Goal: Task Accomplishment & Management: Use online tool/utility

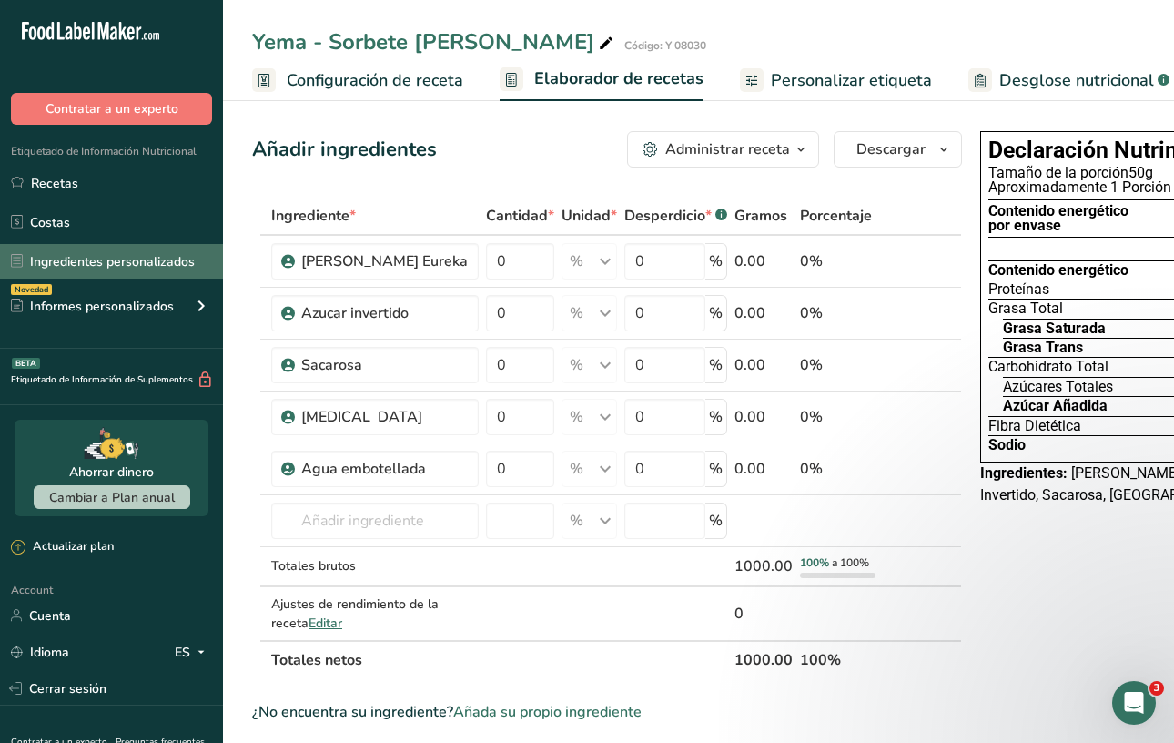
click at [117, 267] on link "Ingredientes personalizados" at bounding box center [111, 261] width 223 height 35
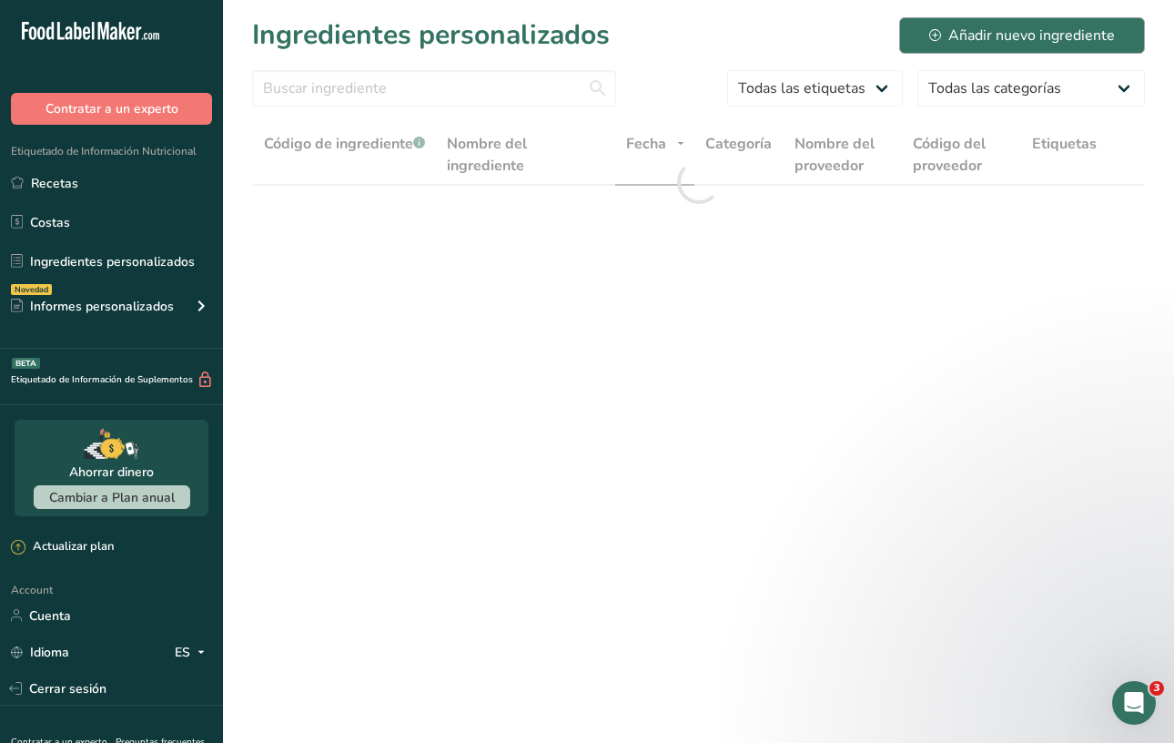
click at [989, 35] on div "Añadir nuevo ingrediente" at bounding box center [1022, 36] width 186 height 22
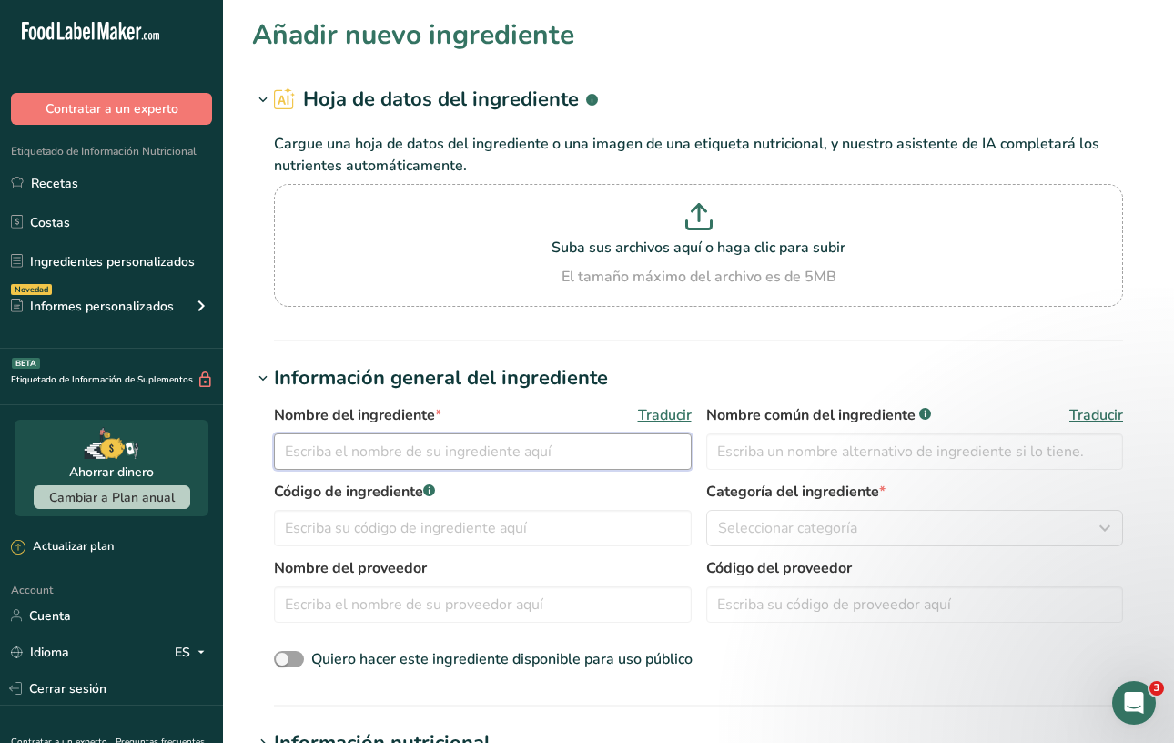
click at [457, 451] on input "text" at bounding box center [483, 451] width 418 height 36
type input "Stab W ICE 30"
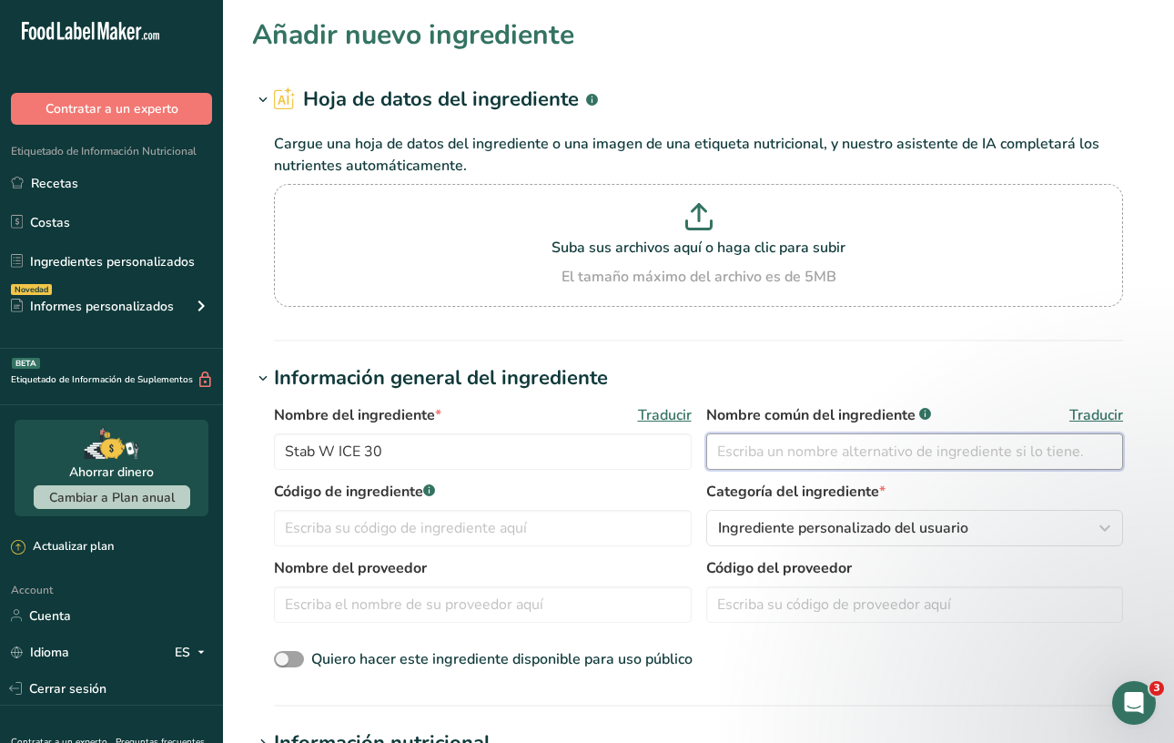
click at [755, 451] on input "text" at bounding box center [915, 451] width 418 height 36
type input "Estabilizante Leguz"
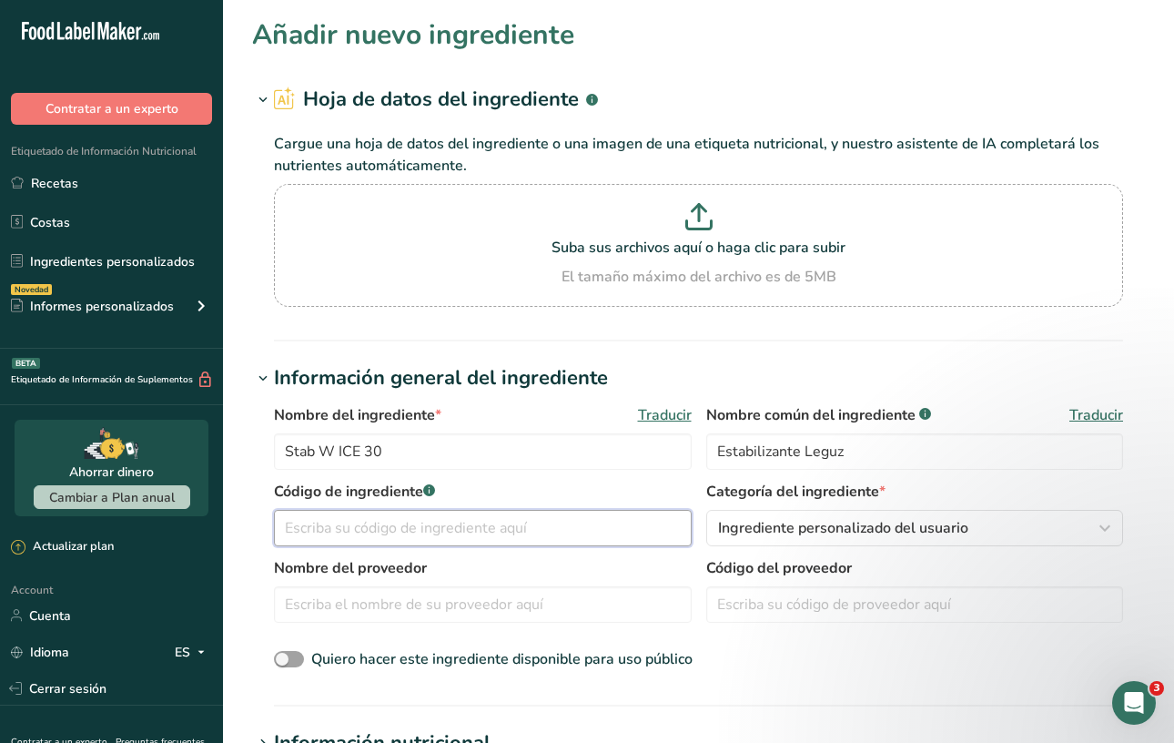
click at [510, 521] on input "text" at bounding box center [483, 528] width 418 height 36
type input "A"
type input "E 01002"
click at [776, 536] on span "Ingrediente personalizado del usuario" at bounding box center [843, 528] width 250 height 22
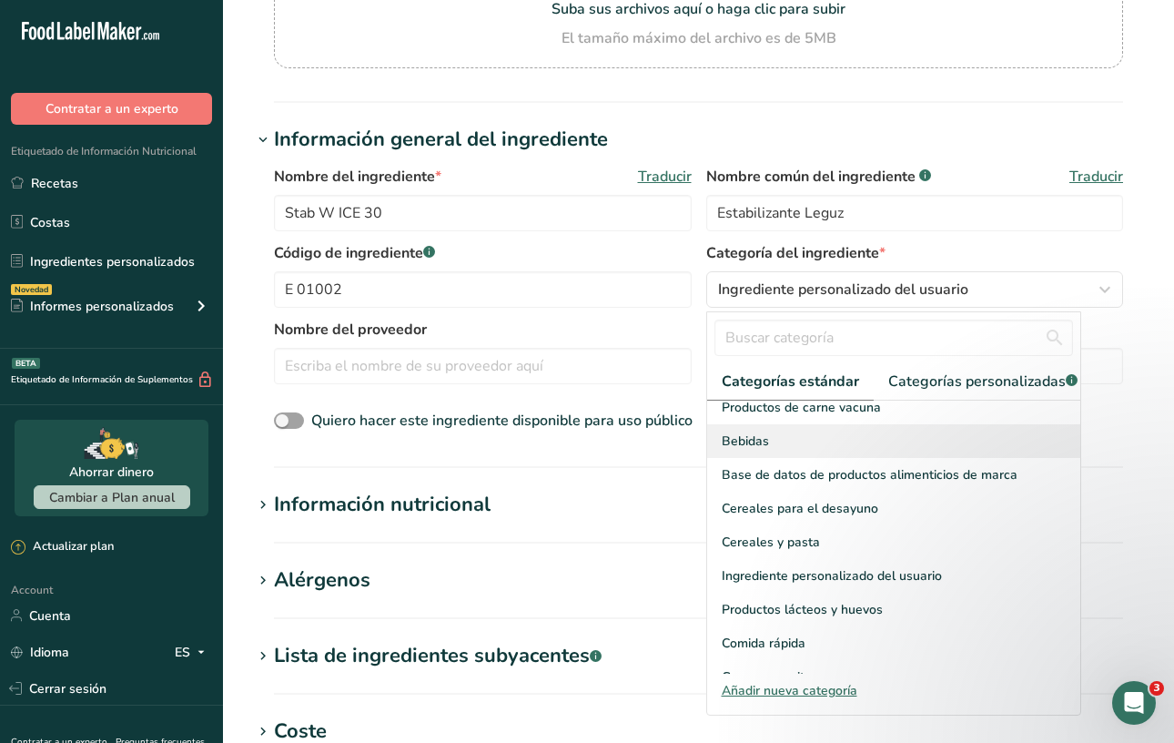
scroll to position [134, 0]
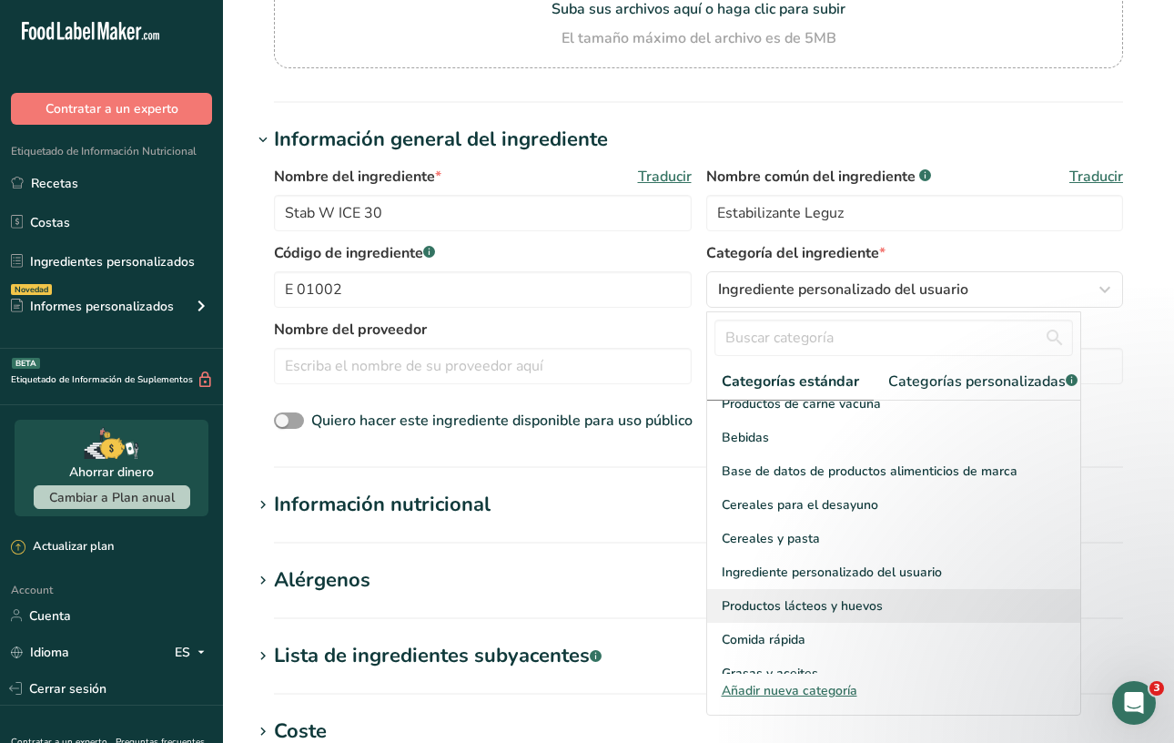
click at [776, 596] on span "Productos lácteos y huevos" at bounding box center [802, 605] width 161 height 19
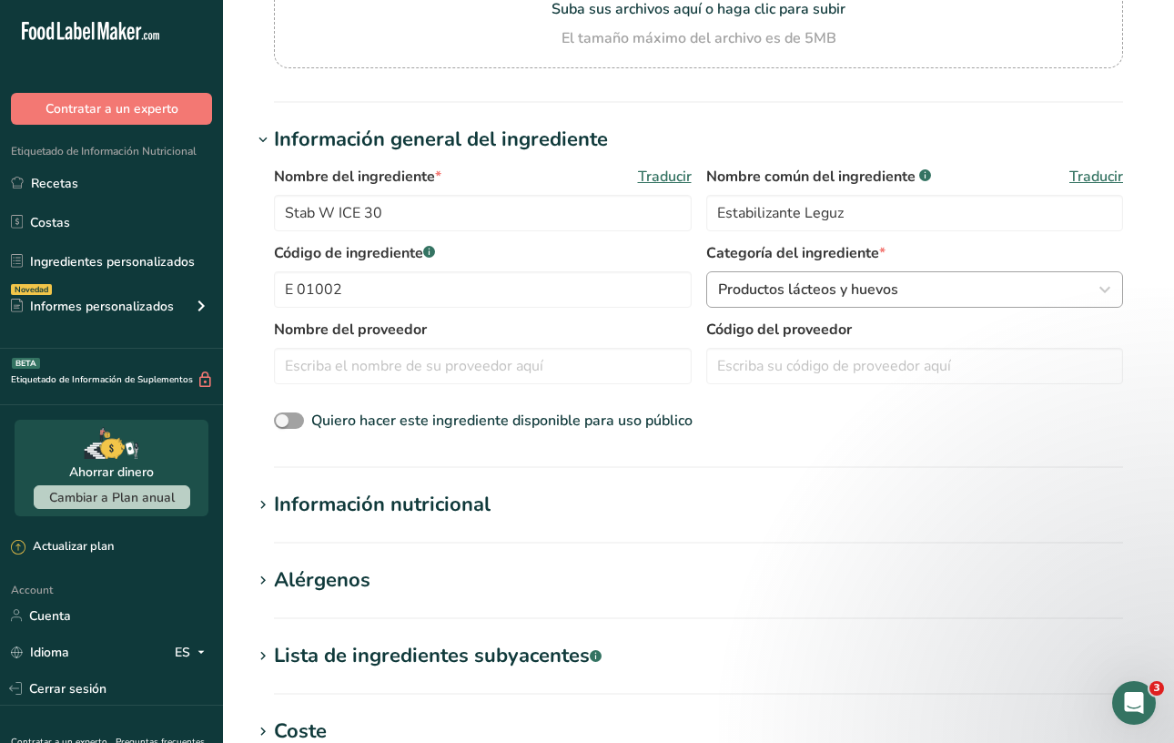
click at [837, 277] on button "Productos lácteos y huevos" at bounding box center [915, 289] width 418 height 36
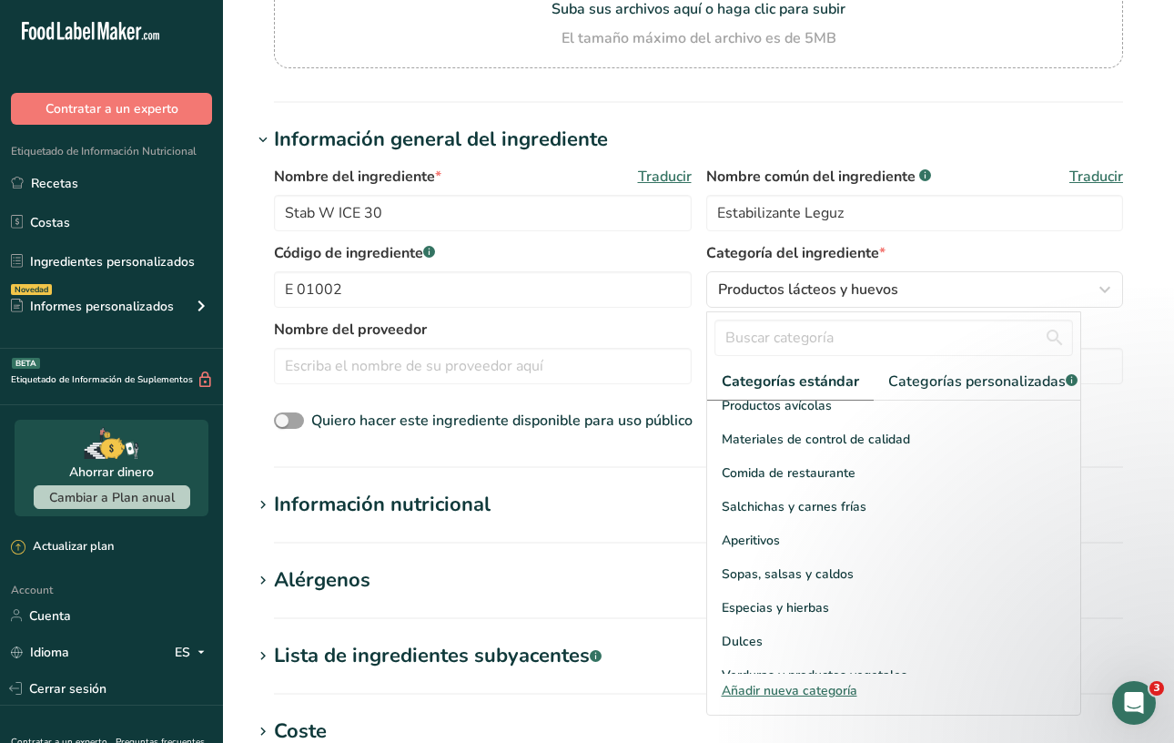
scroll to position [704, 0]
click at [838, 625] on div "Dulces" at bounding box center [894, 642] width 374 height 34
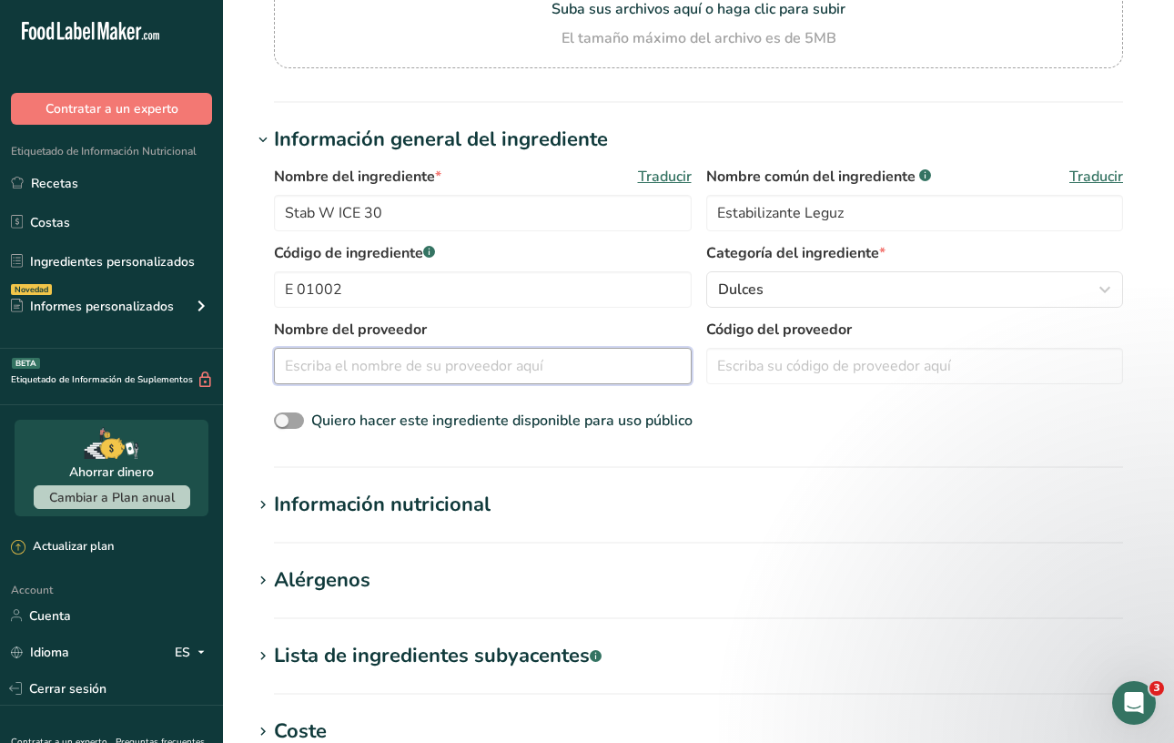
click at [573, 371] on input "text" at bounding box center [483, 366] width 418 height 36
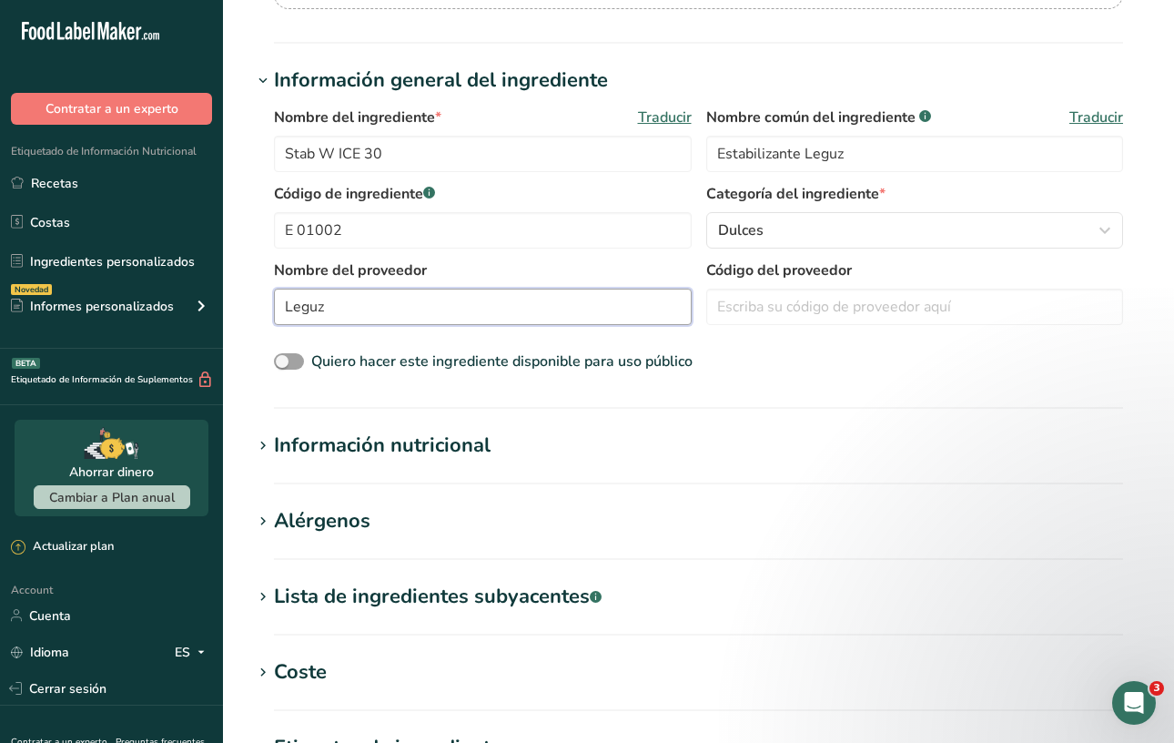
scroll to position [300, 0]
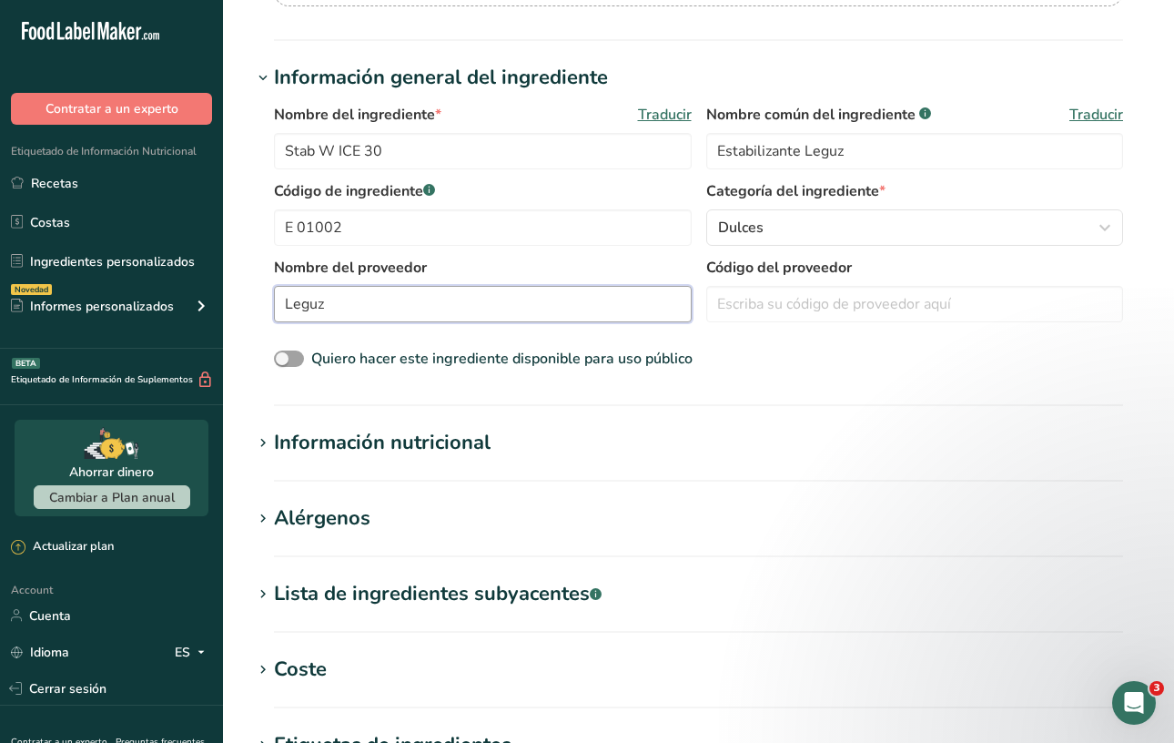
type input "Leguz"
click at [485, 441] on div "Información nutricional" at bounding box center [382, 443] width 217 height 30
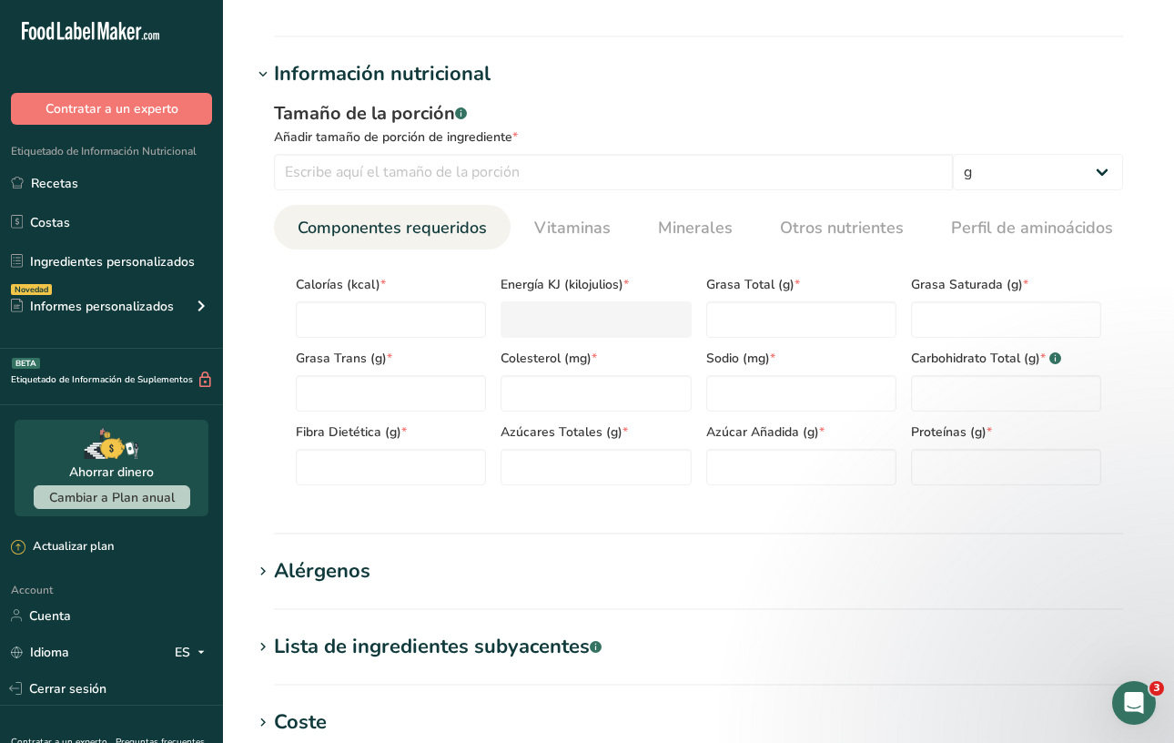
scroll to position [673, 0]
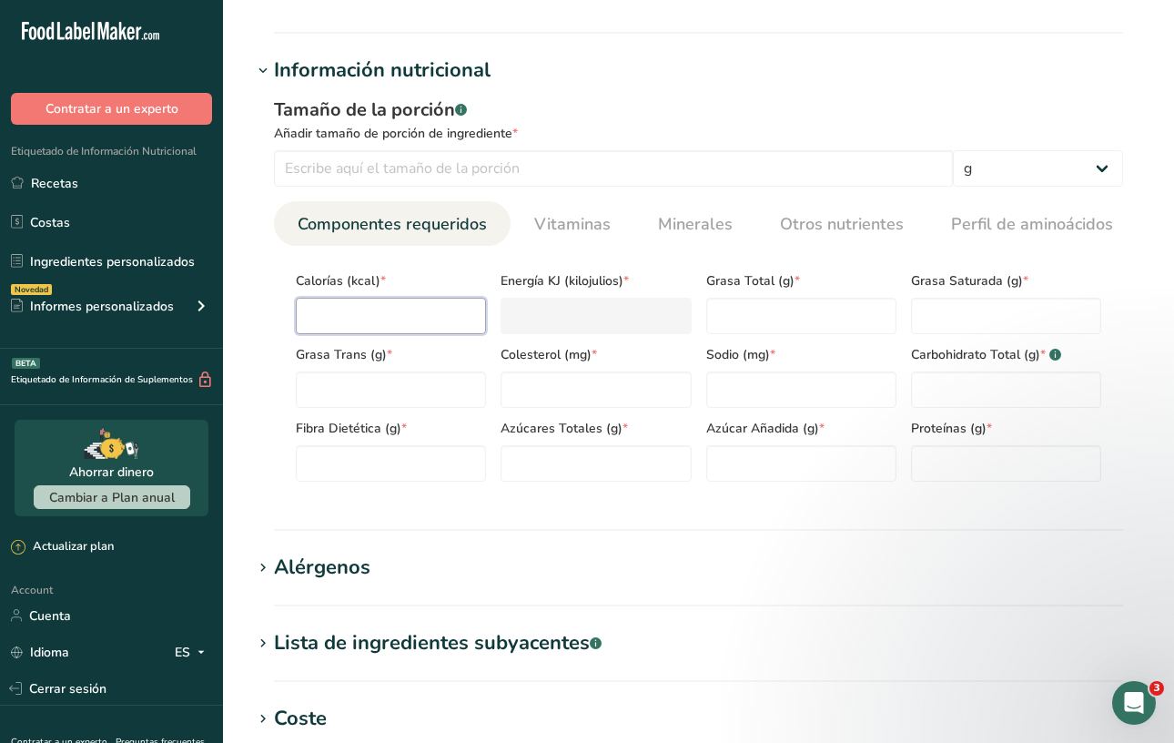
click at [419, 321] on input "number" at bounding box center [391, 316] width 190 height 36
type input "2"
type KJ "8.4"
type input "23"
type KJ "96.2"
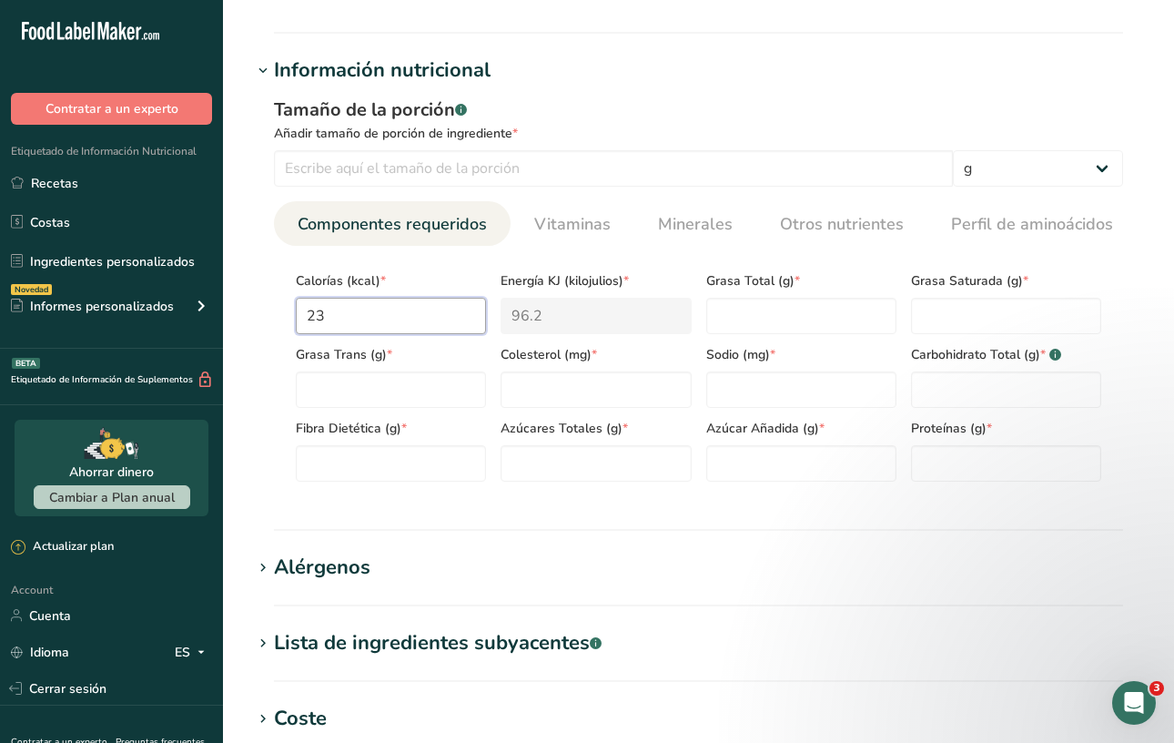
type input "231"
type KJ "966.5"
type input "231.3"
type KJ "967.8"
type input "231.36"
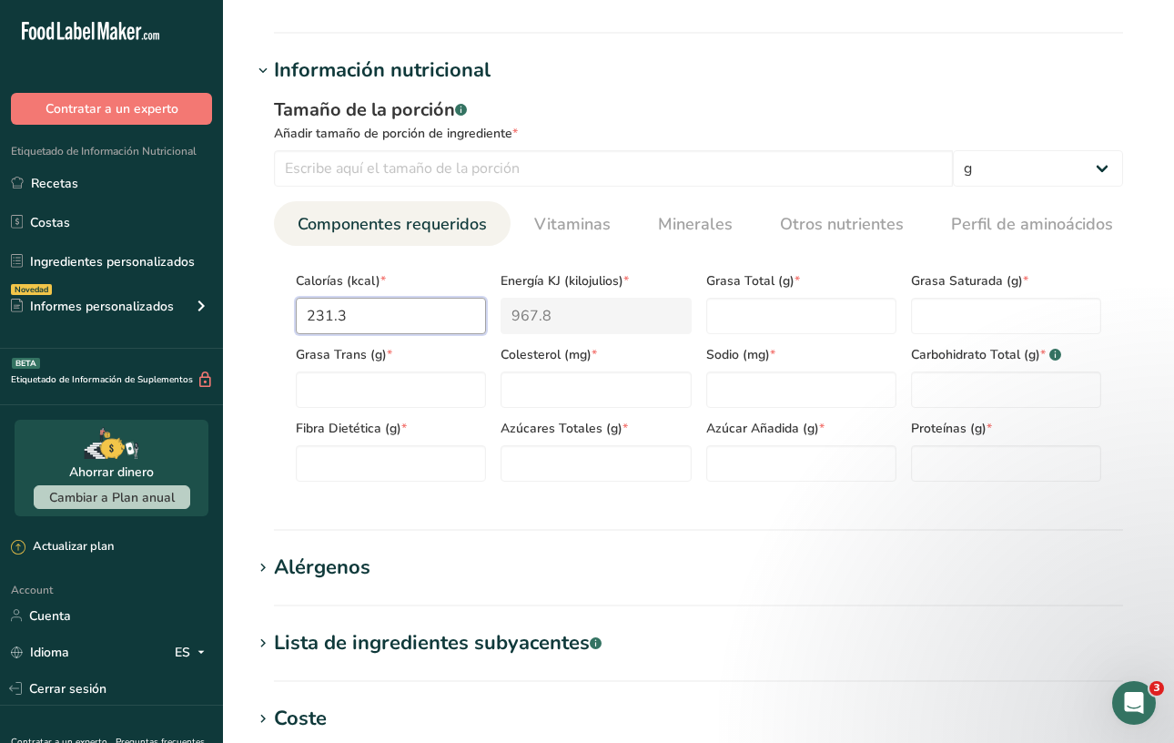
type KJ "968"
type input "231.36"
click at [745, 319] on Fat "number" at bounding box center [801, 316] width 190 height 36
type Fat "0.1"
click at [929, 322] on Fat "number" at bounding box center [1006, 316] width 190 height 36
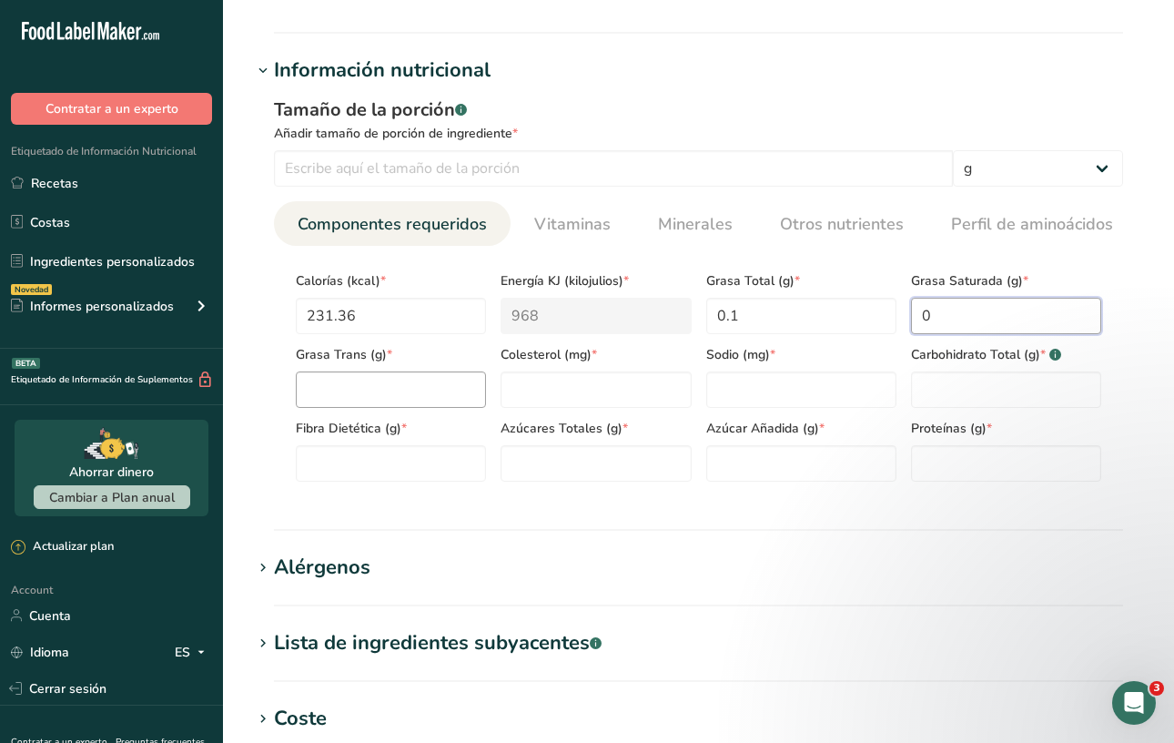
type Fat "0"
click at [374, 389] on Fat "number" at bounding box center [391, 389] width 190 height 36
type Fat "0"
click at [765, 390] on input "number" at bounding box center [801, 389] width 190 height 36
click at [677, 395] on input "number" at bounding box center [596, 389] width 190 height 36
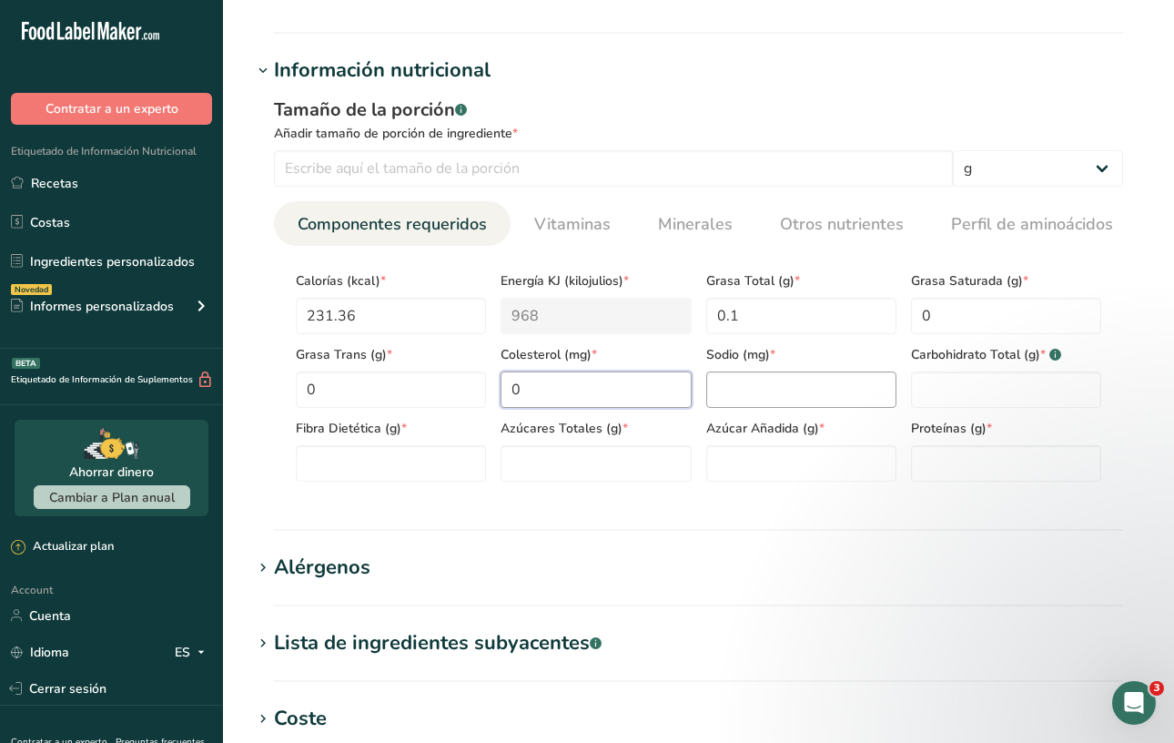
type input "0"
click at [738, 405] on input "number" at bounding box center [801, 389] width 190 height 36
type input "0"
click at [1032, 387] on Carbohydrates "number" at bounding box center [1006, 389] width 190 height 36
type Carbohydrates "50.52"
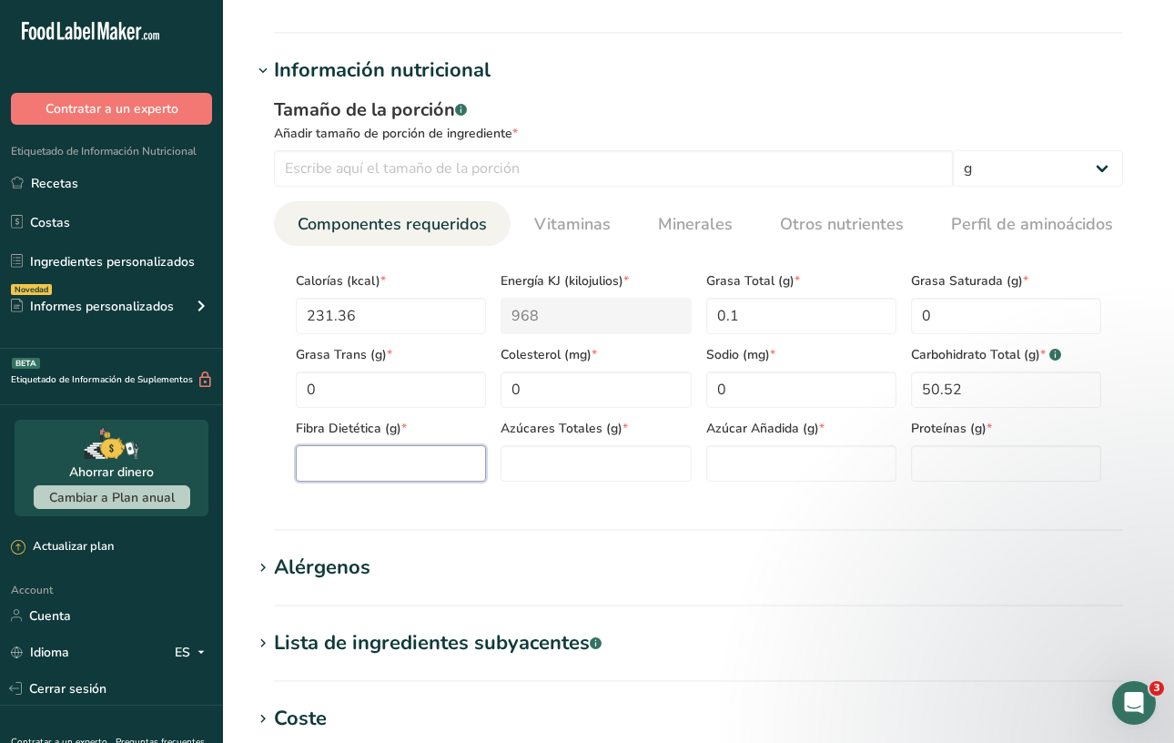
click at [482, 475] on Fiber "number" at bounding box center [391, 463] width 190 height 36
type Fiber "21.28"
click at [589, 476] on Sugars "number" at bounding box center [596, 463] width 190 height 36
click at [766, 464] on Sugars "number" at bounding box center [801, 463] width 190 height 36
type Sugars "0"
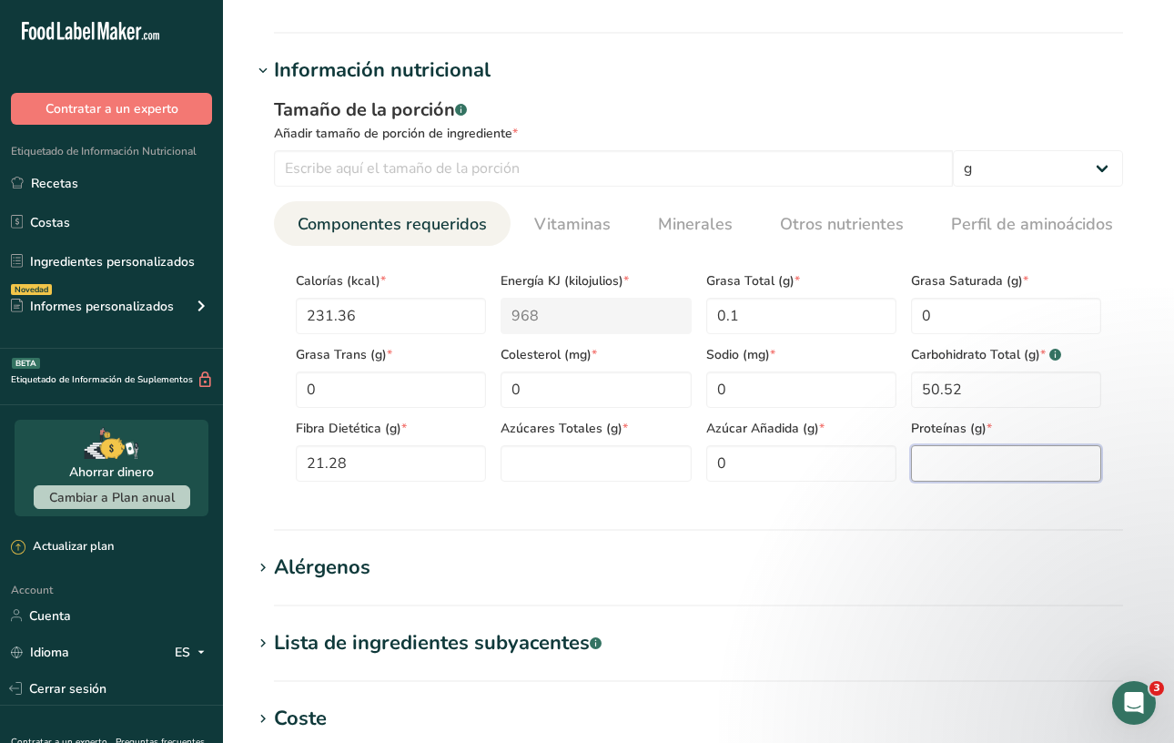
click at [921, 466] on input "number" at bounding box center [1006, 463] width 190 height 36
type input "1.13"
click at [644, 471] on Sugars "number" at bounding box center [596, 463] width 190 height 36
type Sugars "50.52"
click at [663, 516] on section "Información nutricional Tamaño de la porción .a-a{fill:#347362;}.b-a{fill:#fff;…" at bounding box center [698, 293] width 893 height 475
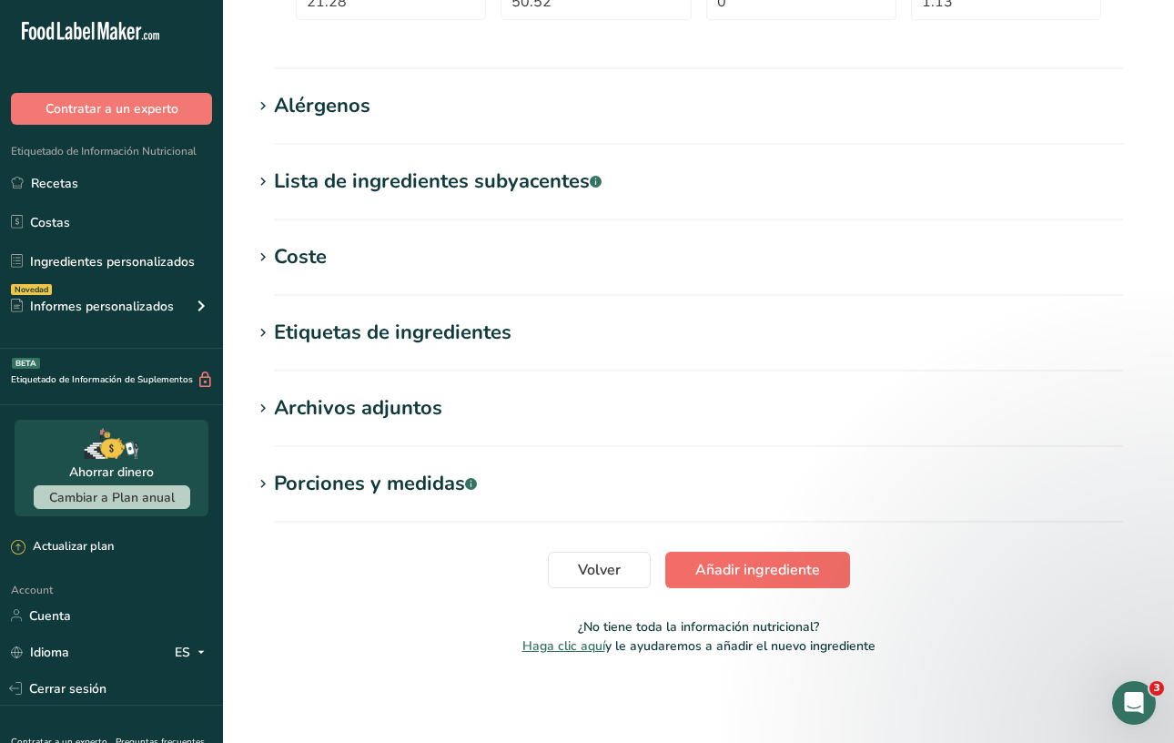
click at [729, 573] on span "Añadir ingrediente" at bounding box center [757, 570] width 125 height 22
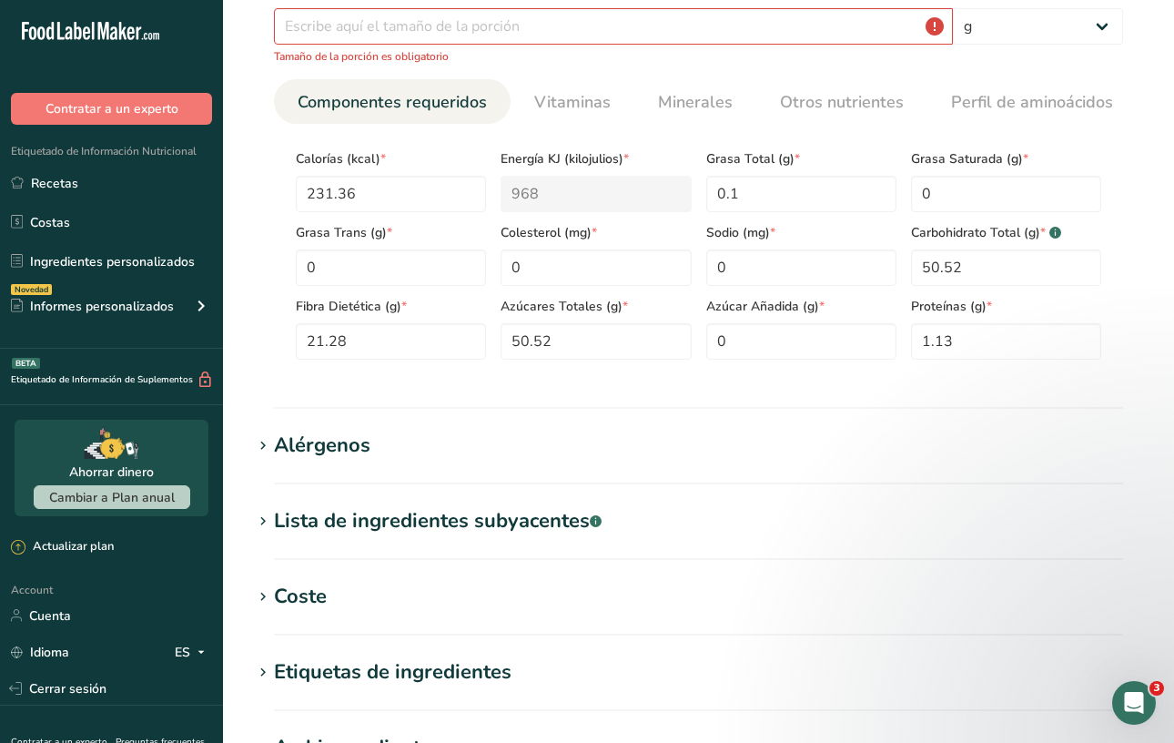
scroll to position [733, 0]
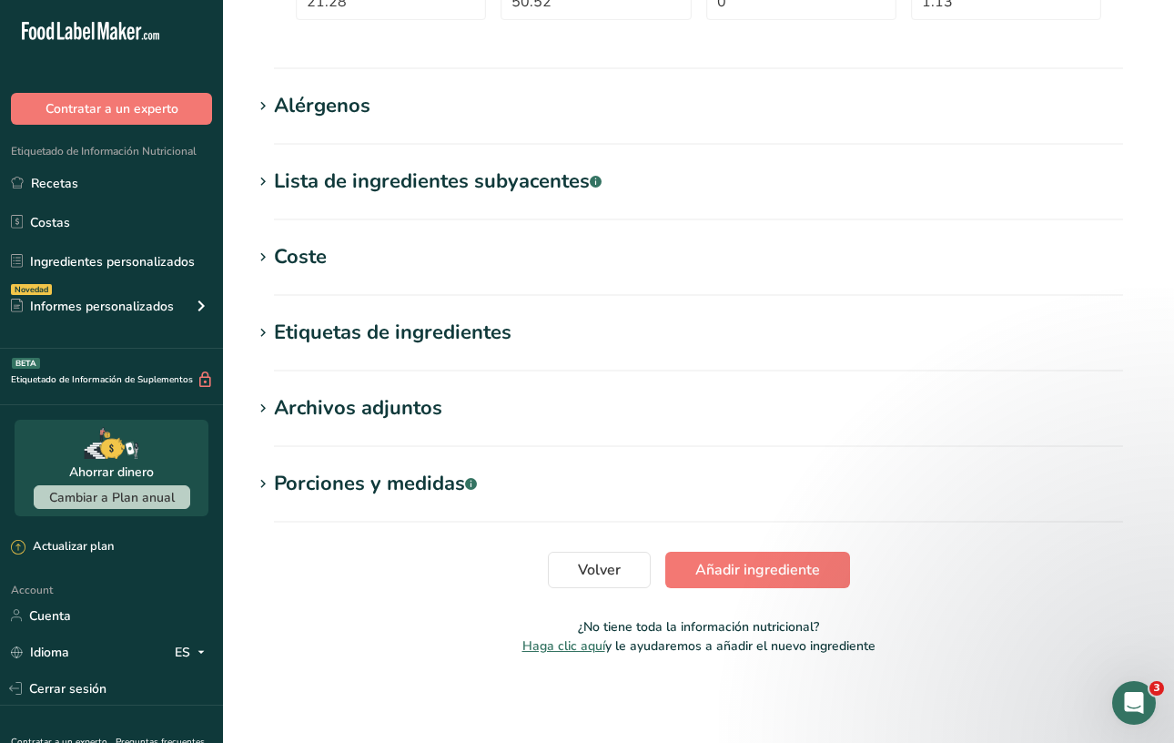
click at [742, 617] on p "¿No tiene toda la información nutricional?" at bounding box center [698, 626] width 893 height 19
click at [737, 636] on p "Haga clic aquí y le ayudaremos a añadir el nuevo ingrediente" at bounding box center [698, 645] width 893 height 19
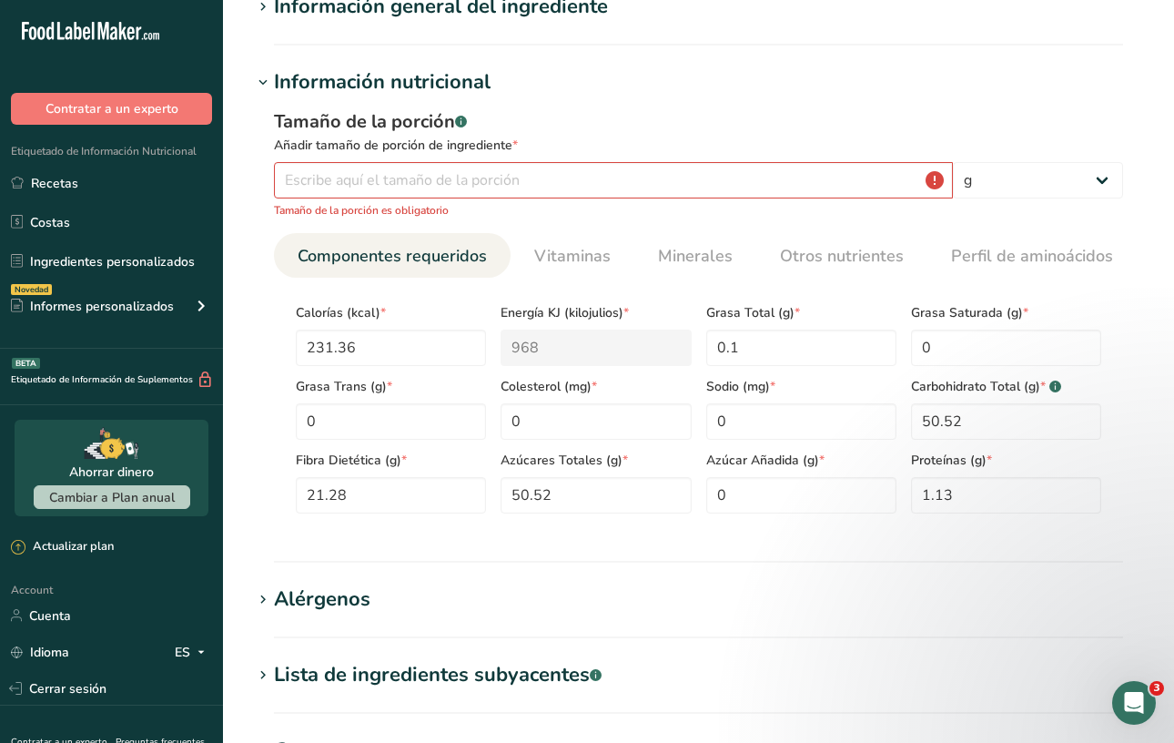
scroll to position [168, 0]
click at [508, 177] on input "number" at bounding box center [613, 180] width 679 height 36
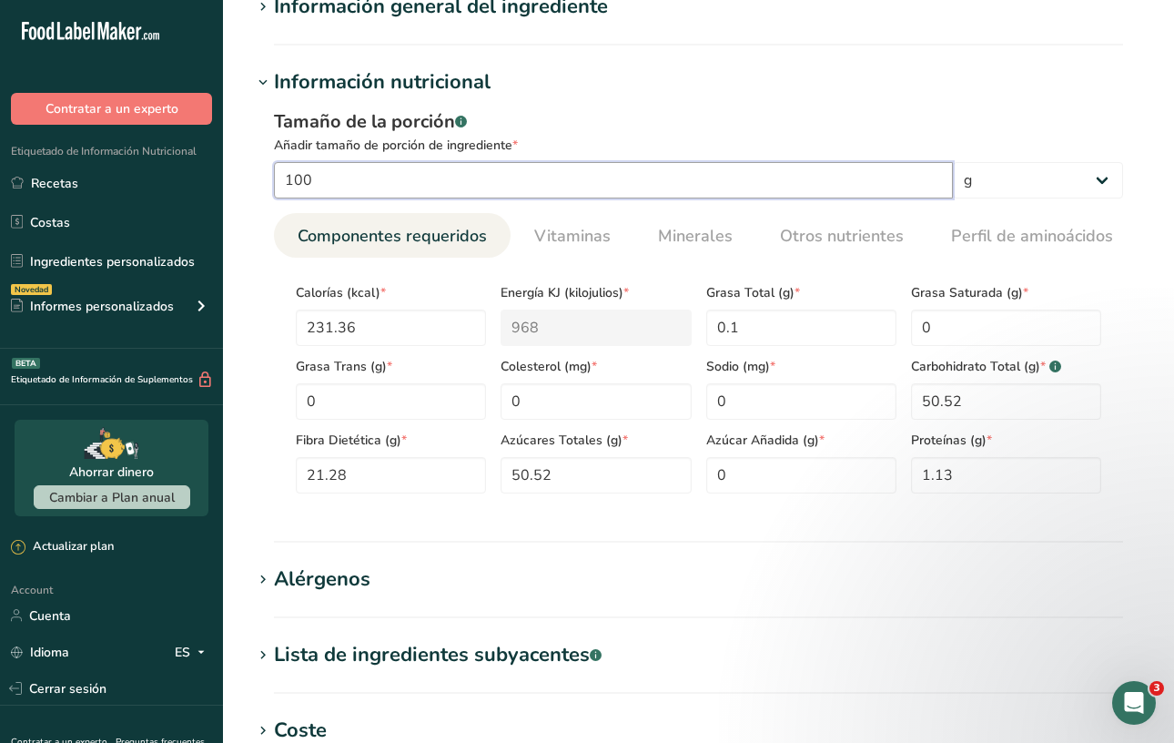
type input "100"
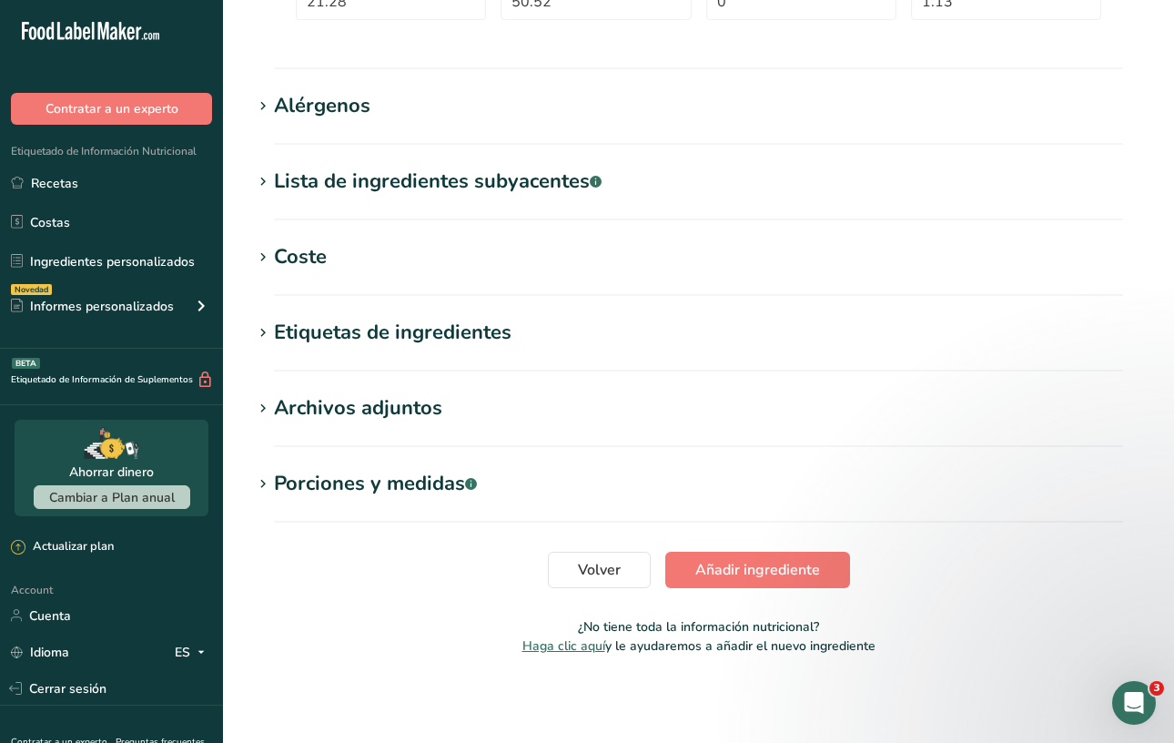
scroll to position [646, 0]
click at [727, 574] on span "Añadir ingrediente" at bounding box center [757, 570] width 125 height 22
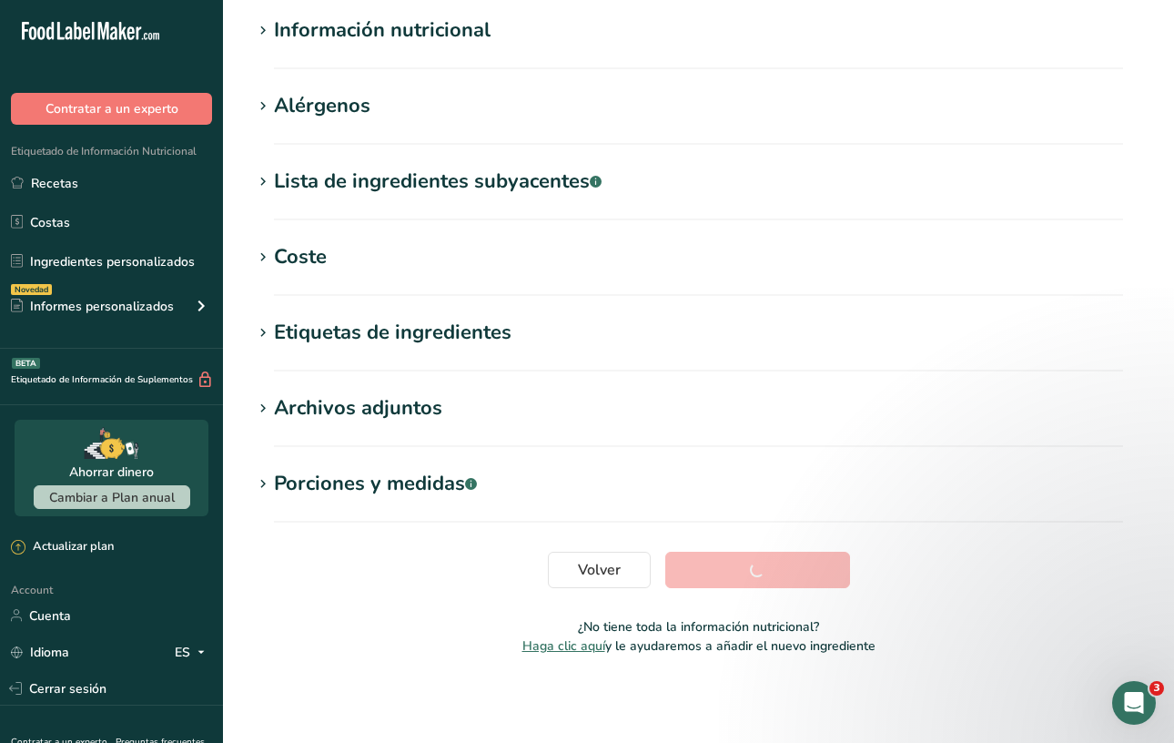
scroll to position [220, 0]
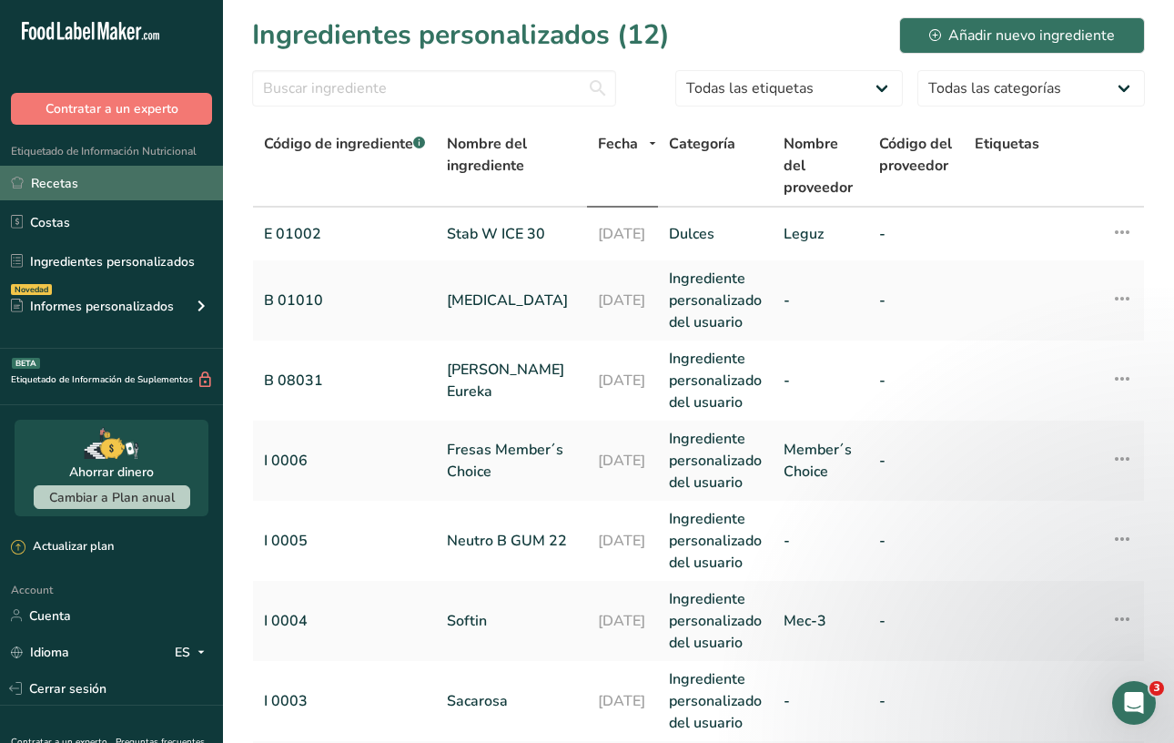
click at [67, 181] on link "Recetas" at bounding box center [111, 183] width 223 height 35
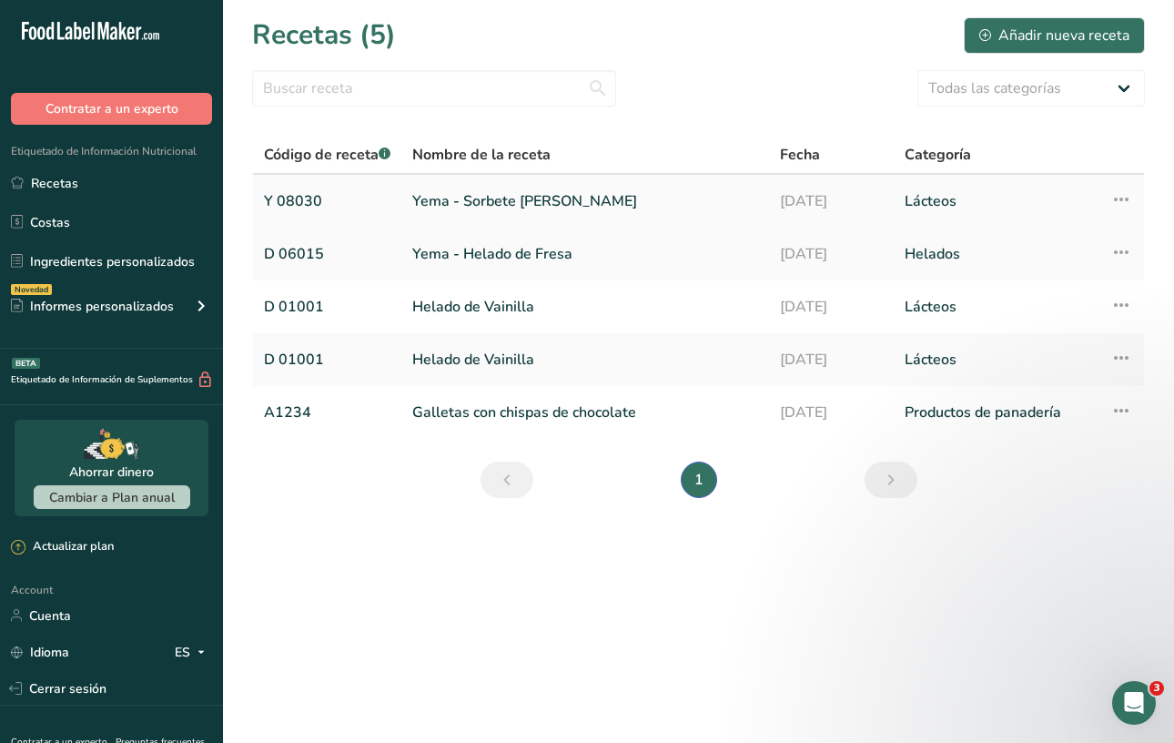
click at [314, 198] on link "Y 08030" at bounding box center [327, 201] width 127 height 38
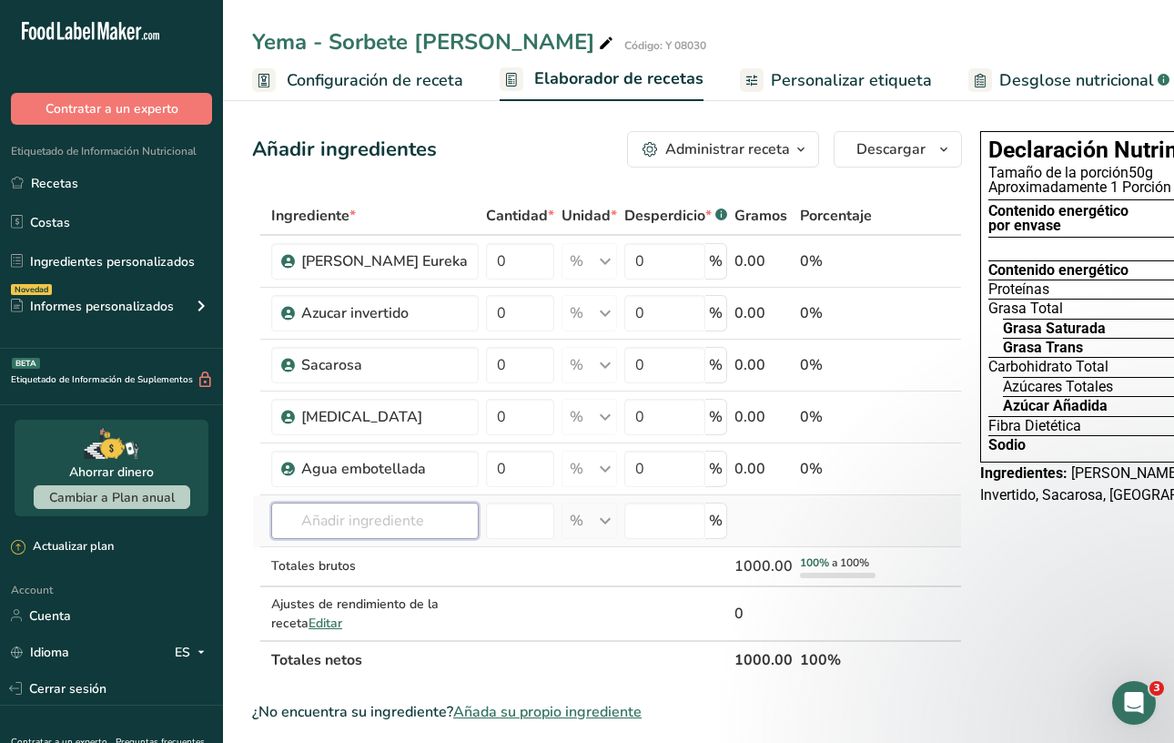
click at [368, 513] on input "text" at bounding box center [375, 520] width 208 height 36
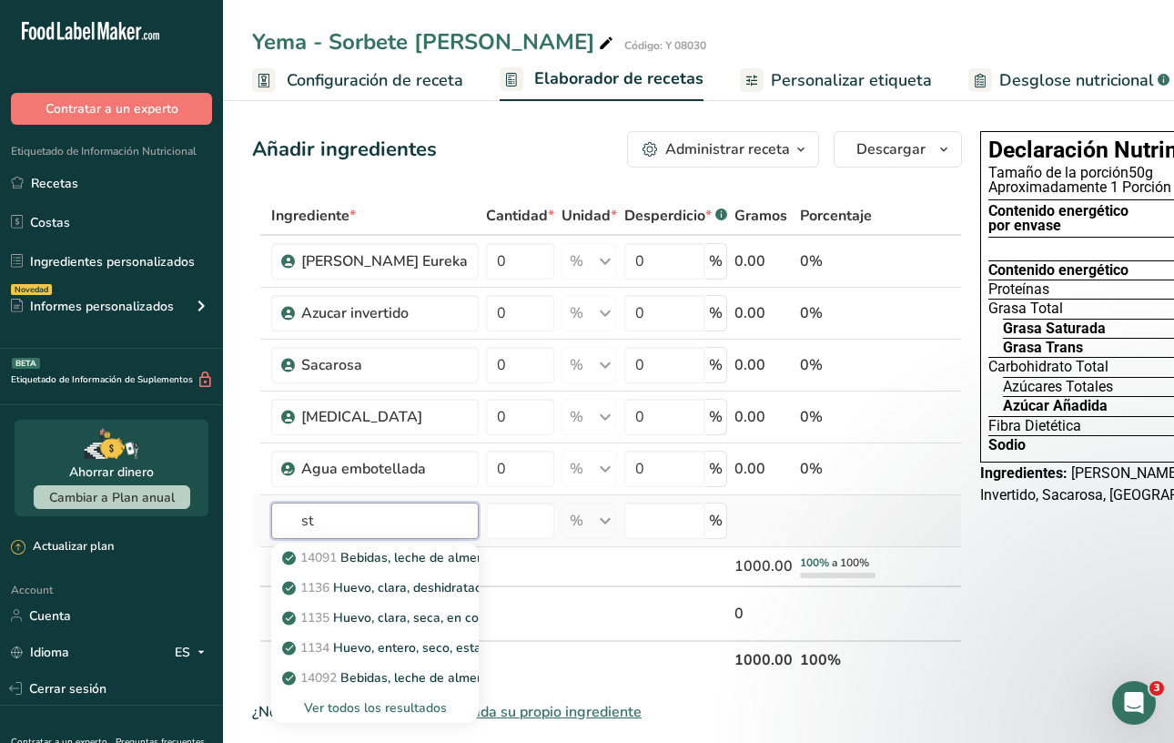
type input "s"
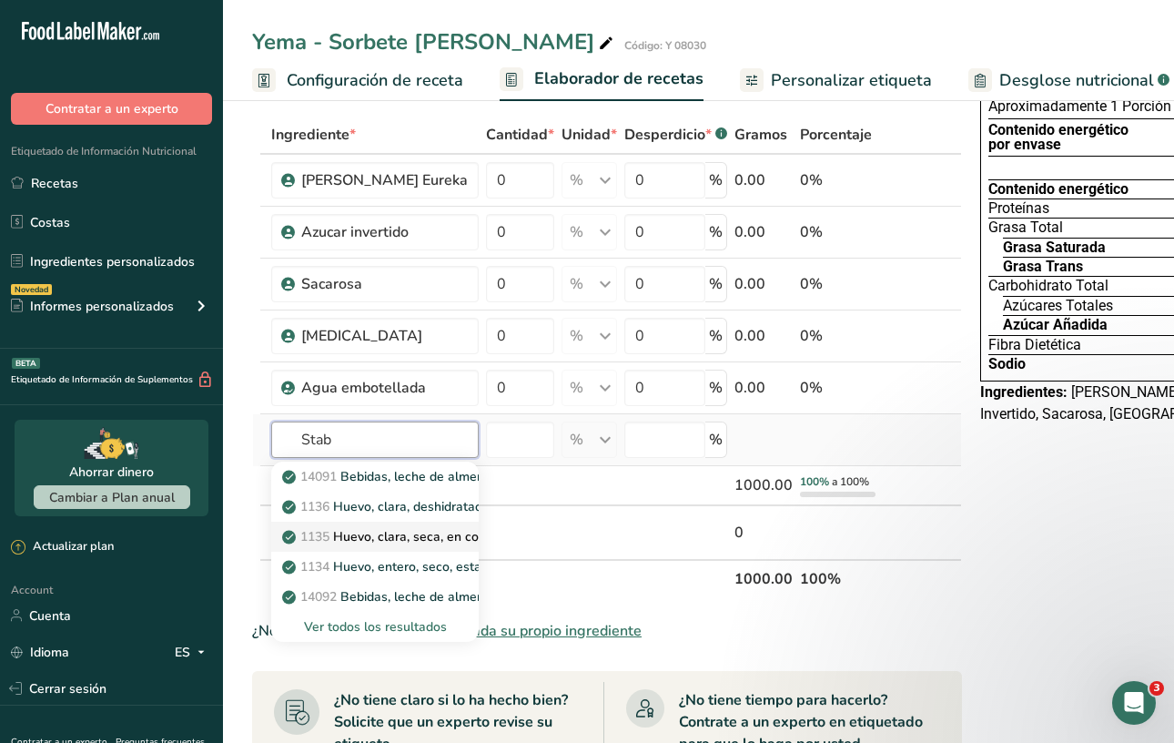
scroll to position [85, 0]
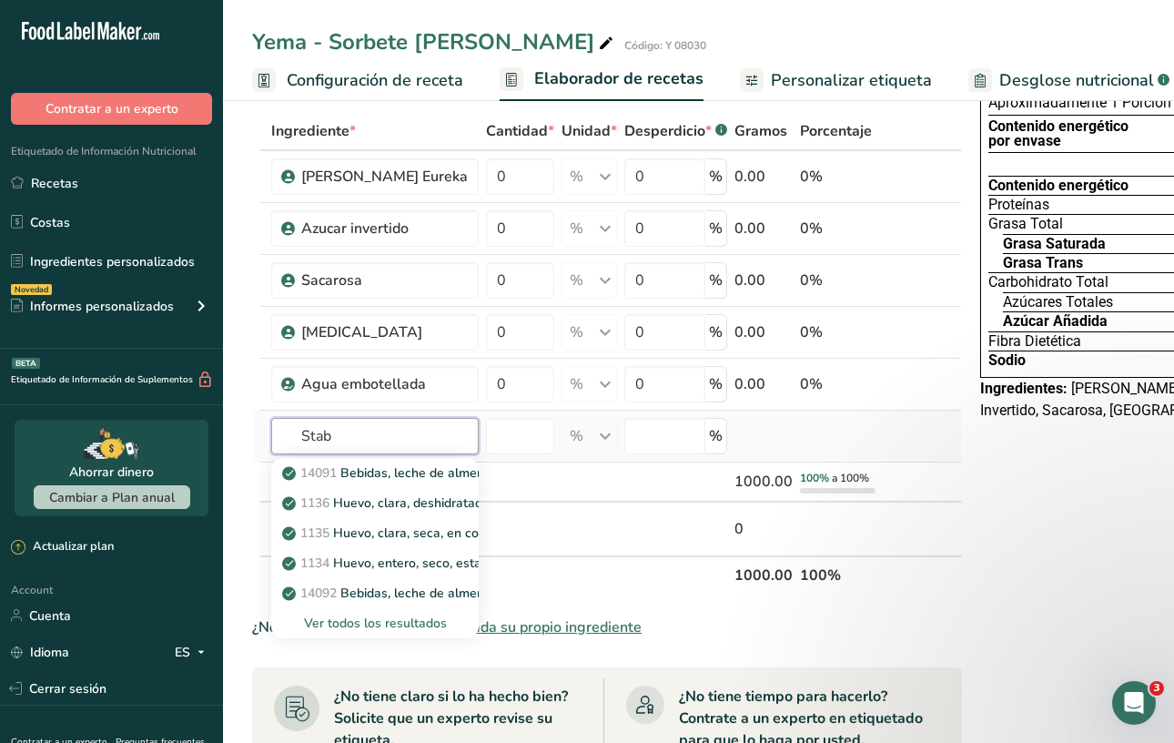
type input "Stab"
click at [419, 624] on div "Ver todos los resultados" at bounding box center [375, 622] width 178 height 19
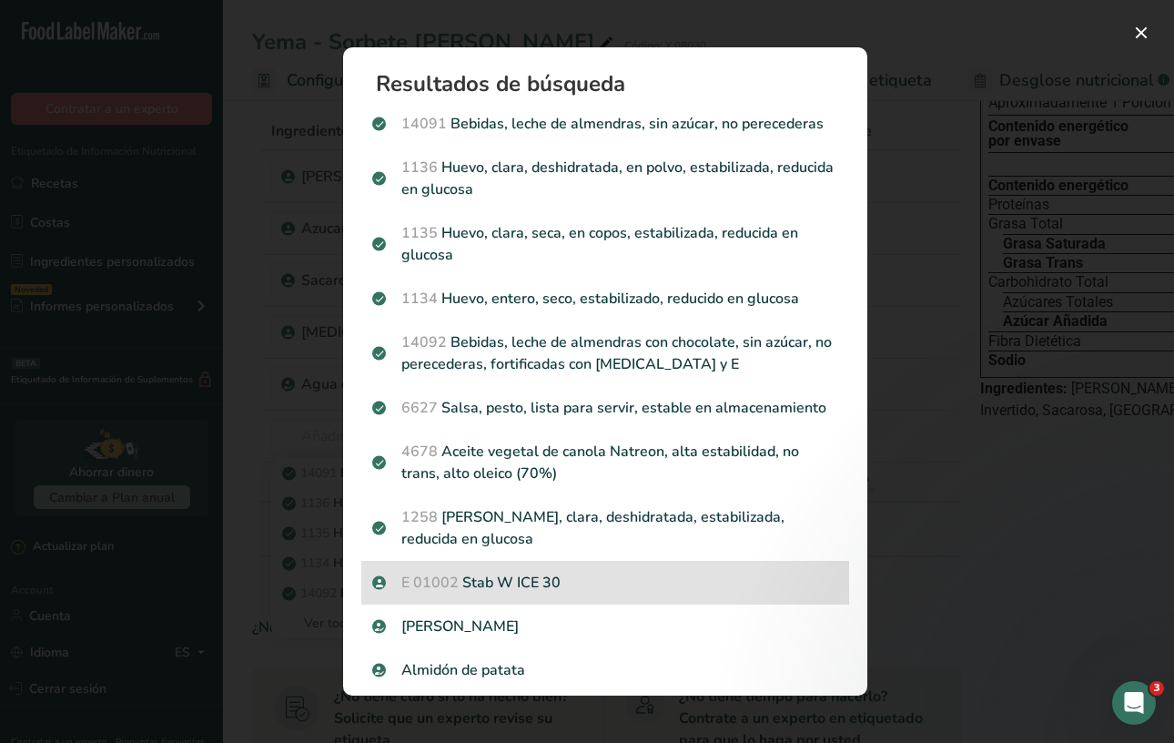
click at [467, 582] on p "E 01002 Stab W ICE 30" at bounding box center [605, 583] width 466 height 22
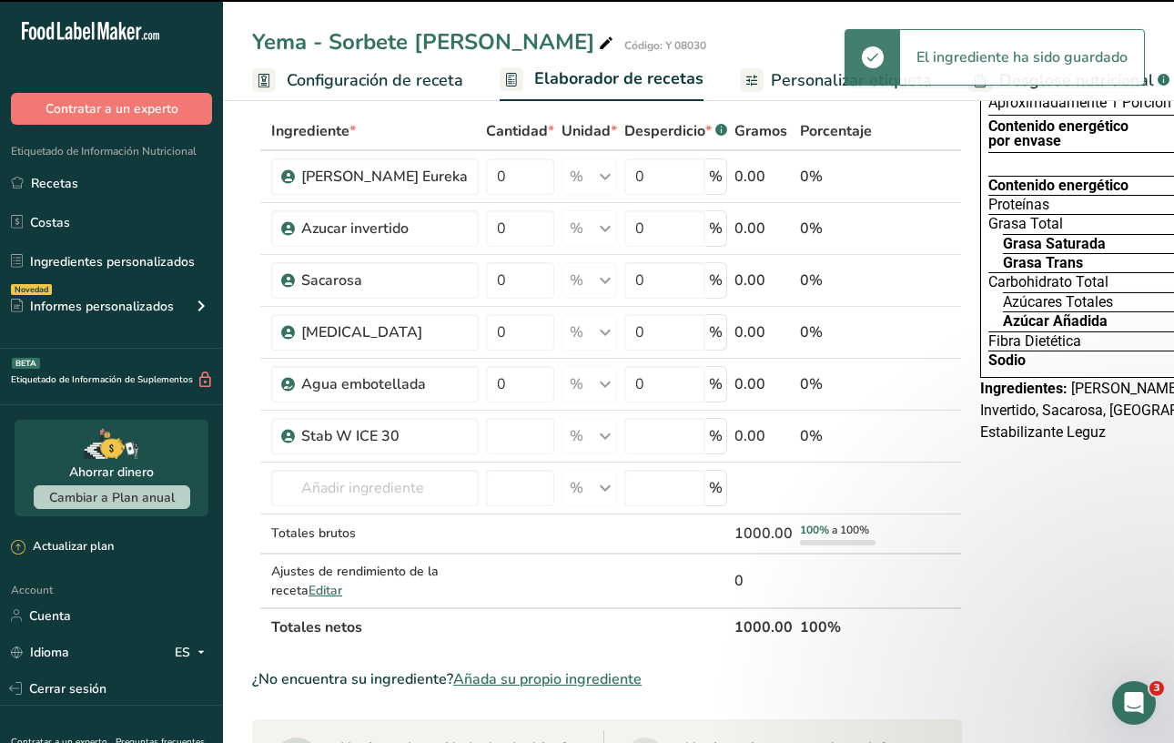
type input "0"
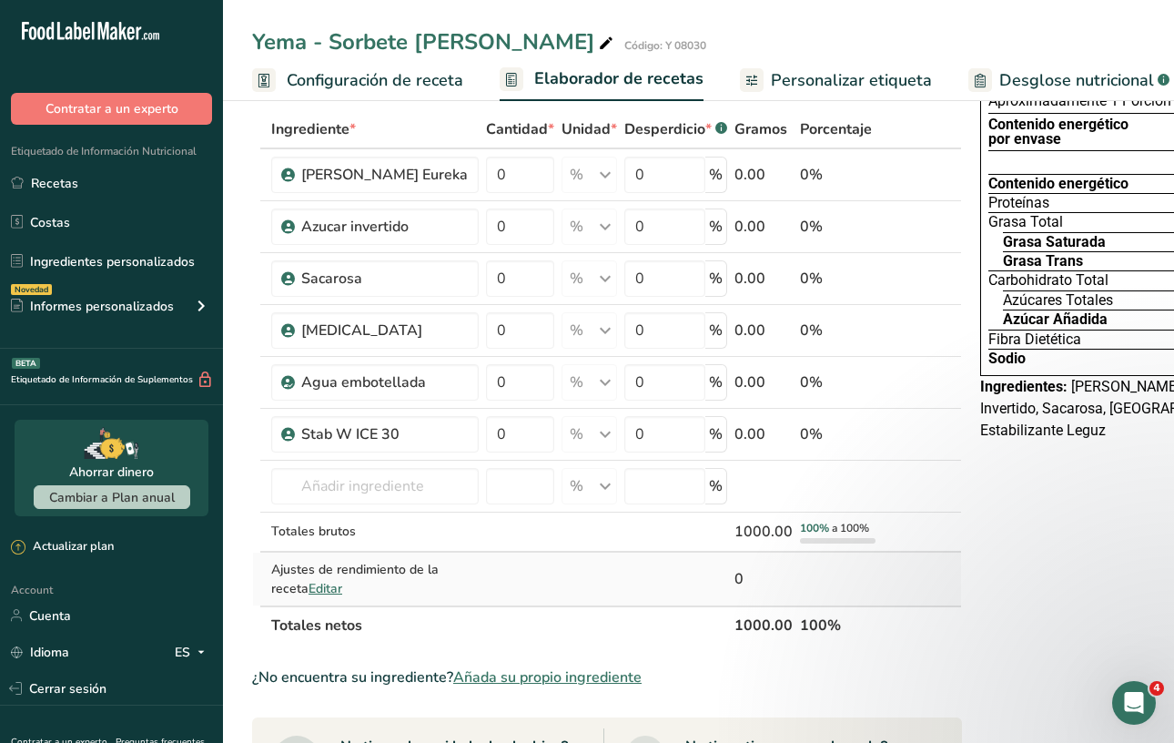
scroll to position [88, 0]
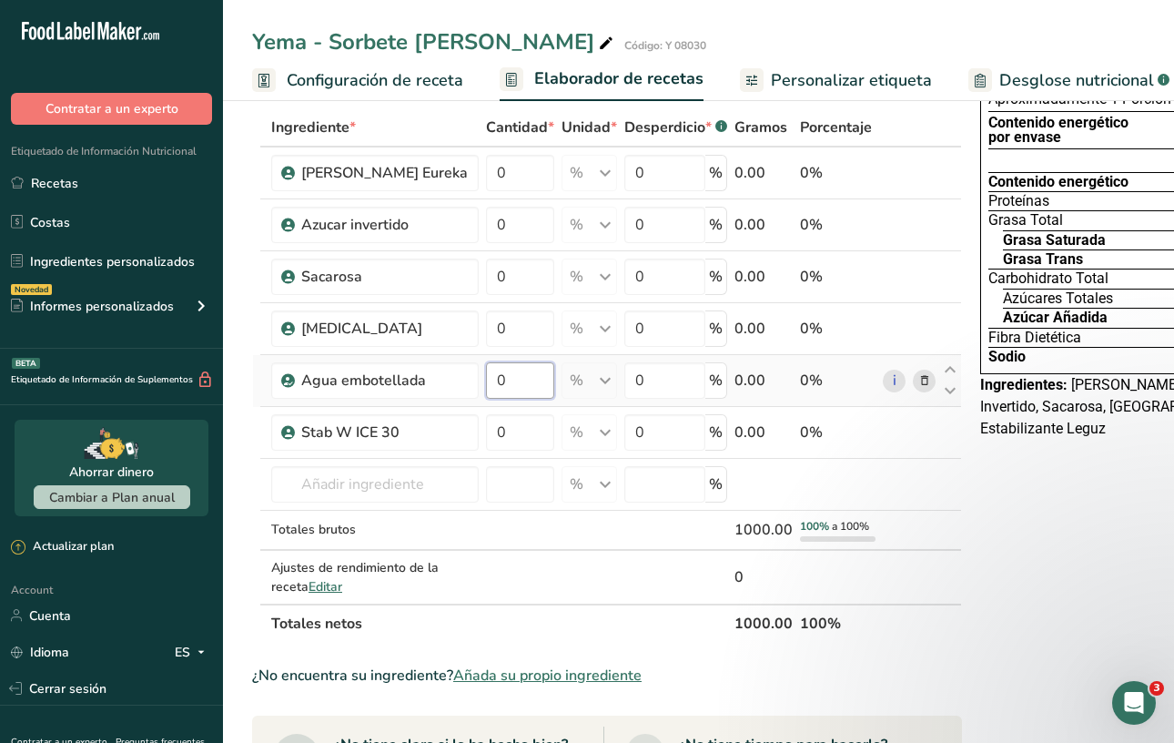
click at [486, 388] on input "0" at bounding box center [520, 380] width 68 height 36
type input "4"
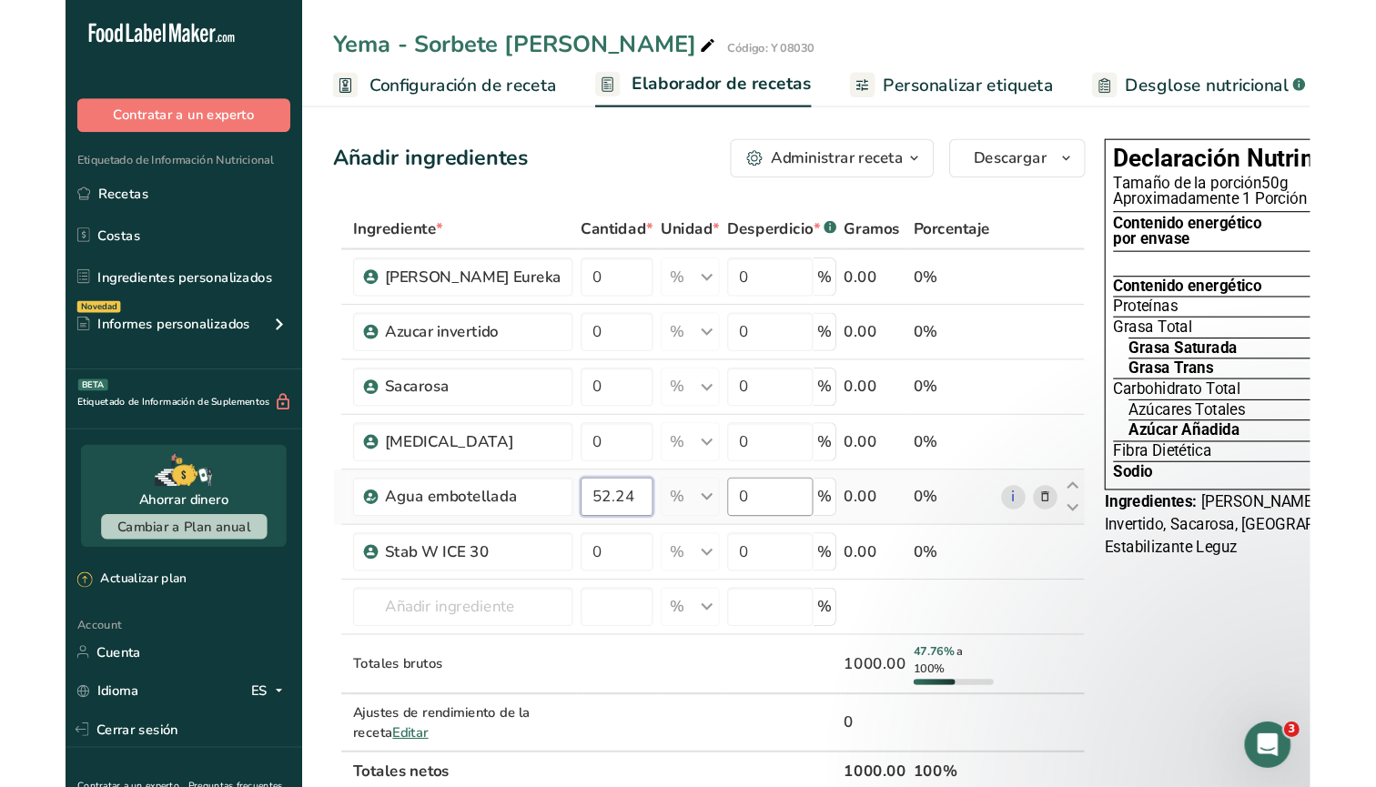
scroll to position [0, 0]
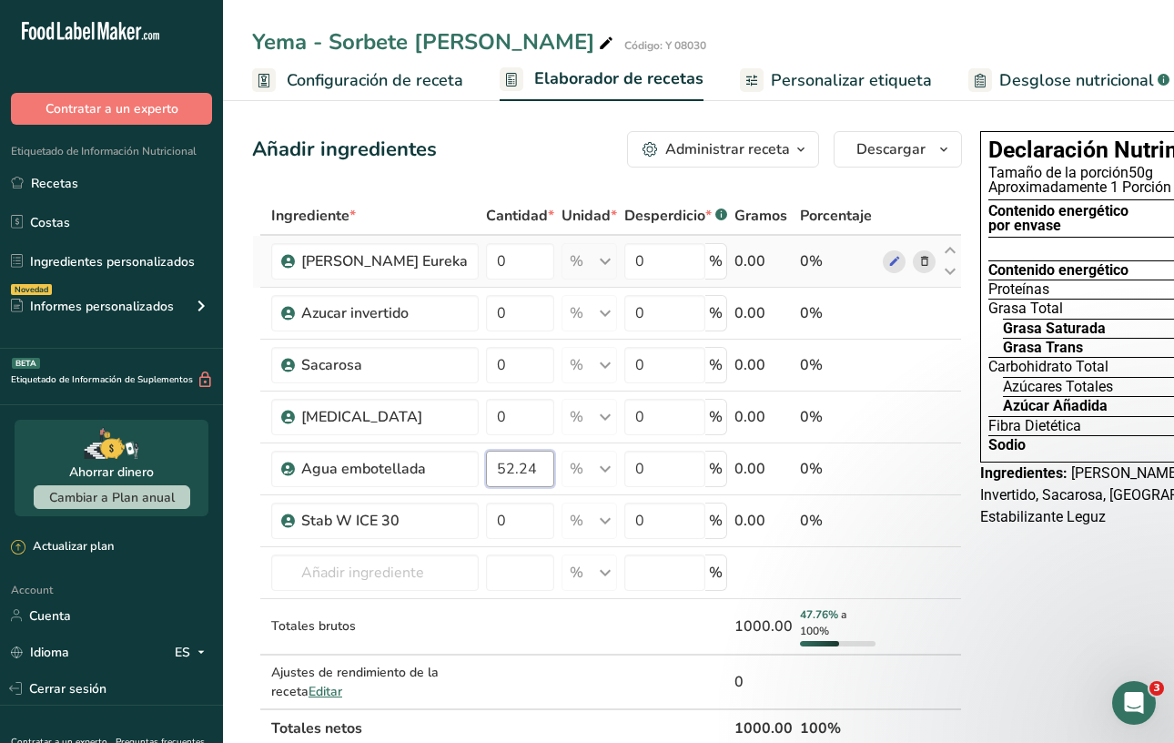
type input "52.24"
click at [554, 260] on div "Ingrediente * Cantidad * Unidad * Desperdicio * .a-a{fill:#347362;}.b-a{fill:#f…" at bounding box center [607, 472] width 710 height 551
click at [581, 262] on div "% Unidades de peso g kg mg Ver más Unidades de volumen litro Las unidades de vo…" at bounding box center [590, 261] width 56 height 36
click at [583, 260] on div "% Unidades de peso g kg mg Ver más Unidades de volumen litro Las unidades de vo…" at bounding box center [590, 261] width 56 height 36
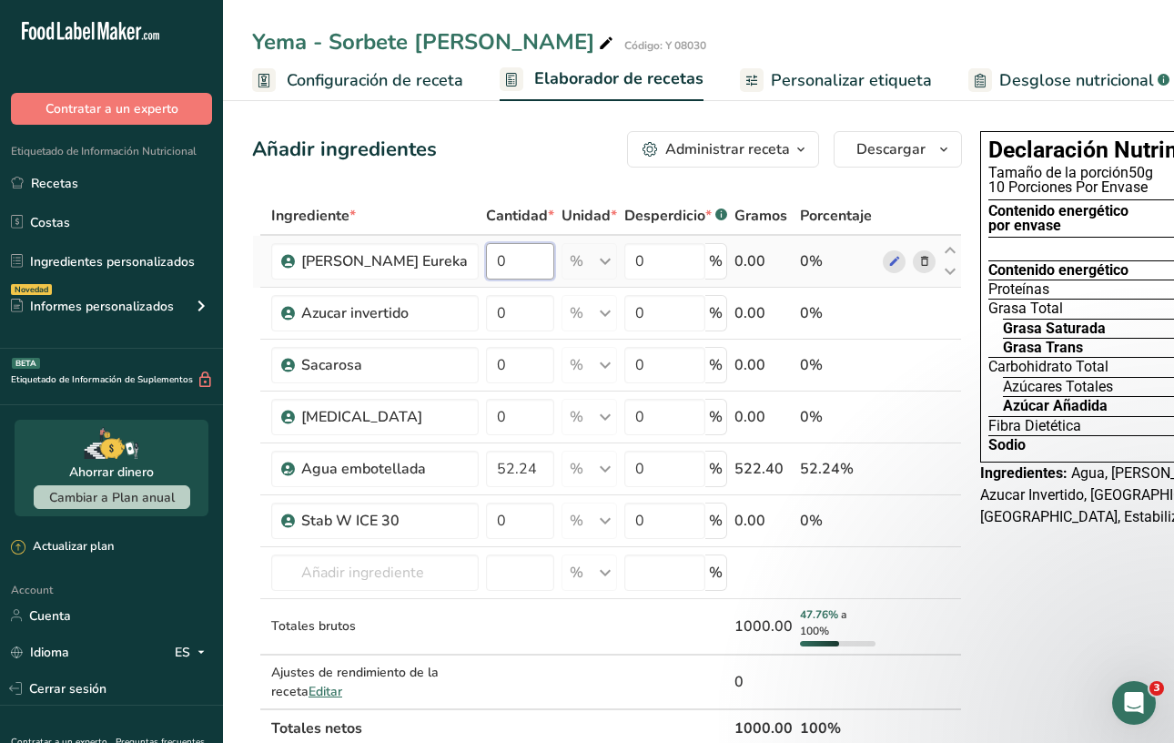
click at [492, 256] on input "0" at bounding box center [520, 261] width 68 height 36
type input "30"
click at [494, 315] on div "Ingrediente * Cantidad * Unidad * Desperdicio * .a-a{fill:#347362;}.b-a{fill:#f…" at bounding box center [607, 472] width 710 height 551
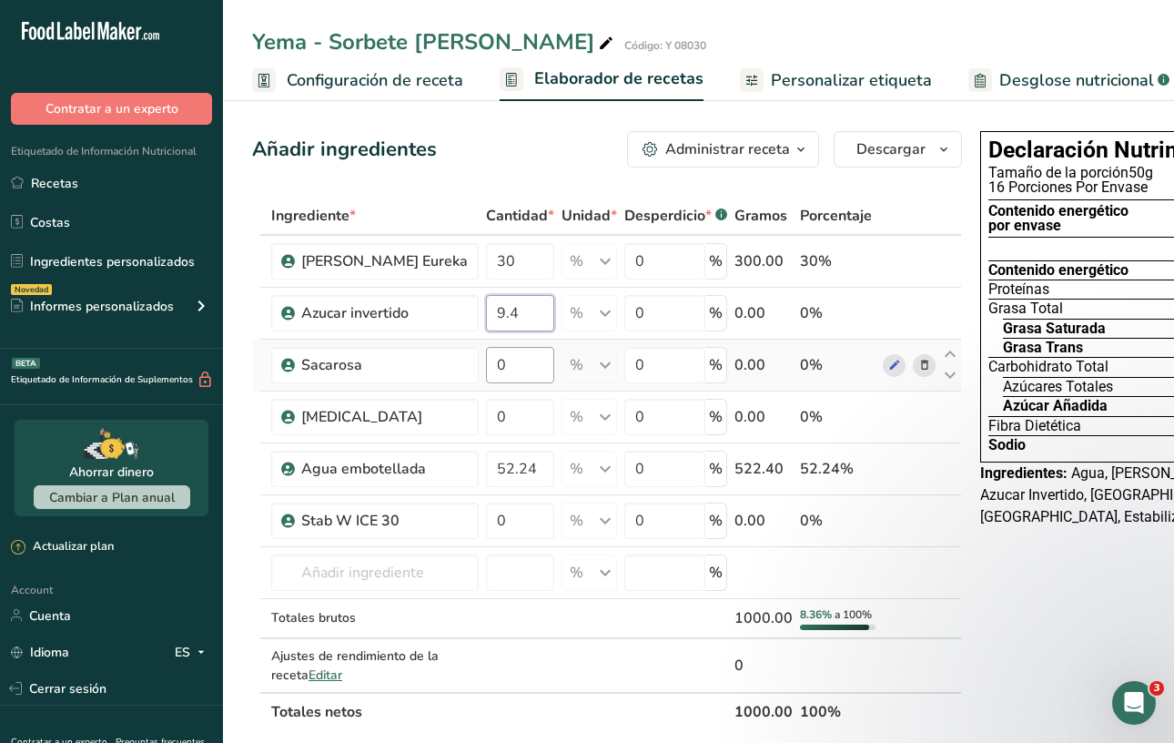
type input "9.4"
click at [504, 363] on div "Ingrediente * Cantidad * Unidad * Desperdicio * .a-a{fill:#347362;}.b-a{fill:#f…" at bounding box center [607, 464] width 710 height 534
type input "8"
click at [502, 423] on div "Ingrediente * Cantidad * Unidad * Desperdicio * .a-a{fill:#347362;}.b-a{fill:#f…" at bounding box center [607, 464] width 710 height 534
type input "0.36"
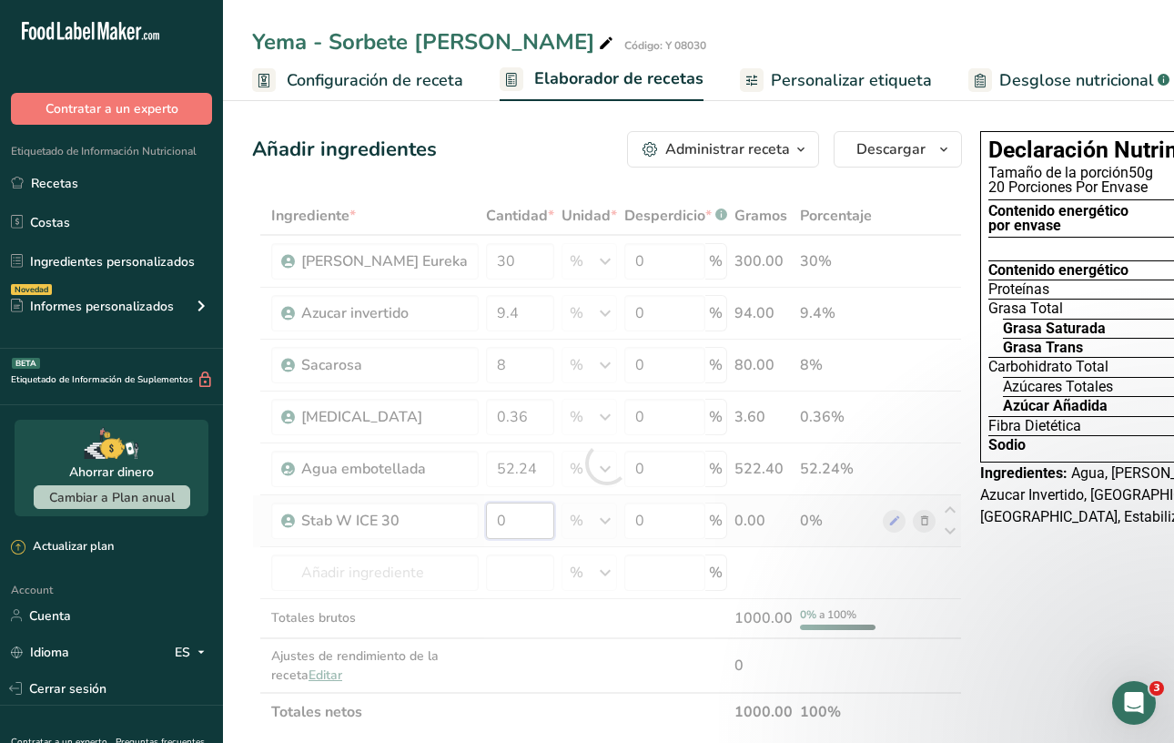
click at [509, 517] on div "Ingrediente * Cantidad * Unidad * Desperdicio * .a-a{fill:#347362;}.b-a{fill:#f…" at bounding box center [607, 464] width 710 height 534
click at [515, 415] on div "Ingrediente * Cantidad * Unidad * Desperdicio * .a-a{fill:#347362;}.b-a{fill:#f…" at bounding box center [607, 464] width 710 height 534
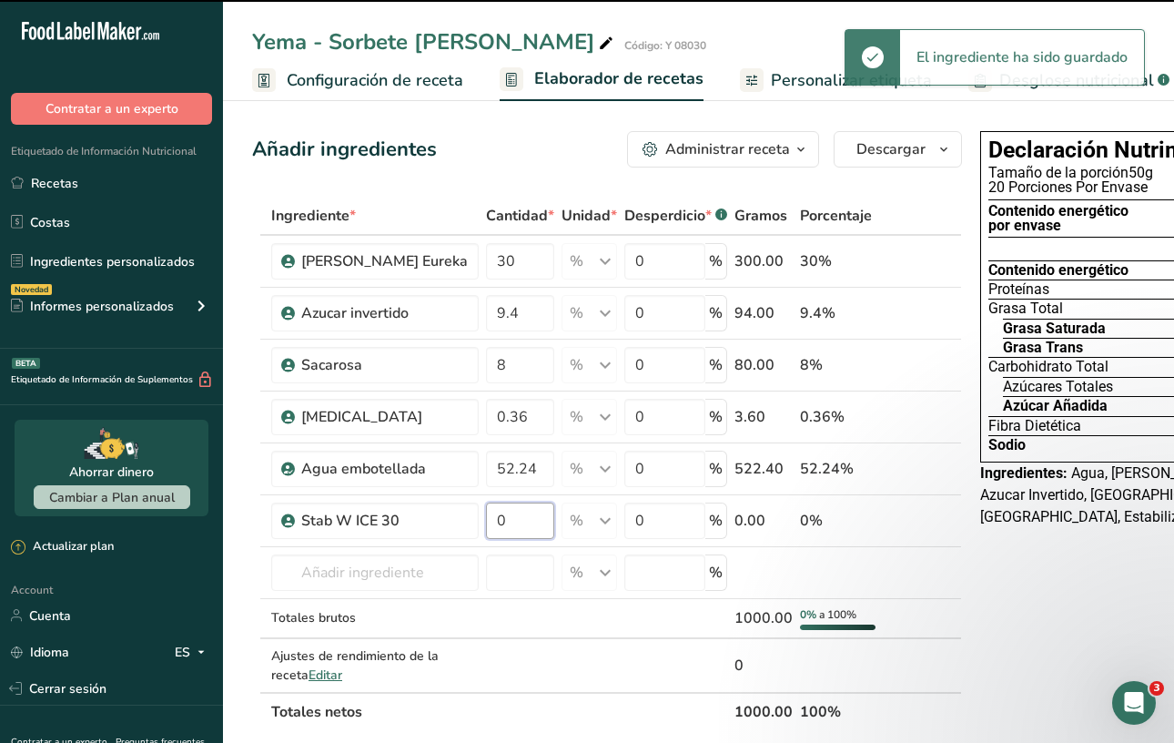
click at [510, 513] on input "0" at bounding box center [520, 520] width 68 height 36
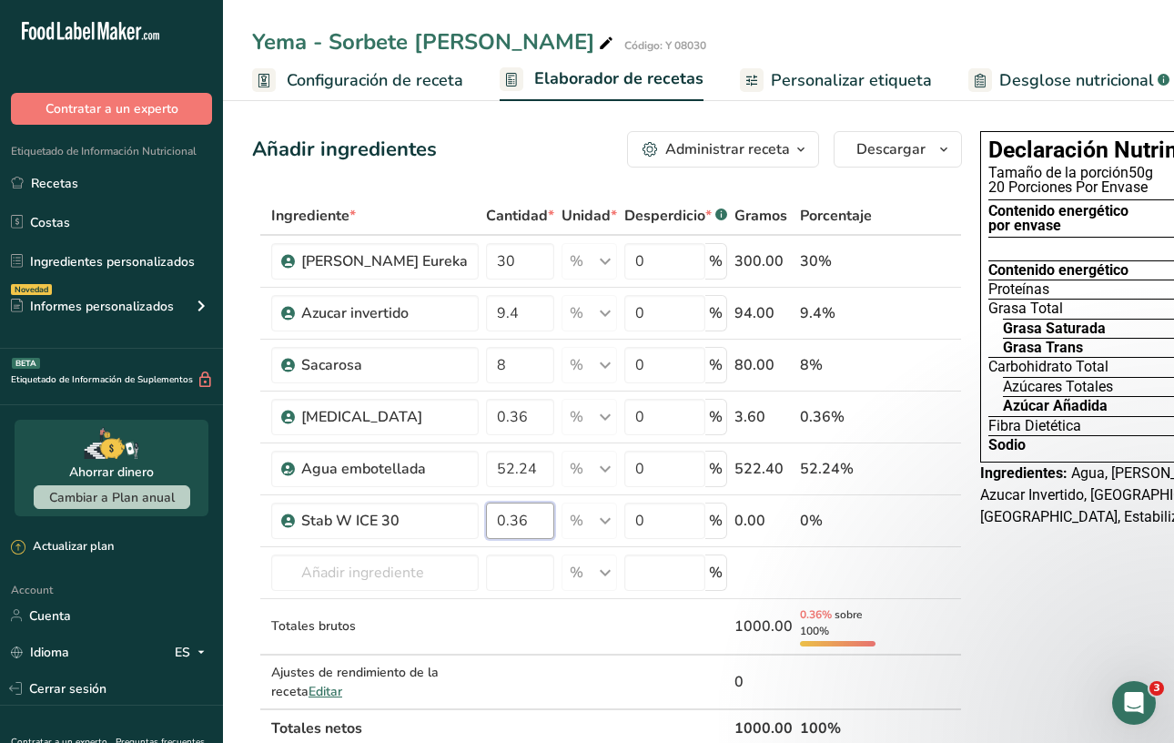
type input "0.36"
click at [513, 420] on div "Ingrediente * Cantidad * Unidad * Desperdicio * .a-a{fill:#347362;}.b-a{fill:#f…" at bounding box center [607, 472] width 710 height 551
type input "0.1"
click at [581, 453] on div "Ingrediente * Cantidad * Unidad * Desperdicio * .a-a{fill:#347362;}.b-a{fill:#f…" at bounding box center [607, 472] width 710 height 551
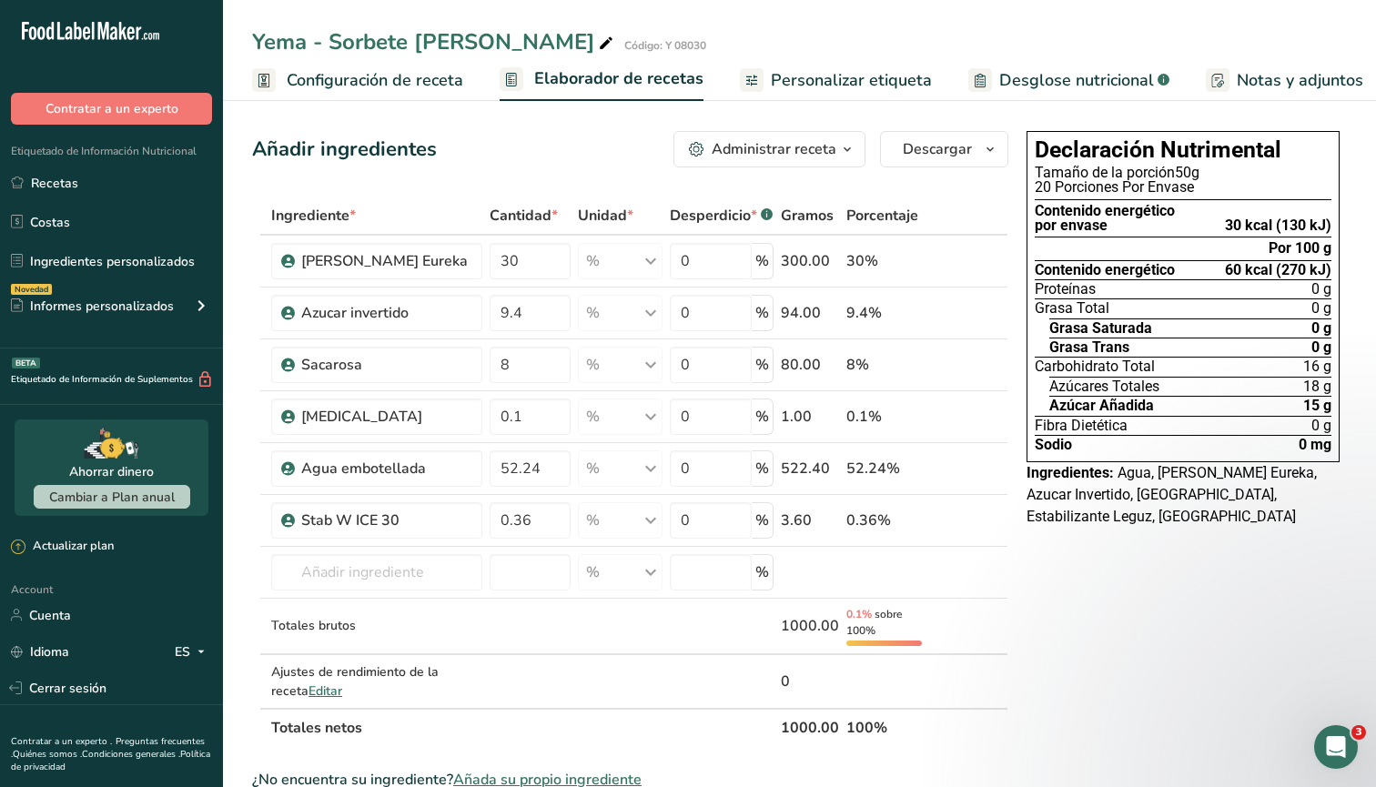
click at [432, 77] on span "Configuración de receta" at bounding box center [375, 80] width 177 height 25
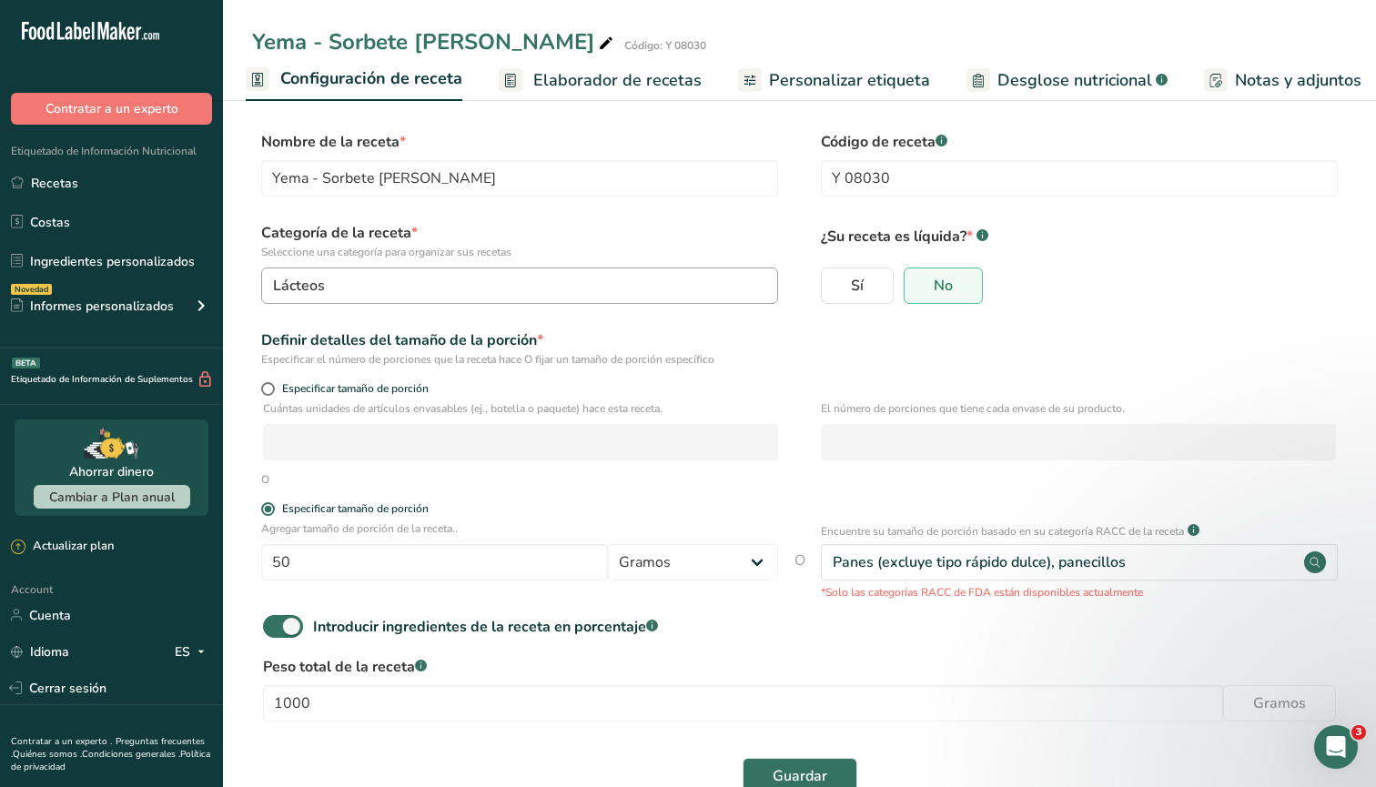
click at [708, 290] on div "Lácteos" at bounding box center [514, 286] width 482 height 22
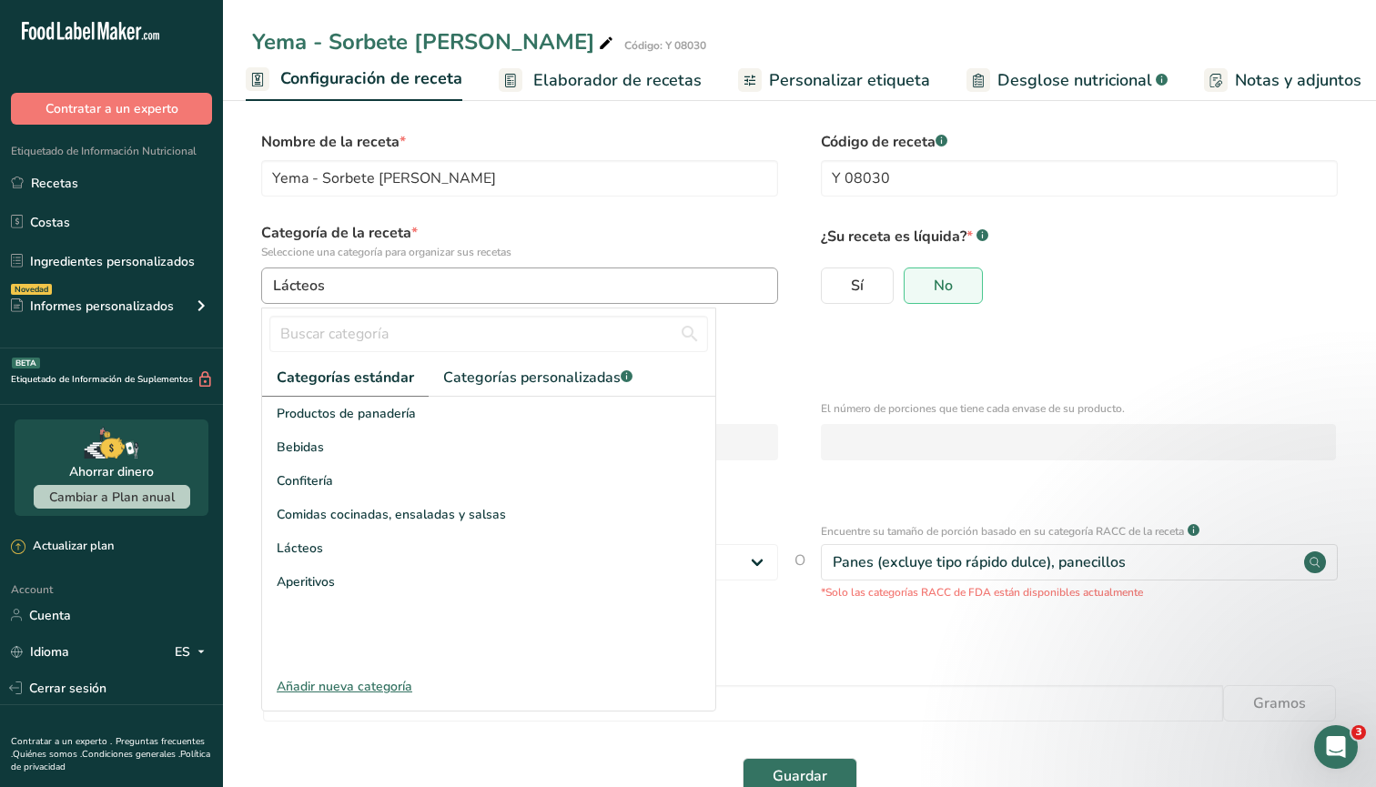
click at [382, 289] on div "Lácteos" at bounding box center [514, 286] width 482 height 22
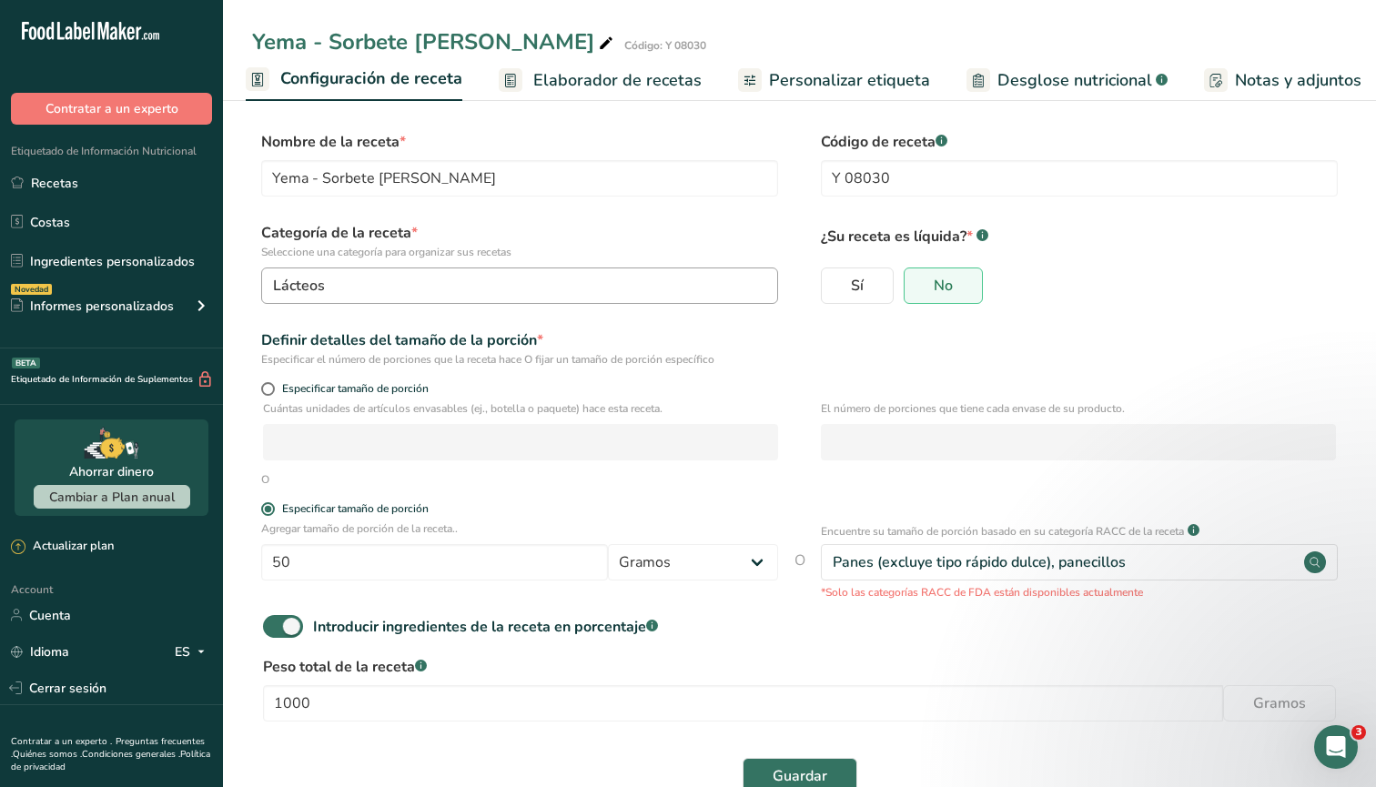
click at [413, 297] on button "Lácteos" at bounding box center [519, 286] width 517 height 36
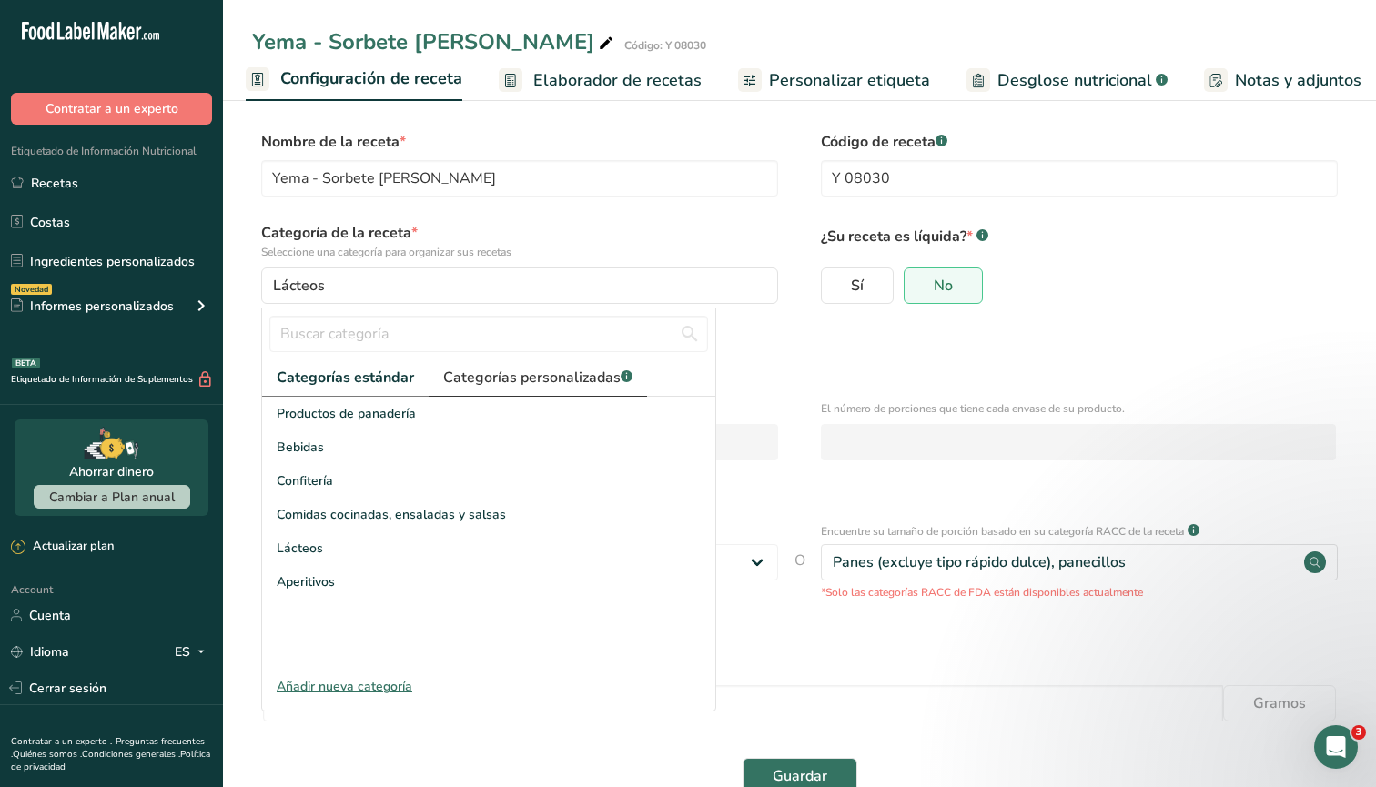
click at [530, 376] on span "Categorías personalizadas .a-a{fill:#347362;}.b-a{fill:#fff;}" at bounding box center [537, 378] width 189 height 22
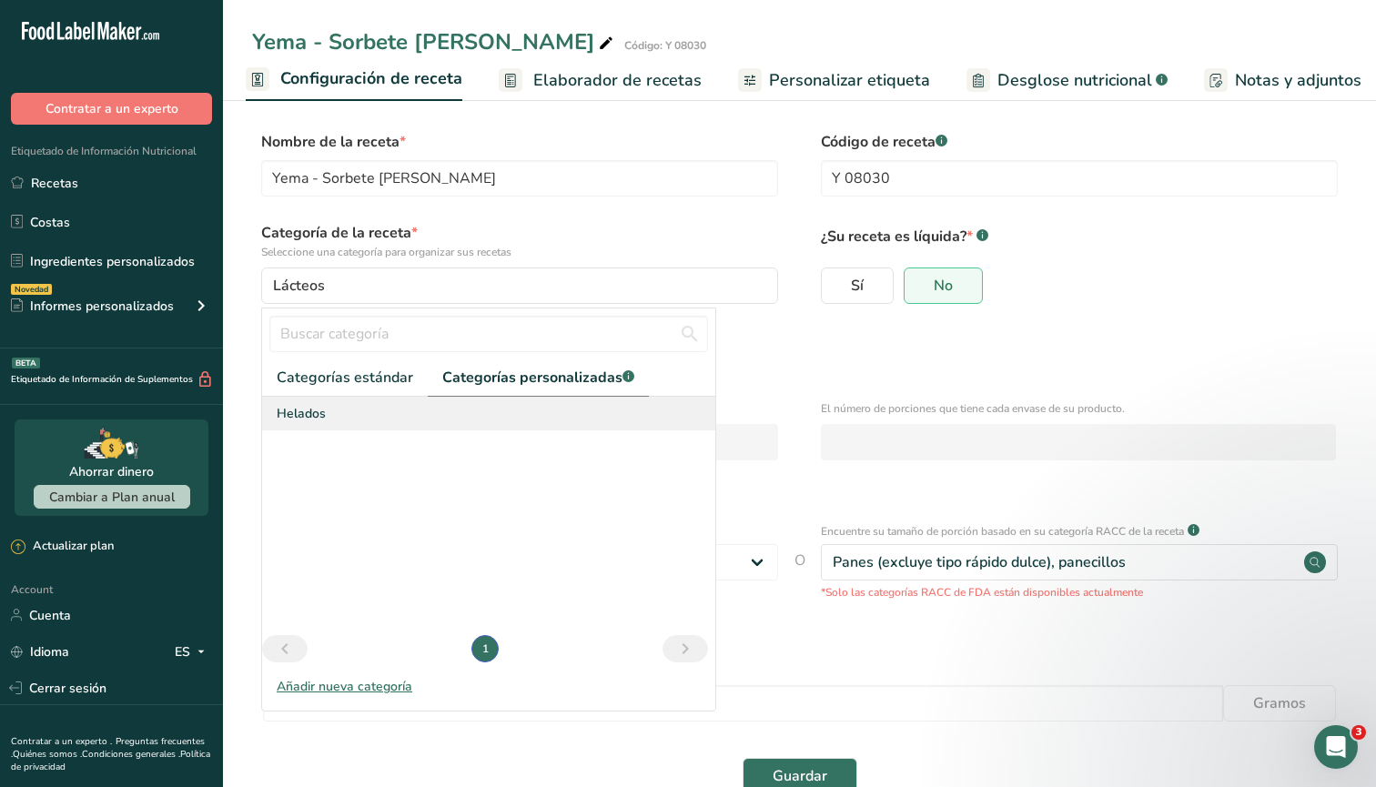
click at [309, 411] on span "Helados" at bounding box center [301, 413] width 49 height 19
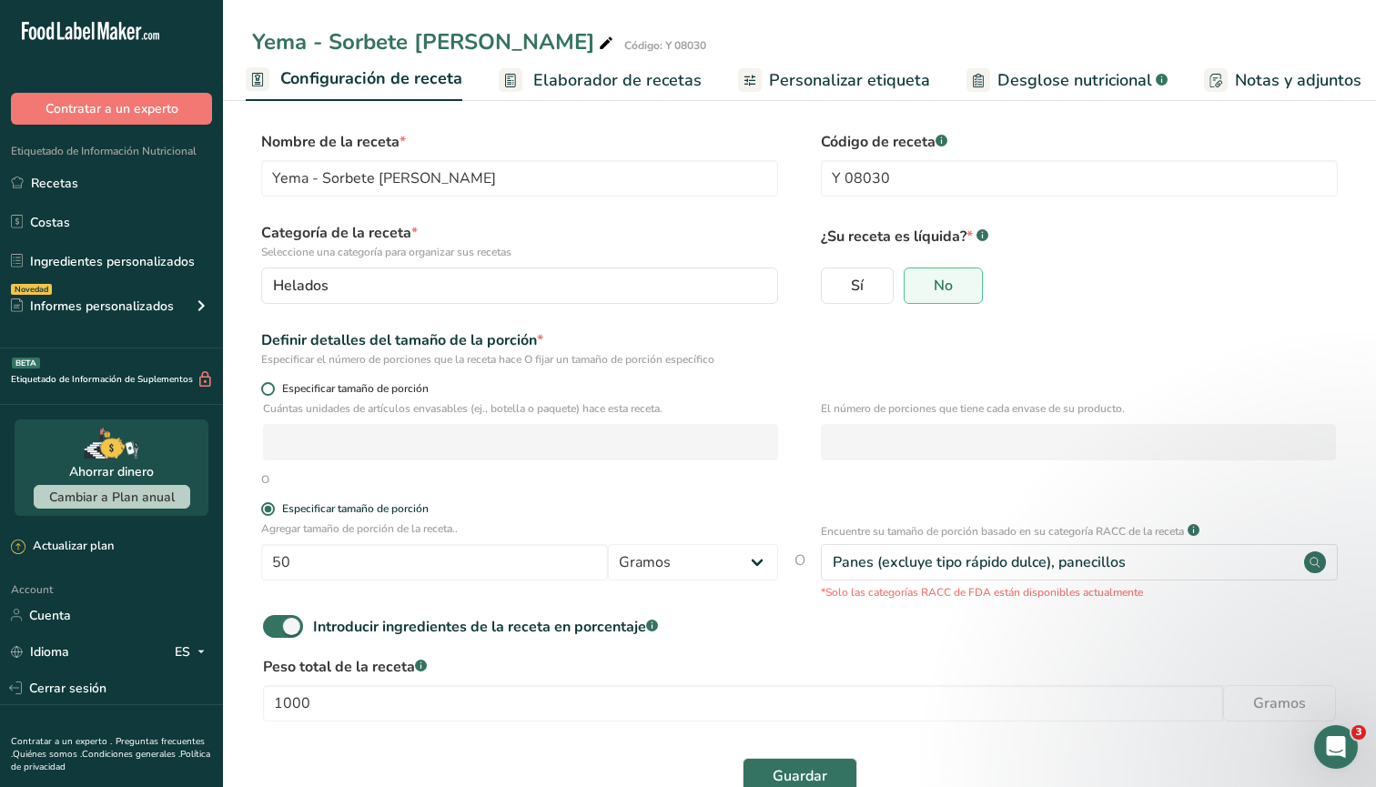
click at [270, 392] on span at bounding box center [268, 389] width 14 height 14
click at [270, 392] on input "Especificar tamaño de porción" at bounding box center [267, 389] width 12 height 12
radio input "true"
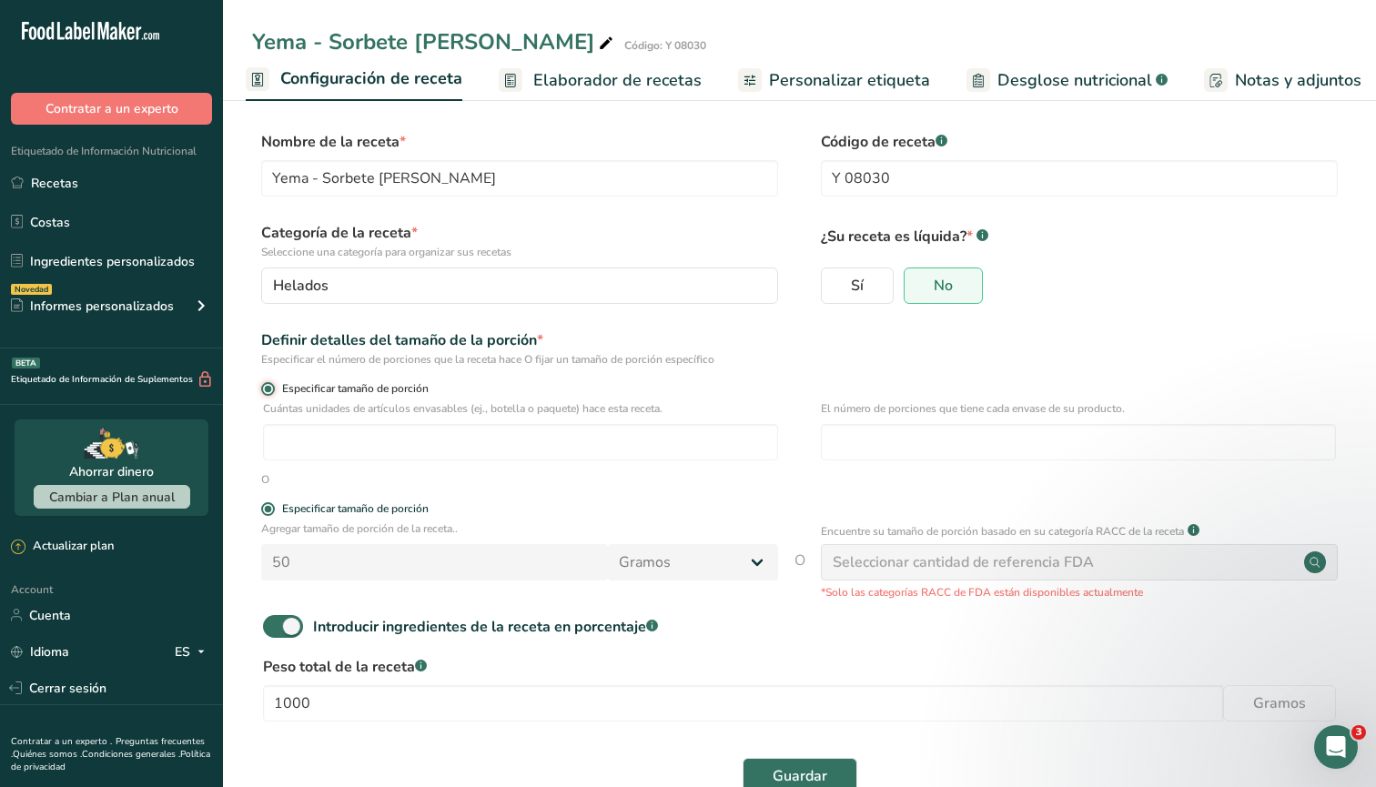
radio input "false"
click at [299, 441] on input "number" at bounding box center [520, 442] width 515 height 36
type input "1"
type input "2"
click at [853, 453] on input "number" at bounding box center [1078, 442] width 515 height 36
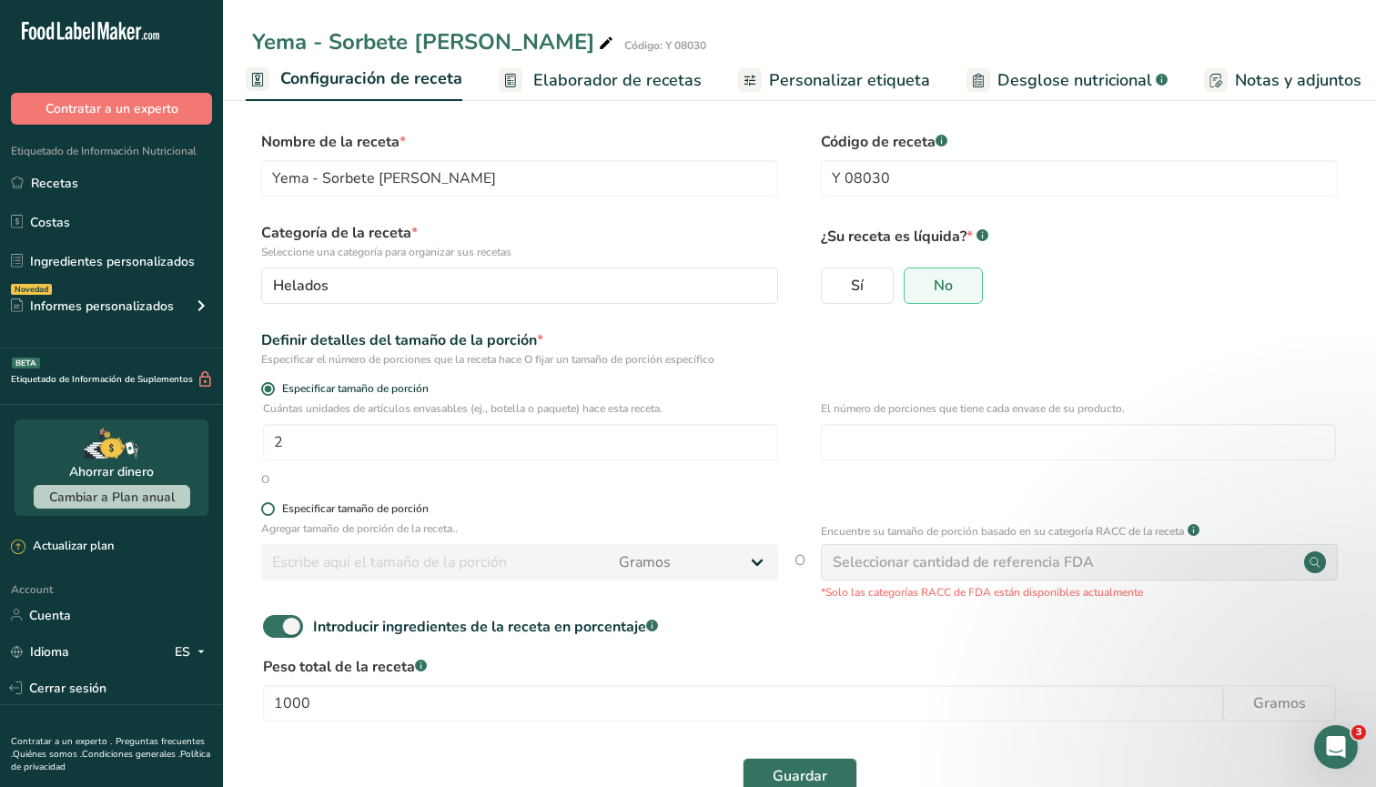
click at [268, 512] on span at bounding box center [268, 509] width 14 height 14
click at [268, 512] on input "Especificar tamaño de porción" at bounding box center [267, 509] width 12 height 12
radio input "true"
radio input "false"
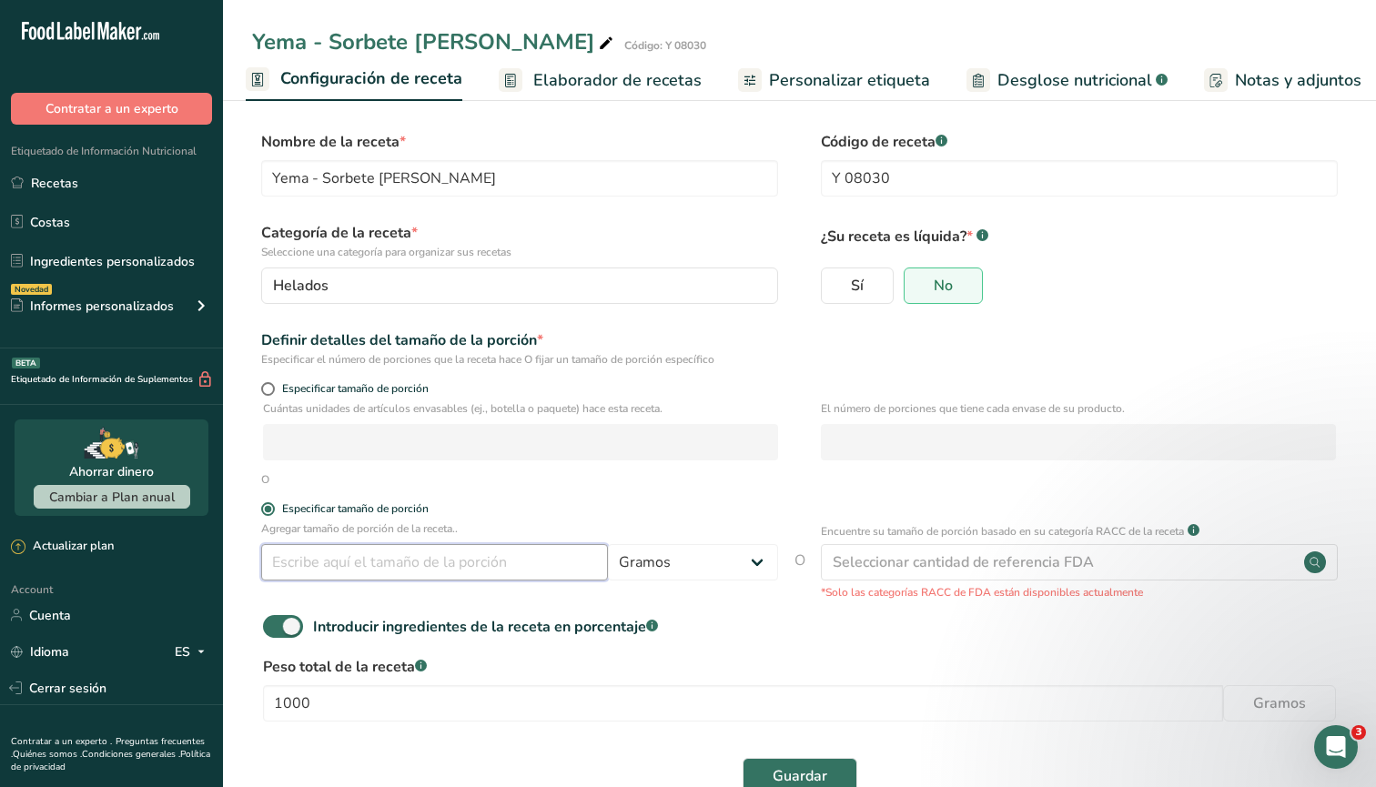
click at [303, 553] on input "number" at bounding box center [434, 562] width 347 height 36
type input "100"
select select "17"
select select "22"
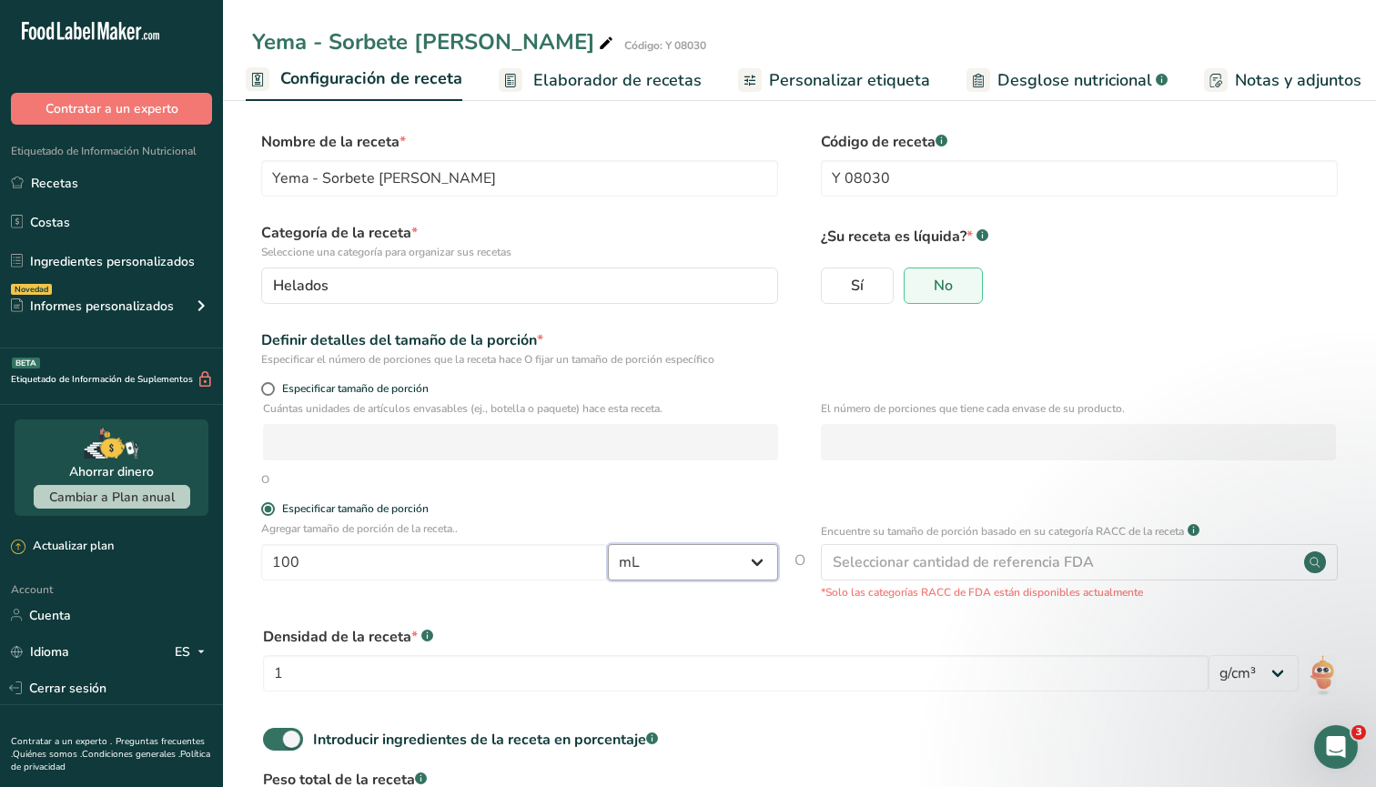
select select "0"
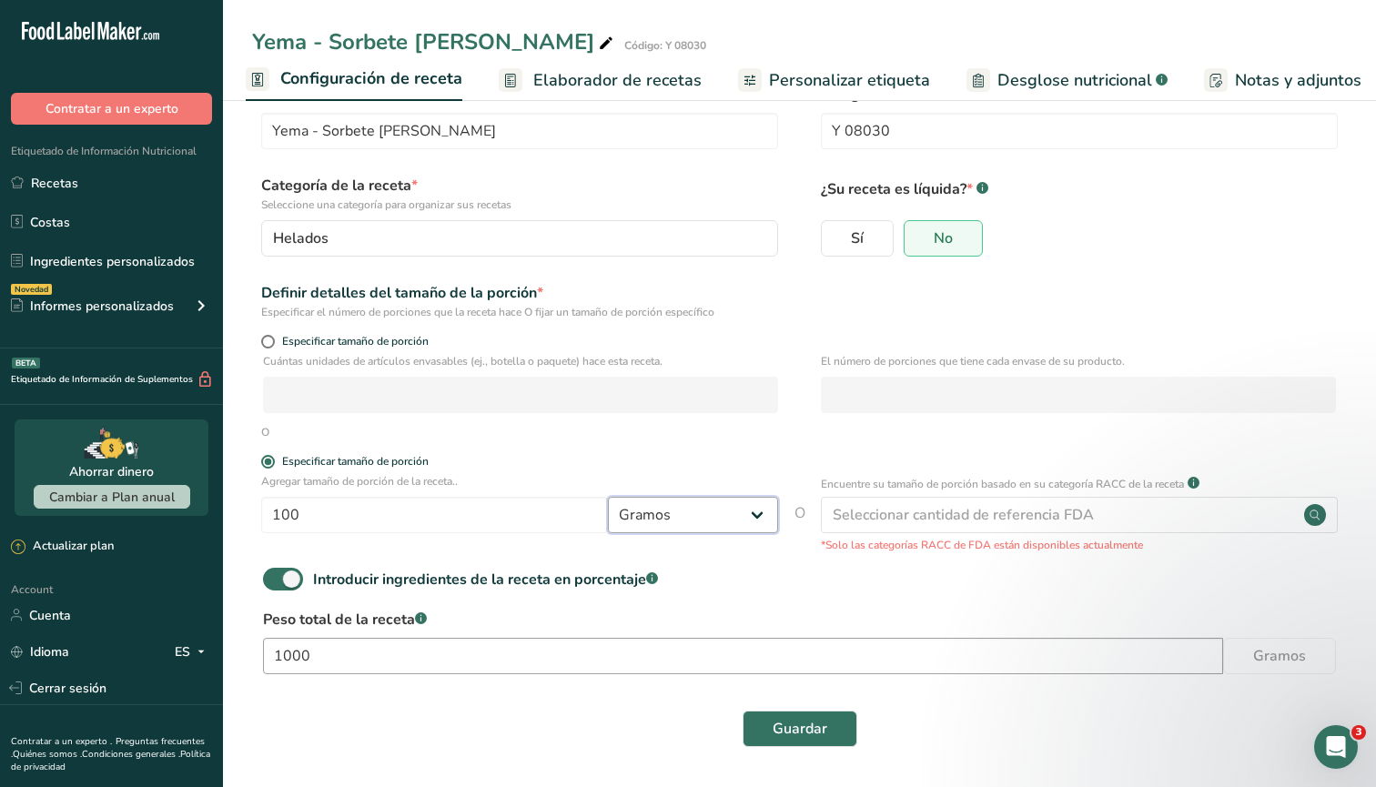
scroll to position [46, 0]
click at [713, 654] on input "1000" at bounding box center [743, 657] width 960 height 36
type input "100"
click at [799, 729] on button "Guardar" at bounding box center [800, 730] width 115 height 36
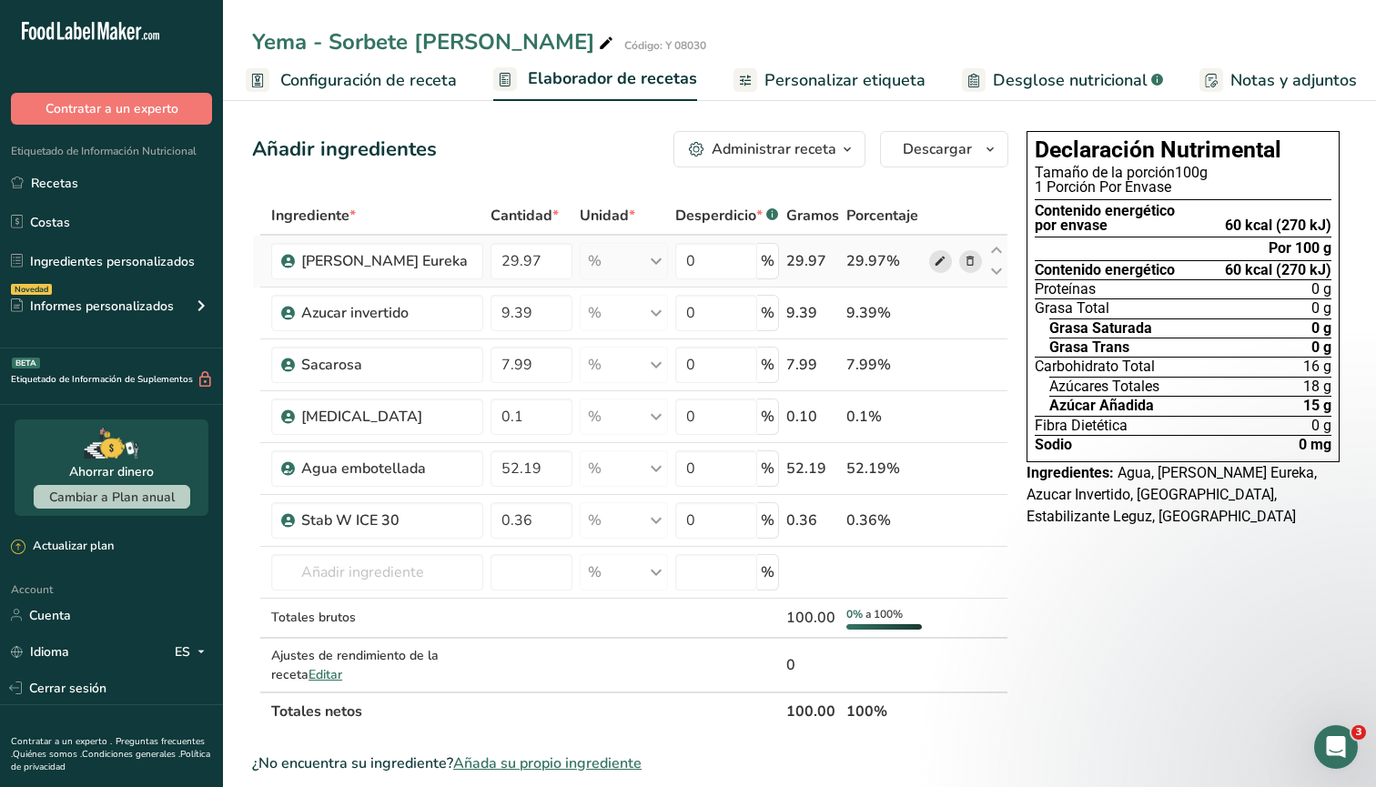
click at [940, 263] on icon at bounding box center [940, 261] width 13 height 19
click at [144, 269] on link "Ingredientes personalizados" at bounding box center [111, 261] width 223 height 35
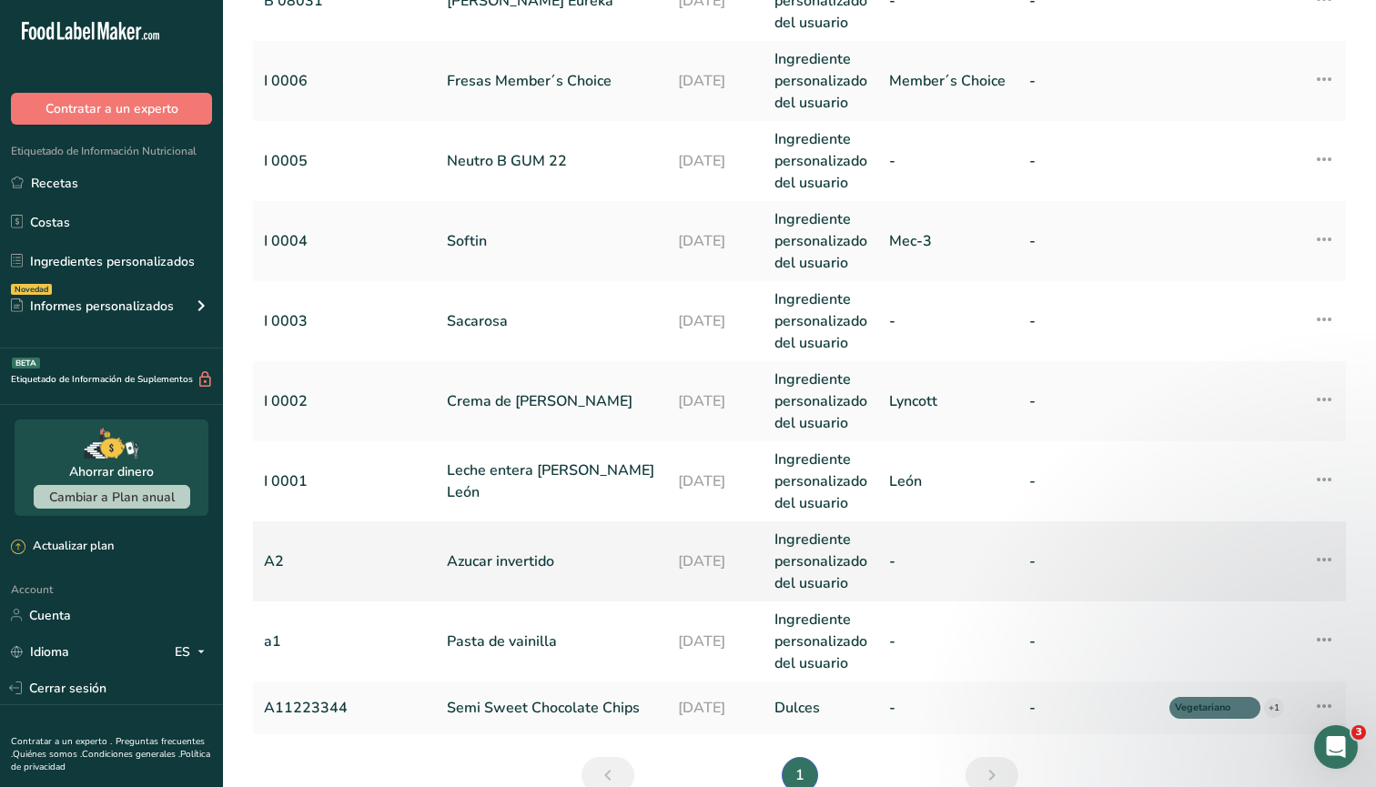
scroll to position [370, 0]
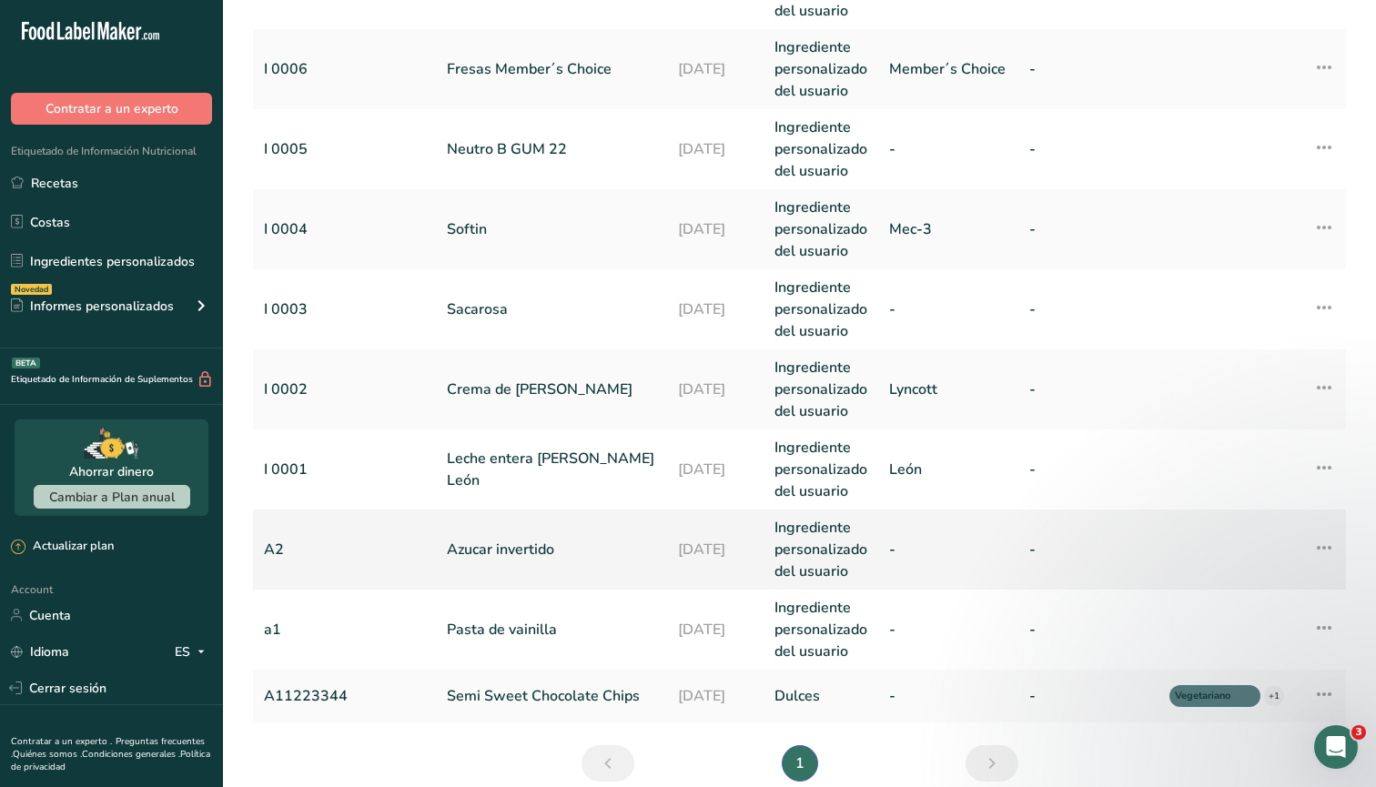
click at [539, 553] on link "Azucar invertido" at bounding box center [551, 550] width 209 height 22
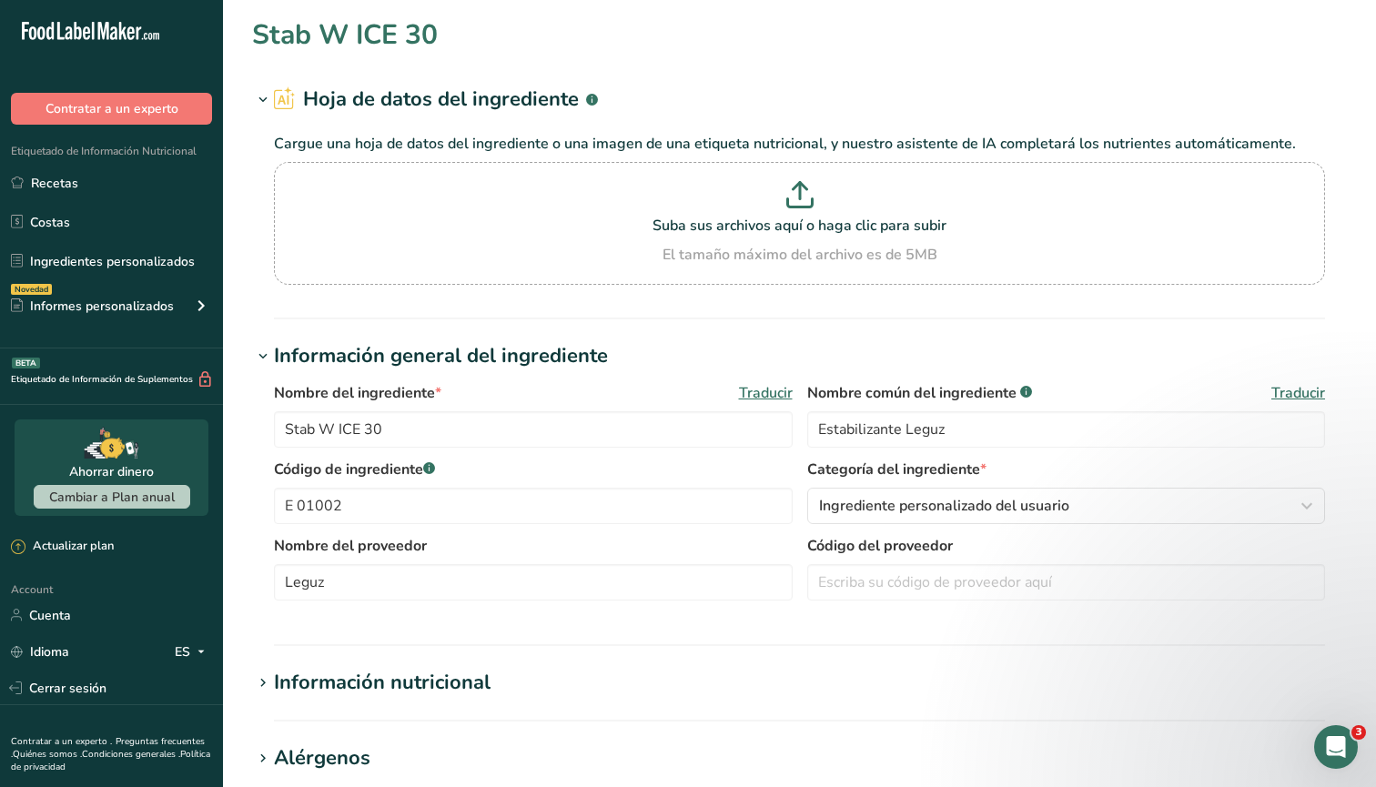
type input "Azucar invertido"
type input "Azucar Invertido"
type input "A2"
type input "300"
type KJ "1255.2"
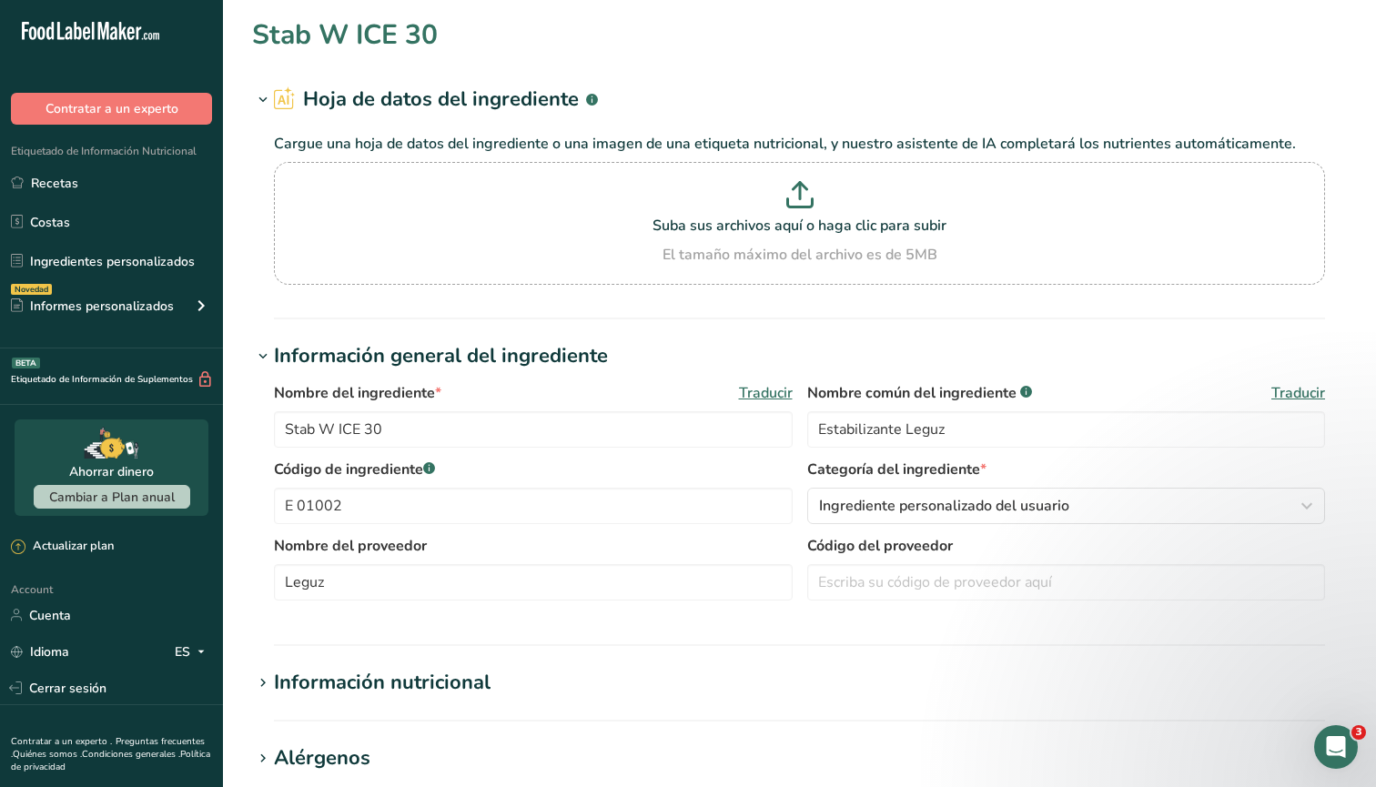
type Fat "0"
type Carbohydrates "75"
type Fiber "0"
type Sugars "100"
type Sugars "75"
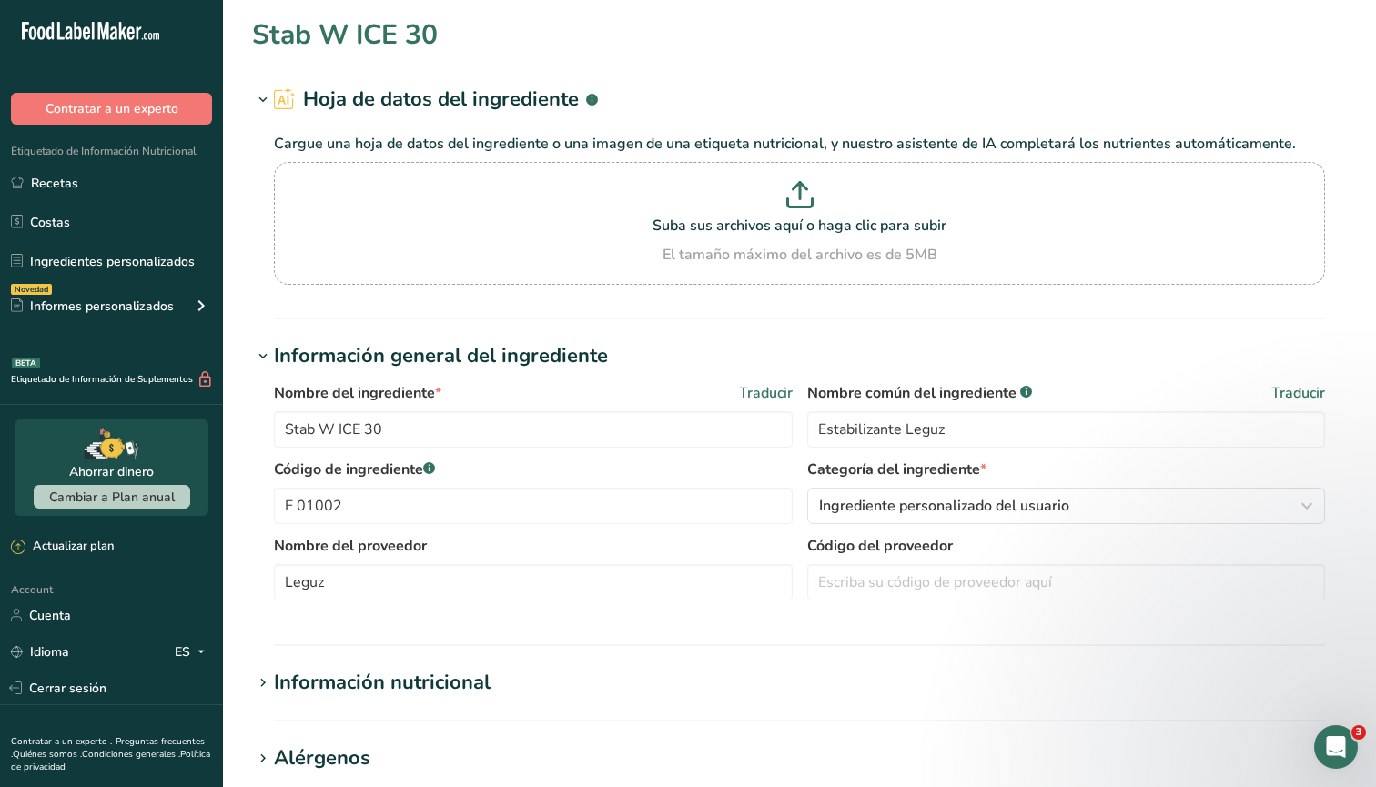
type input "0"
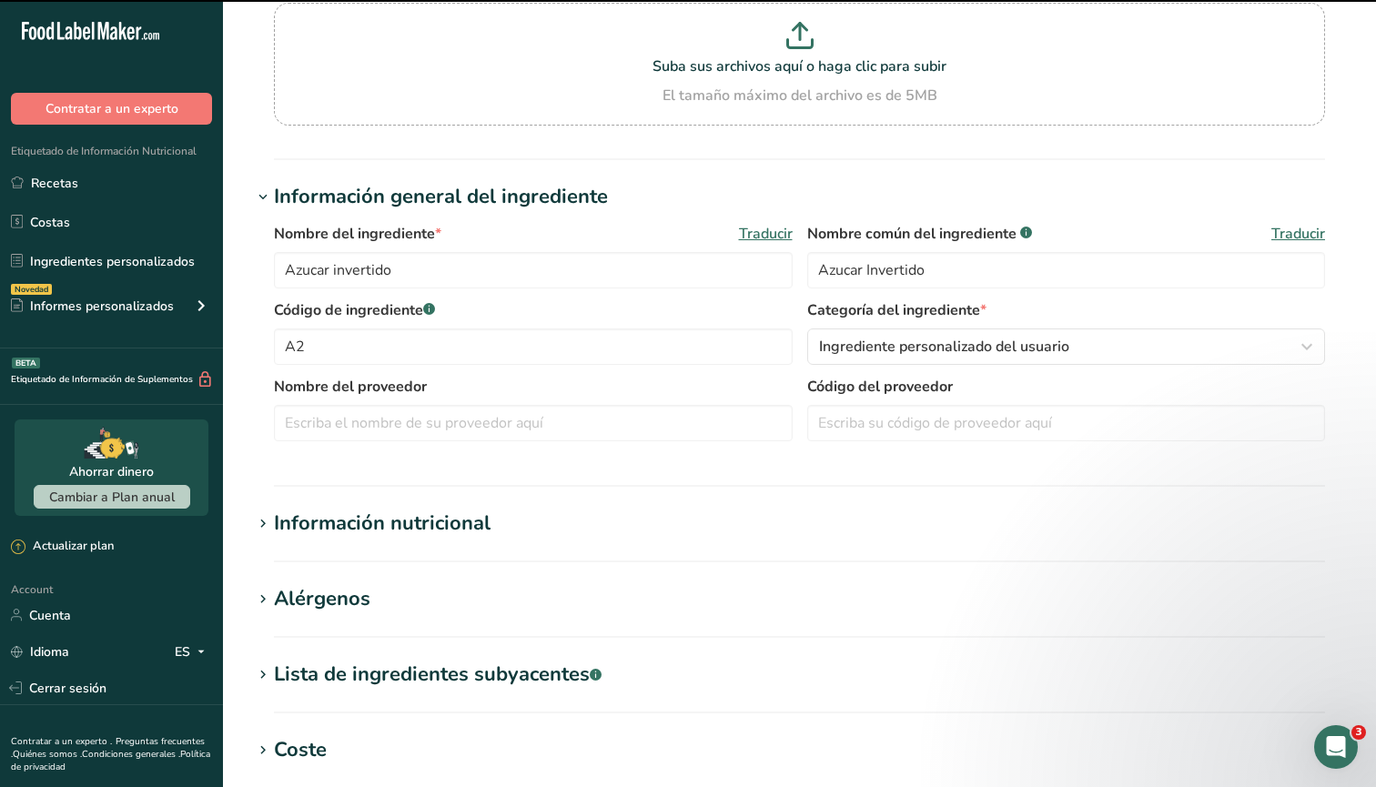
scroll to position [171, 0]
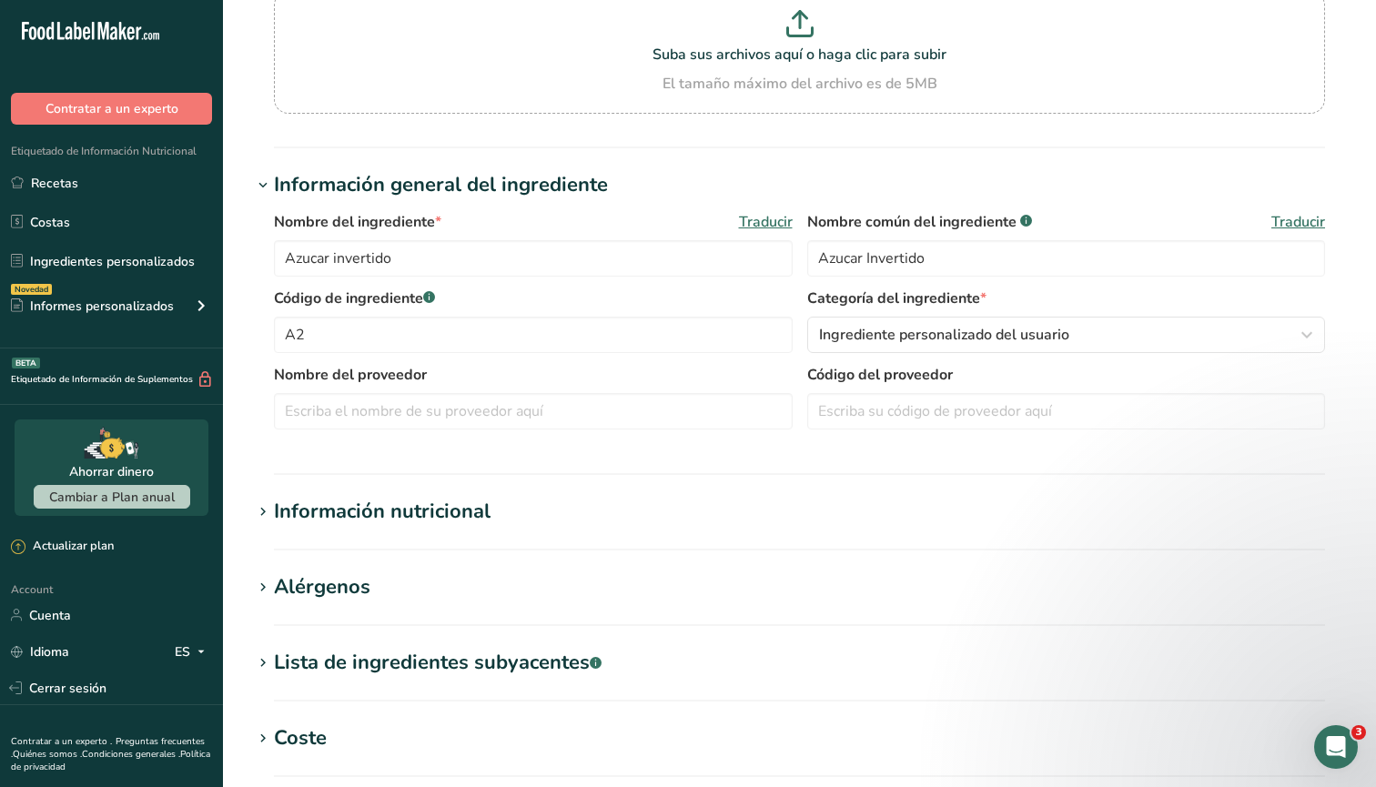
click at [480, 512] on div "Información nutricional" at bounding box center [382, 512] width 217 height 30
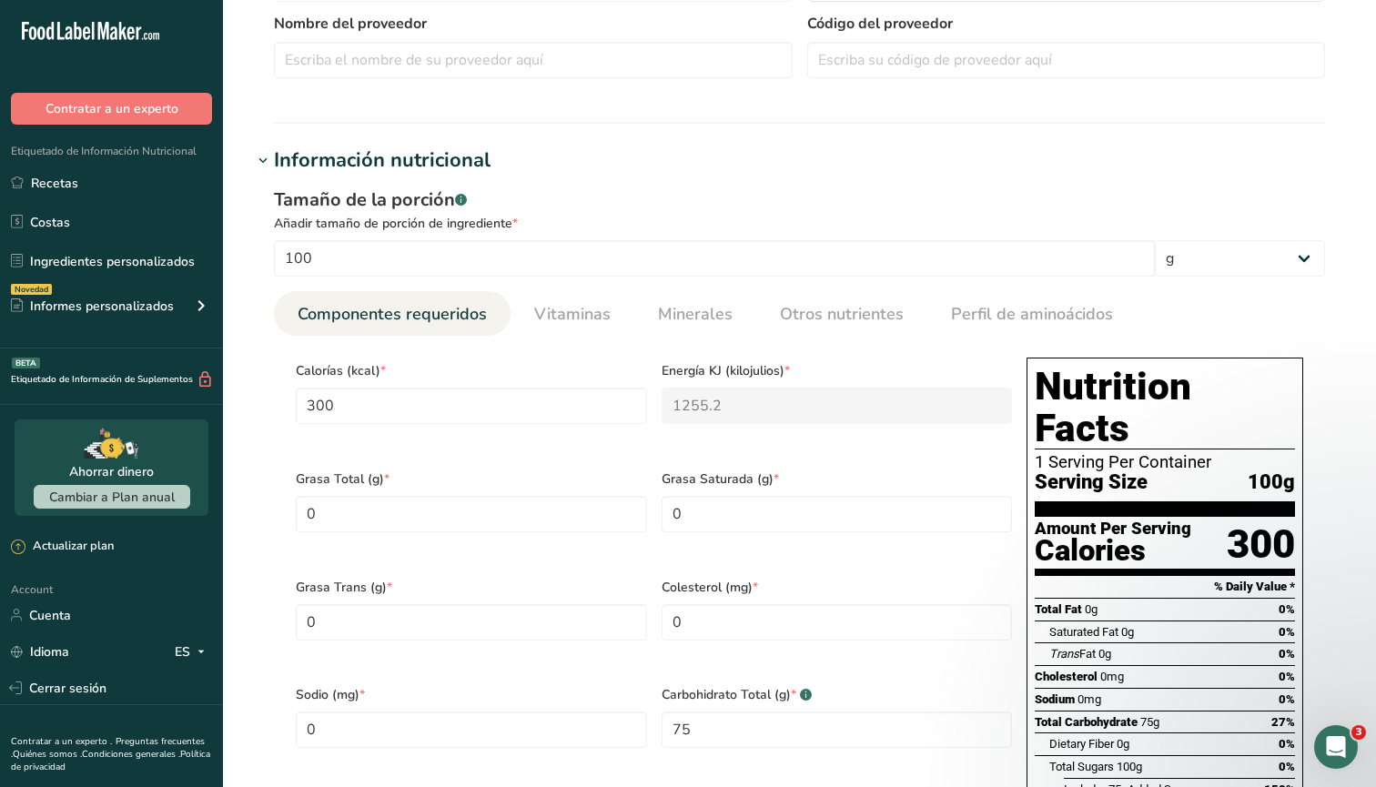
scroll to position [522, 0]
click at [421, 400] on input "300" at bounding box center [471, 406] width 351 height 36
click at [90, 186] on link "Recetas" at bounding box center [111, 183] width 223 height 35
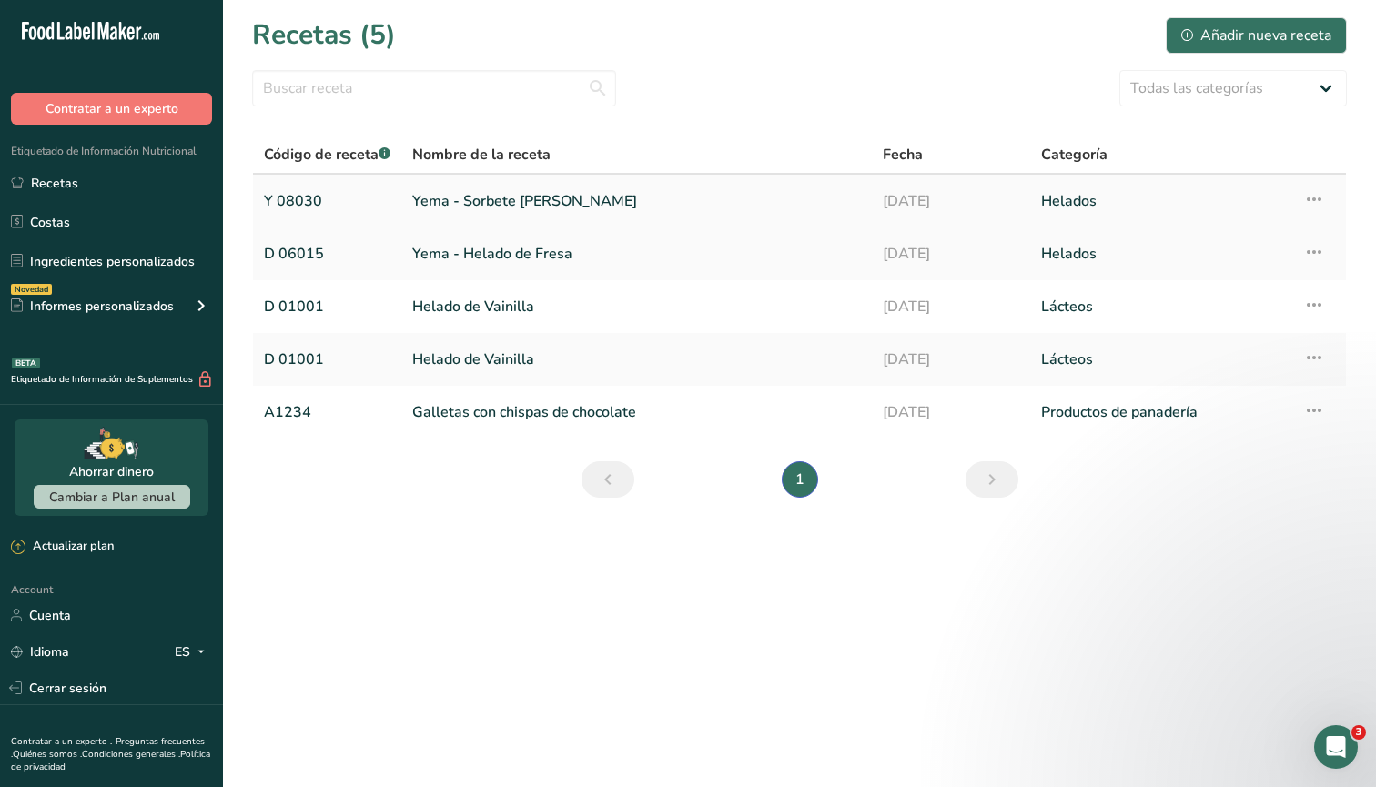
click at [438, 196] on link "Yema - Sorbete [PERSON_NAME]" at bounding box center [636, 201] width 449 height 38
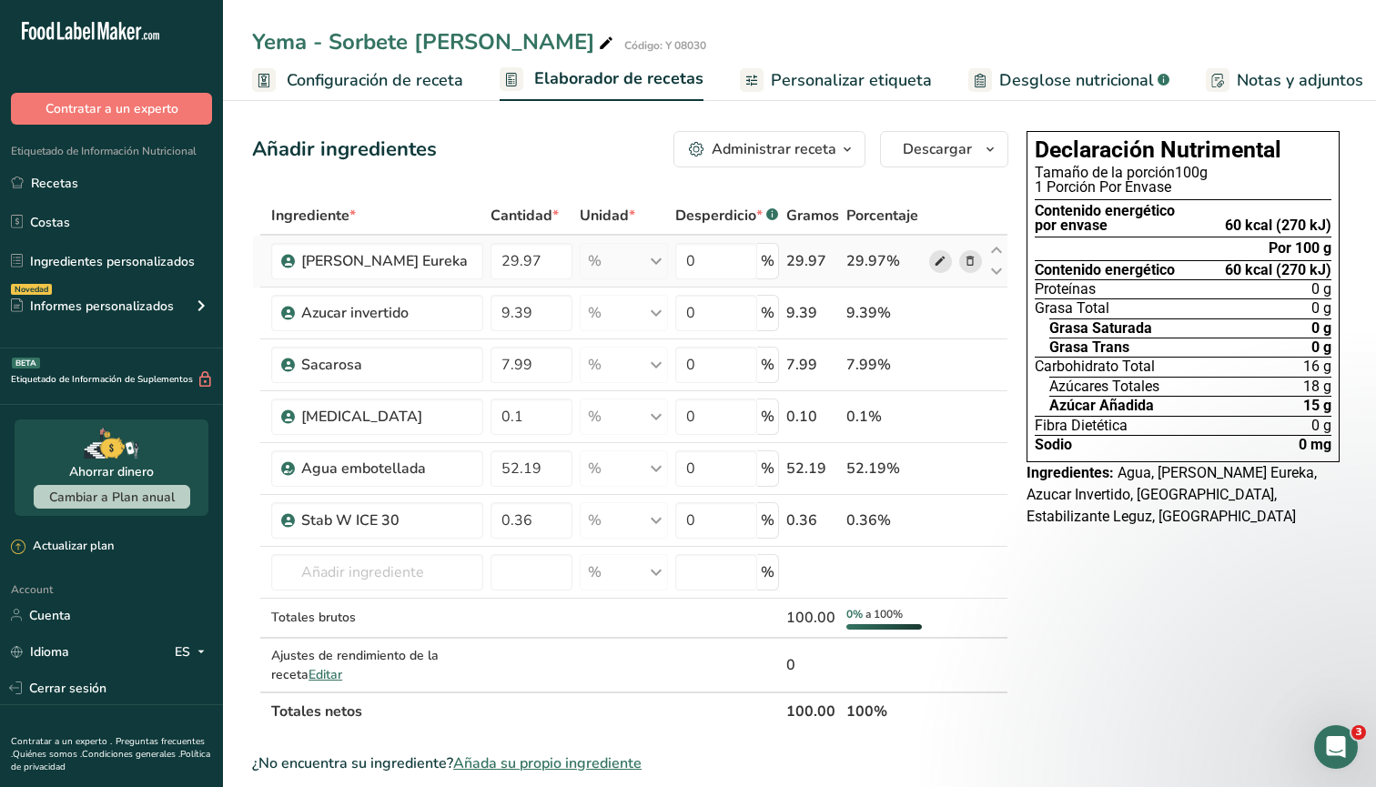
click at [938, 261] on icon at bounding box center [940, 261] width 13 height 19
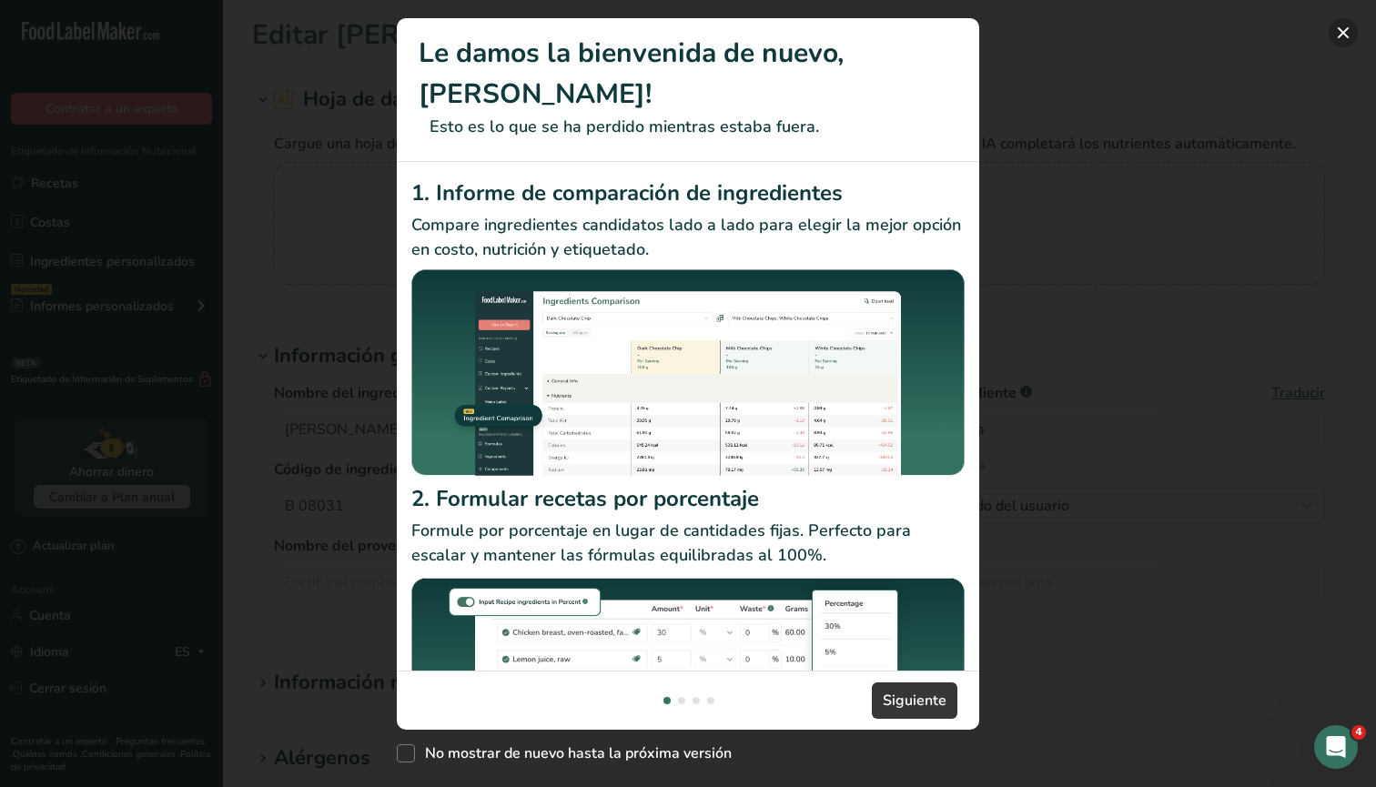
click at [1350, 29] on button "New Features" at bounding box center [1343, 32] width 29 height 29
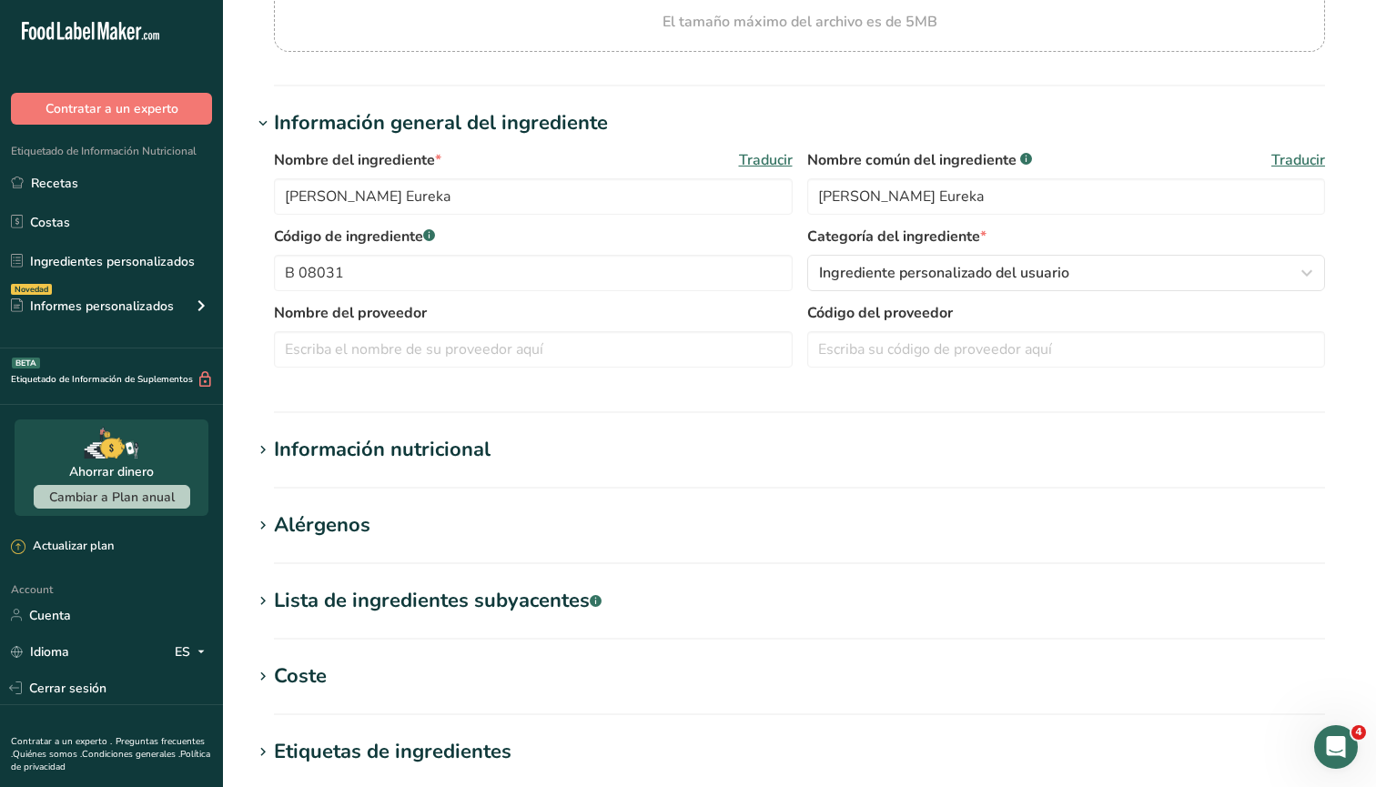
scroll to position [243, 0]
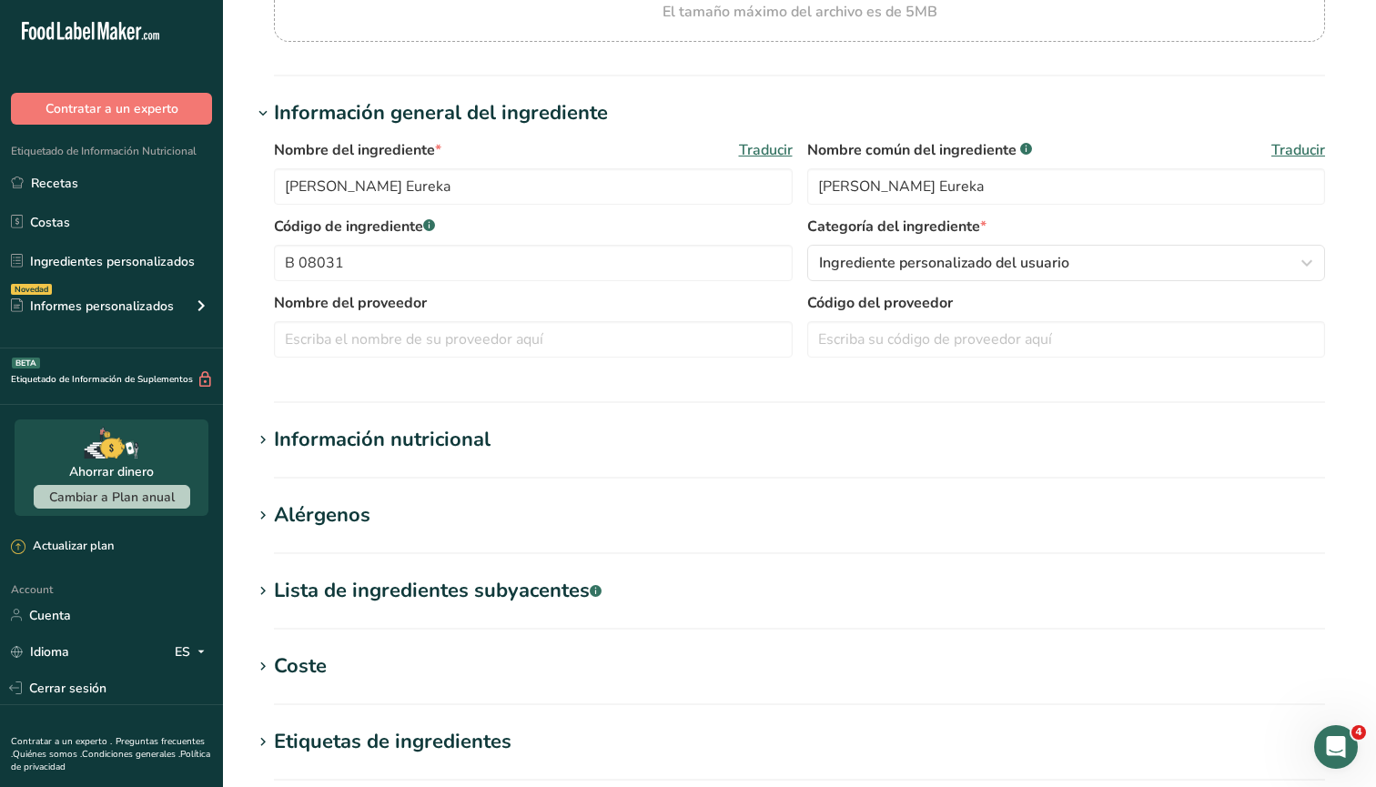
click at [466, 437] on div "Información nutricional" at bounding box center [382, 440] width 217 height 30
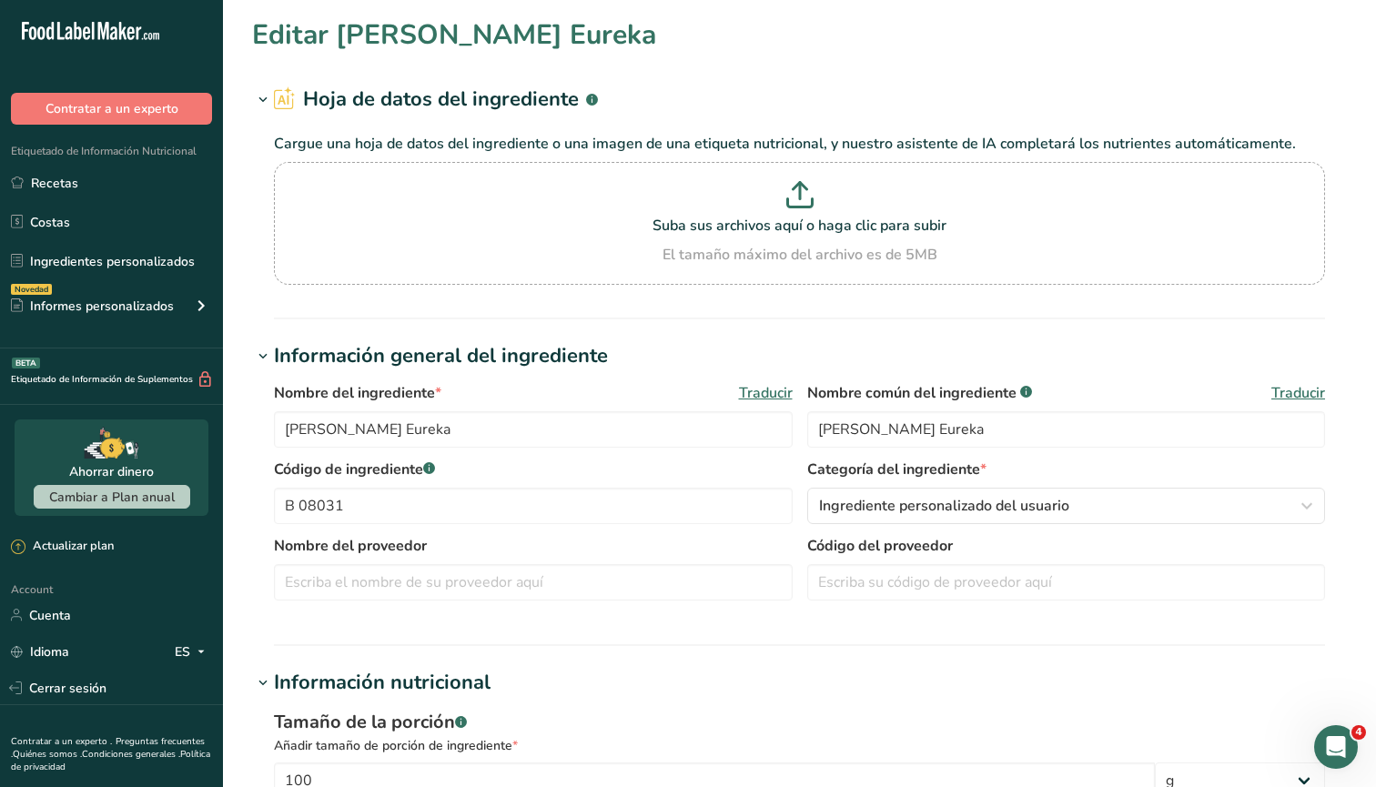
scroll to position [0, 0]
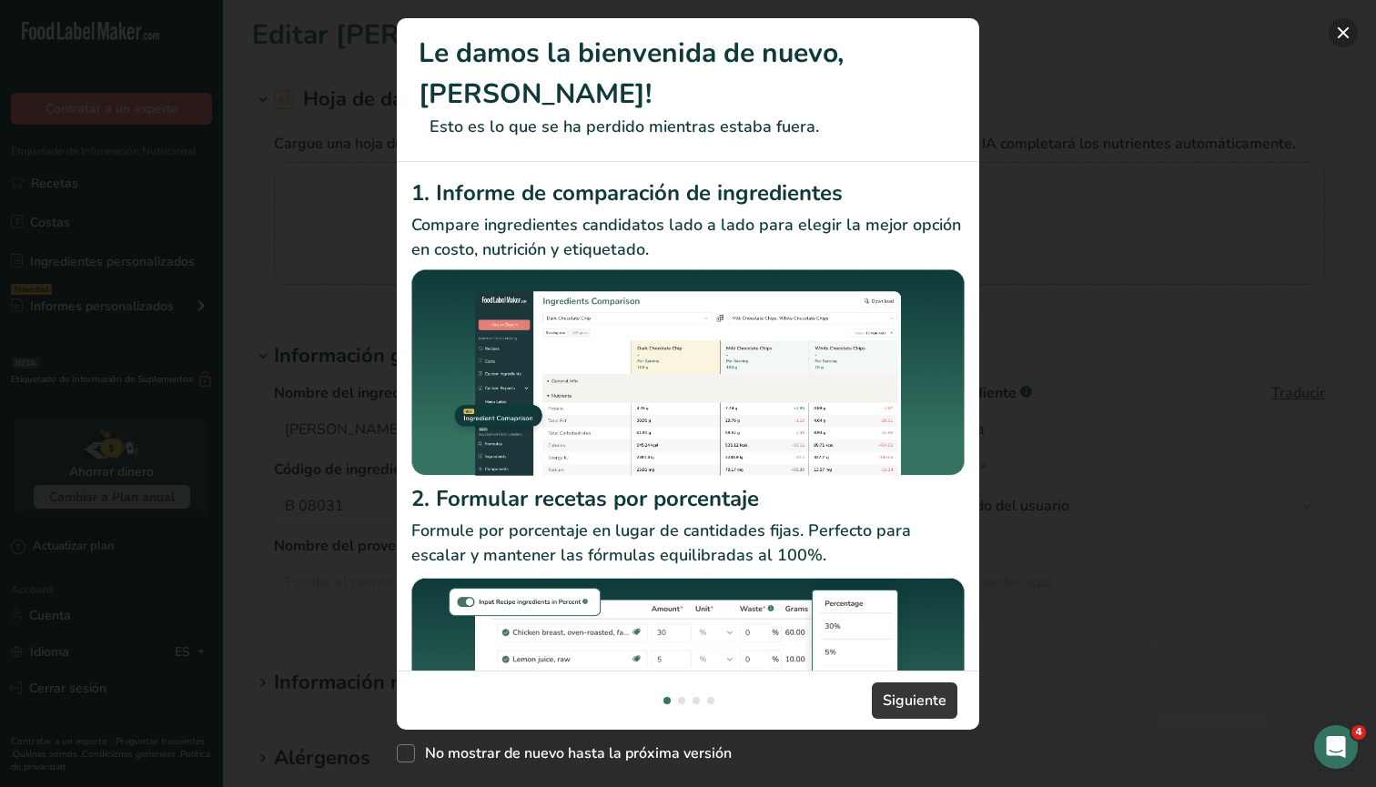
click at [1343, 32] on button "New Features" at bounding box center [1343, 32] width 29 height 29
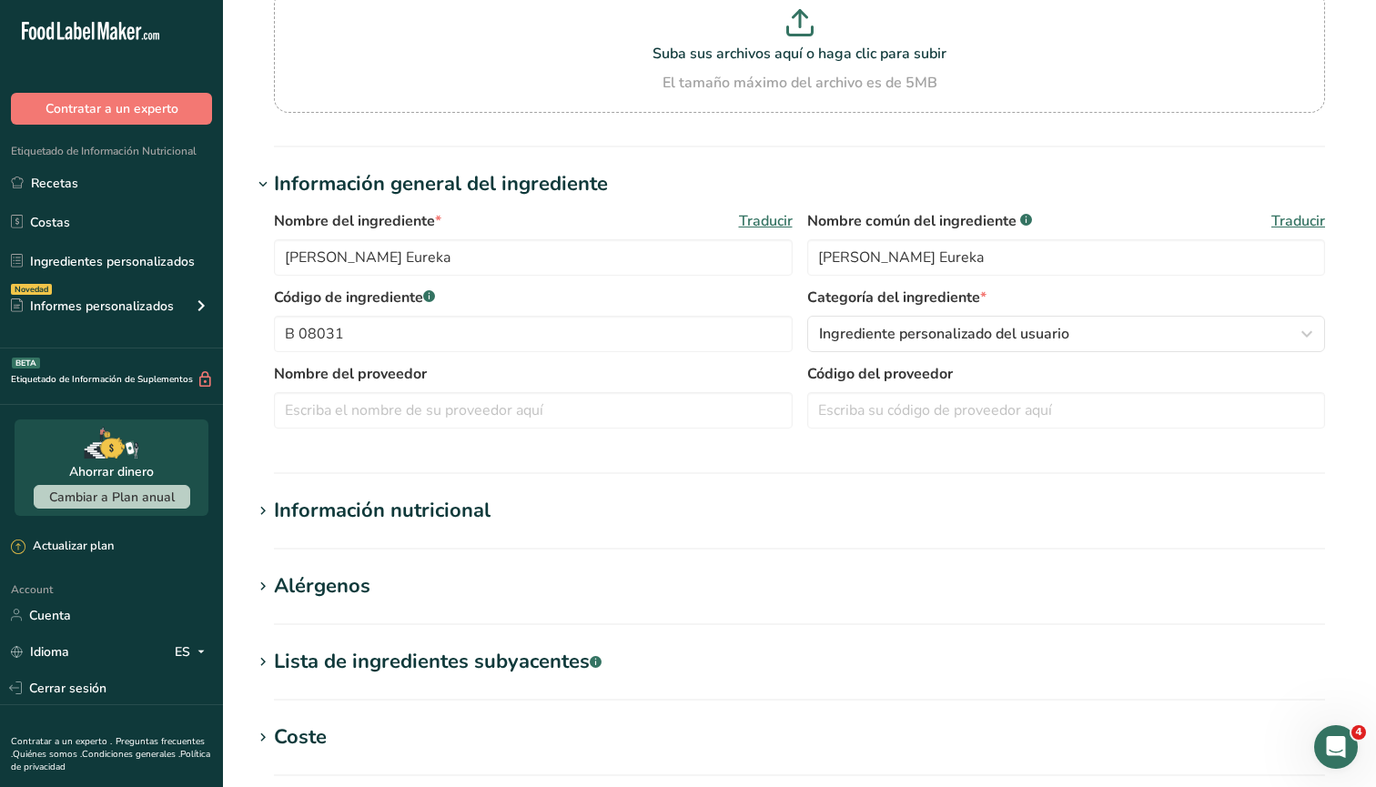
scroll to position [179, 0]
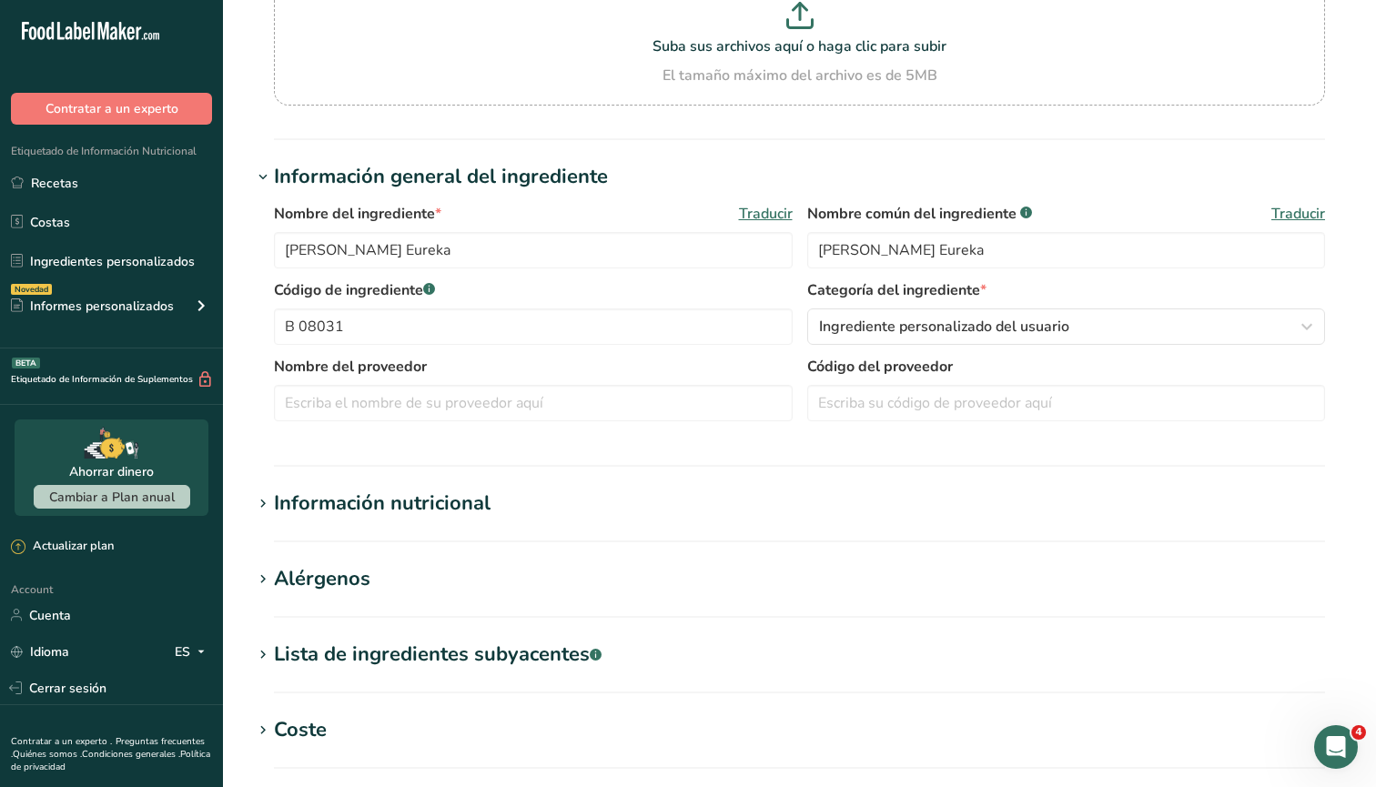
click at [453, 496] on div "Información nutricional" at bounding box center [382, 504] width 217 height 30
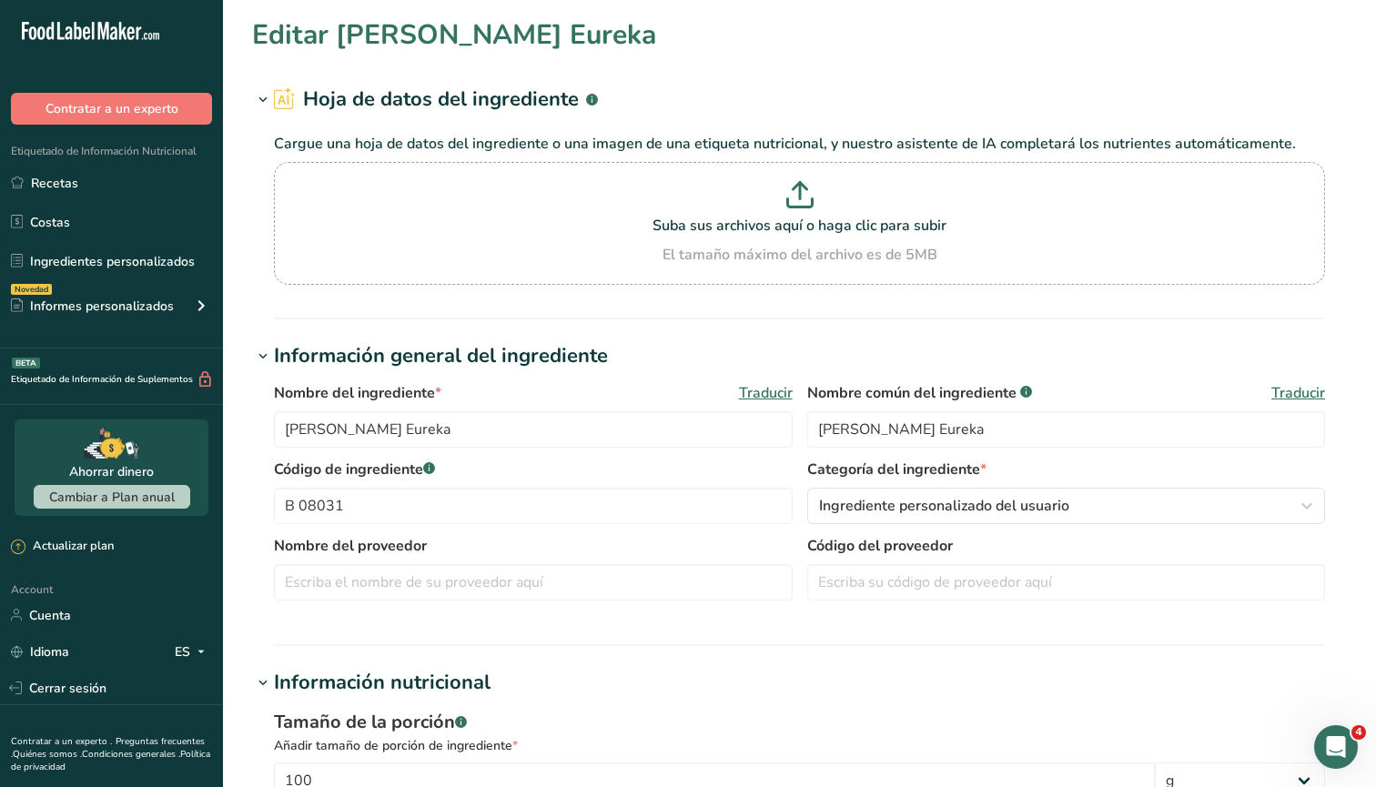
scroll to position [0, 0]
click at [96, 258] on link "Ingredientes personalizados" at bounding box center [111, 261] width 223 height 35
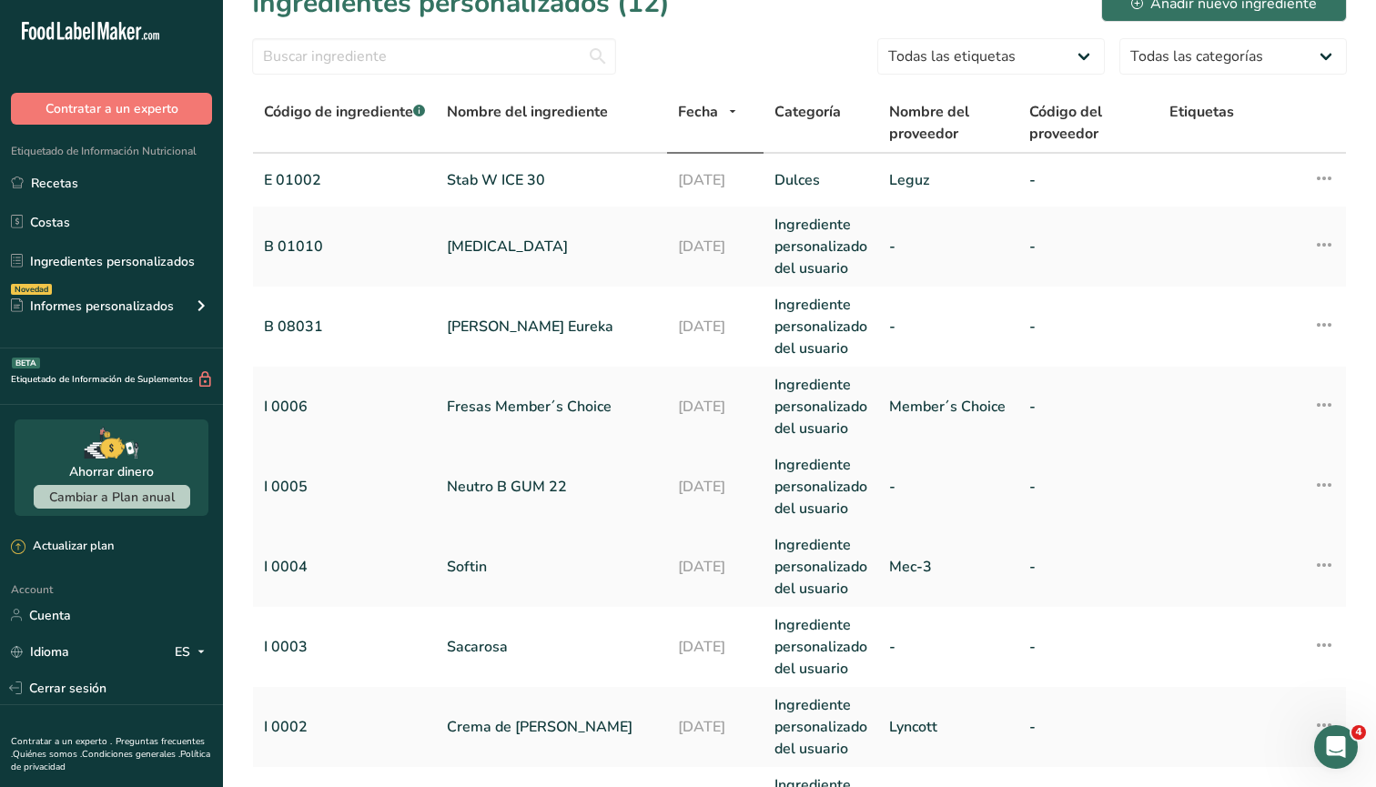
scroll to position [60, 0]
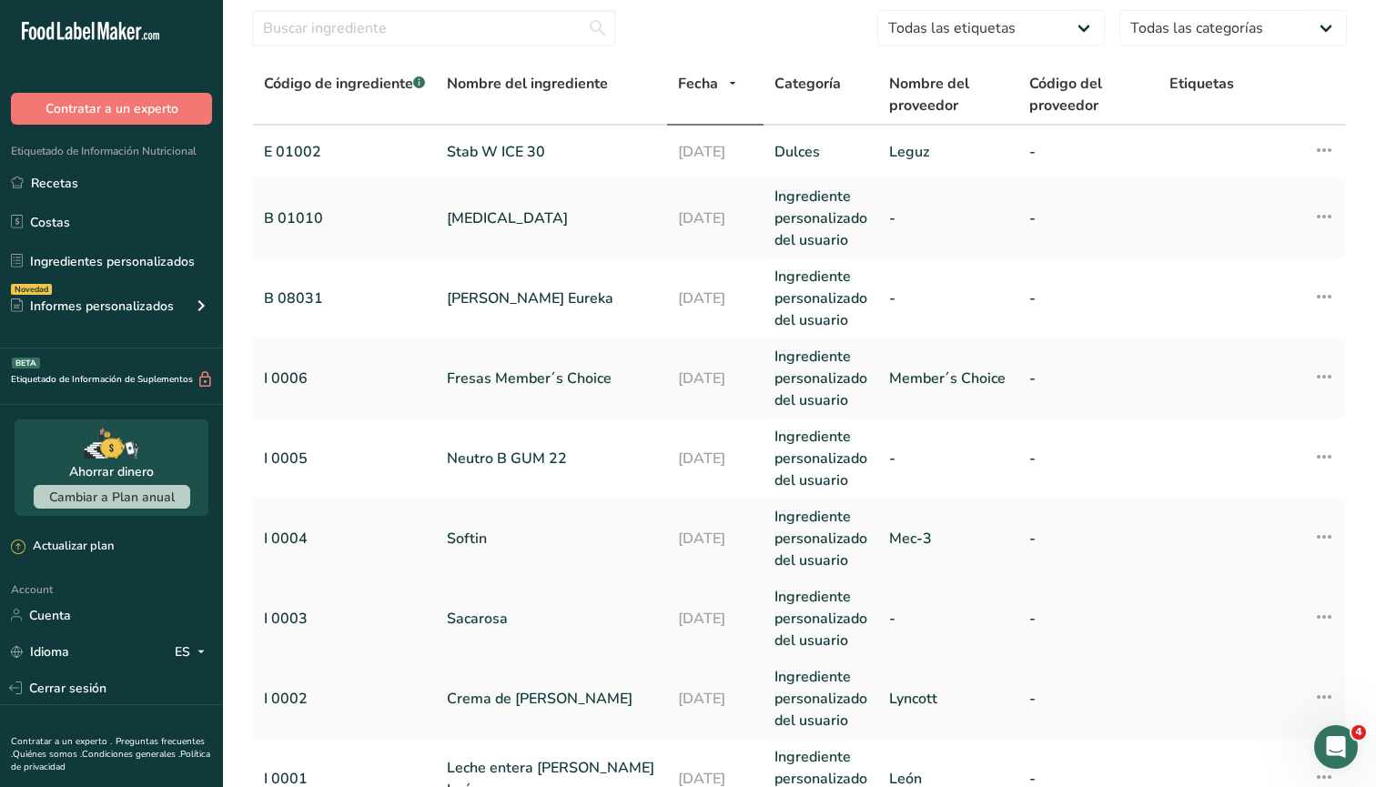
click at [296, 615] on link "I 0003" at bounding box center [344, 619] width 161 height 22
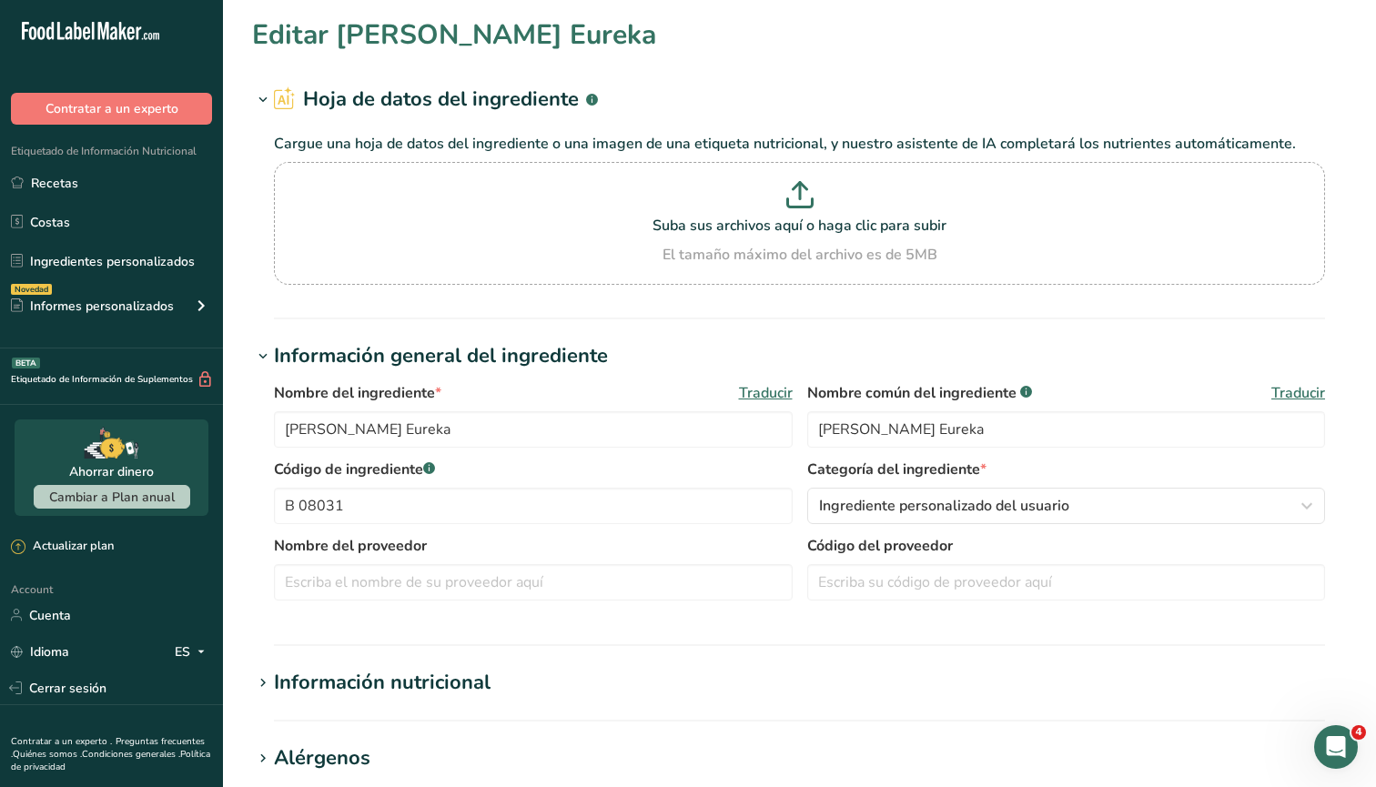
type input "Sacarosa"
type input "I 0003"
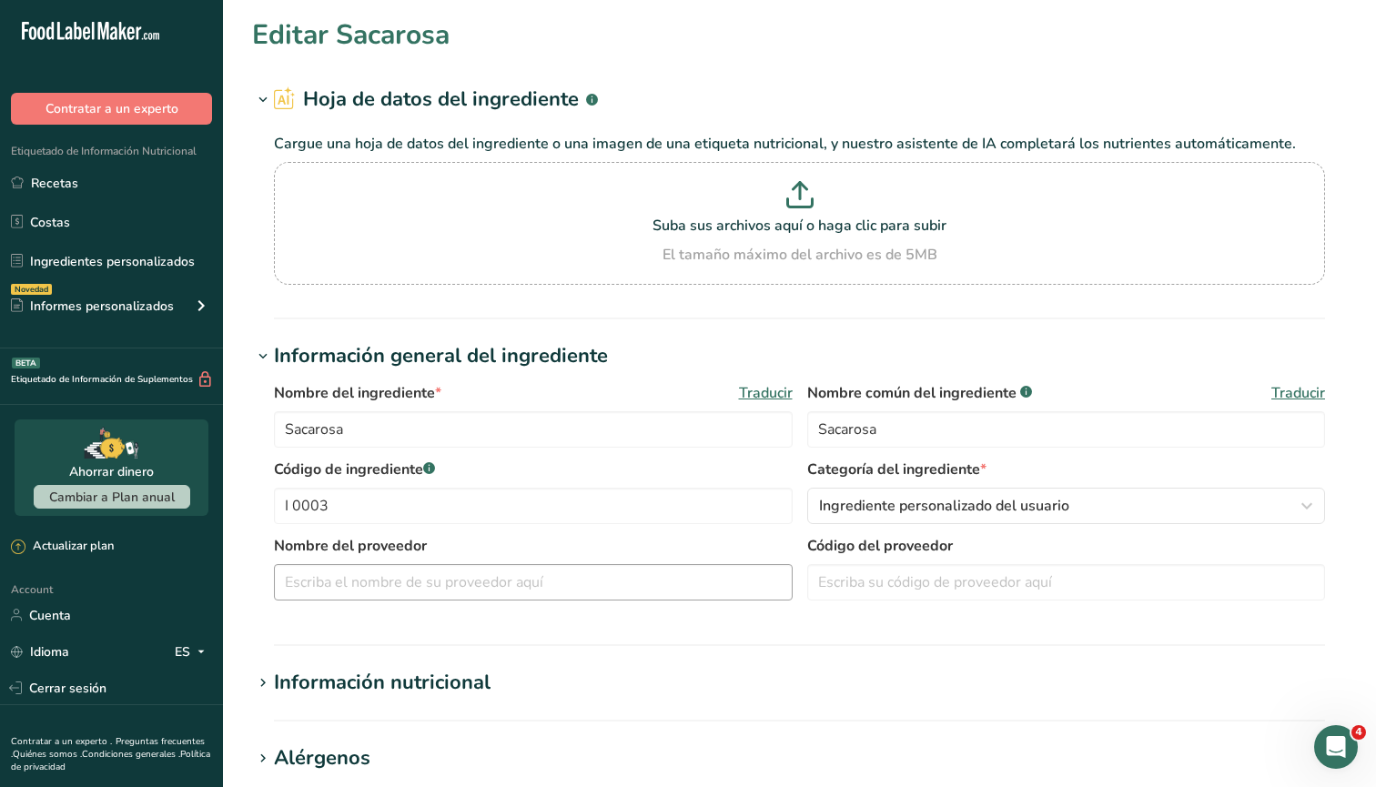
scroll to position [1, 0]
click at [319, 677] on div "Información nutricional" at bounding box center [382, 682] width 217 height 30
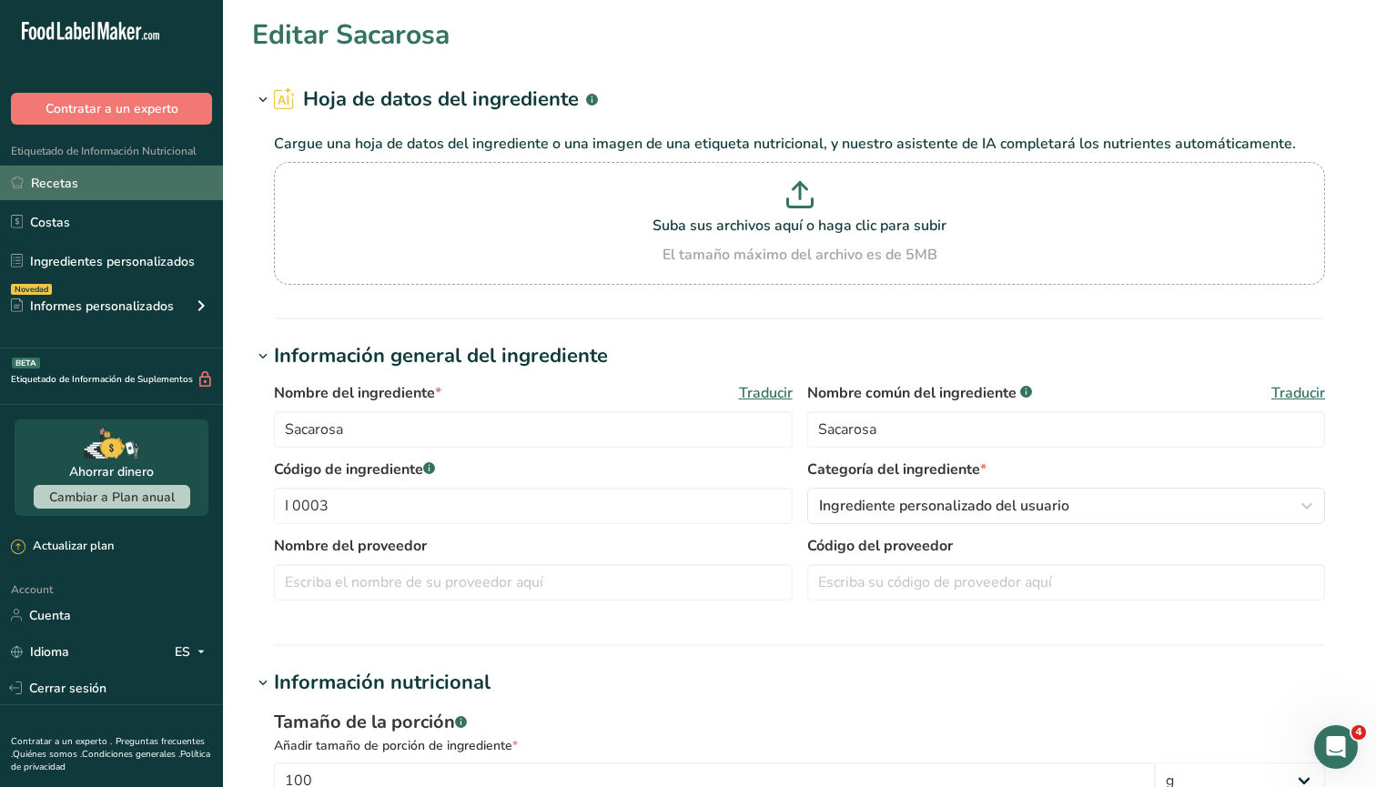
click at [105, 185] on link "Recetas" at bounding box center [111, 183] width 223 height 35
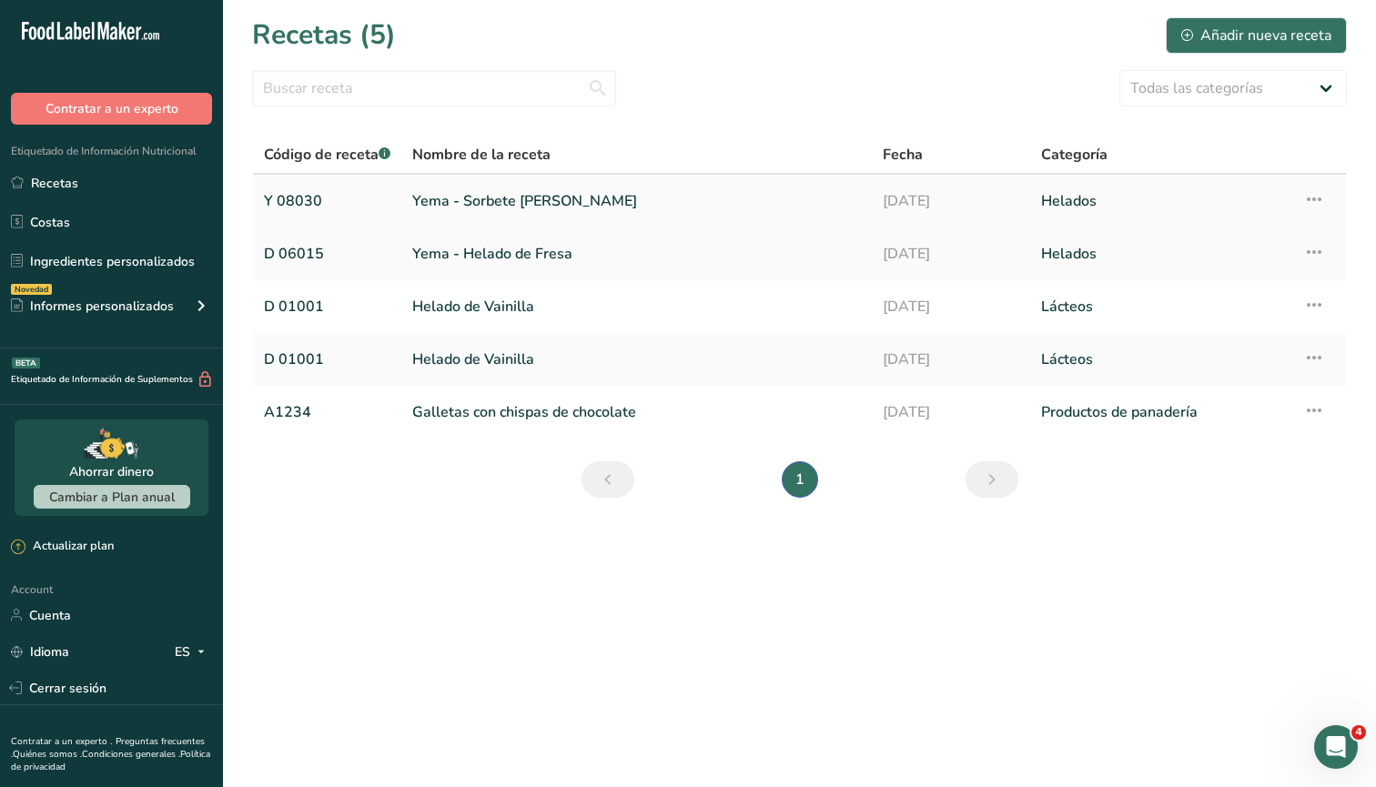
click at [326, 199] on link "Y 08030" at bounding box center [327, 201] width 127 height 38
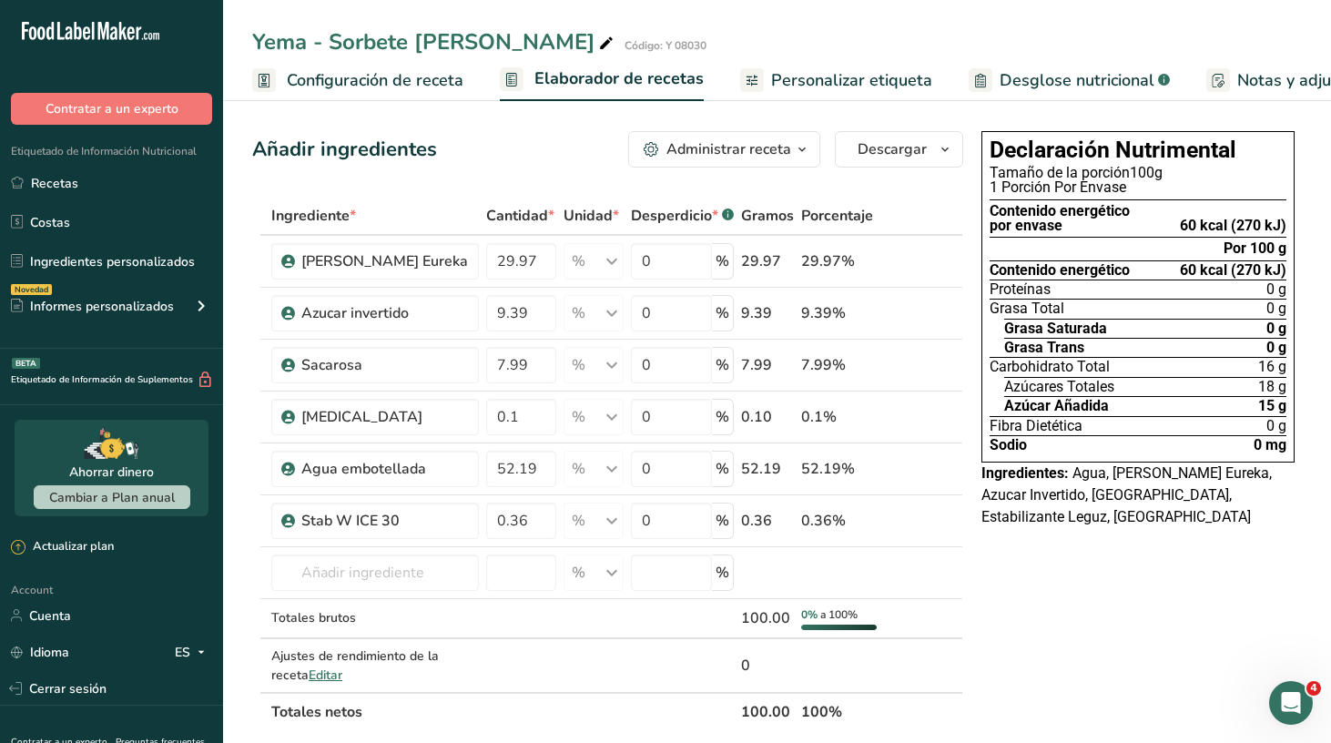
click at [1275, 367] on span "16 g" at bounding box center [1272, 367] width 28 height 15
click at [897, 318] on icon at bounding box center [894, 313] width 13 height 19
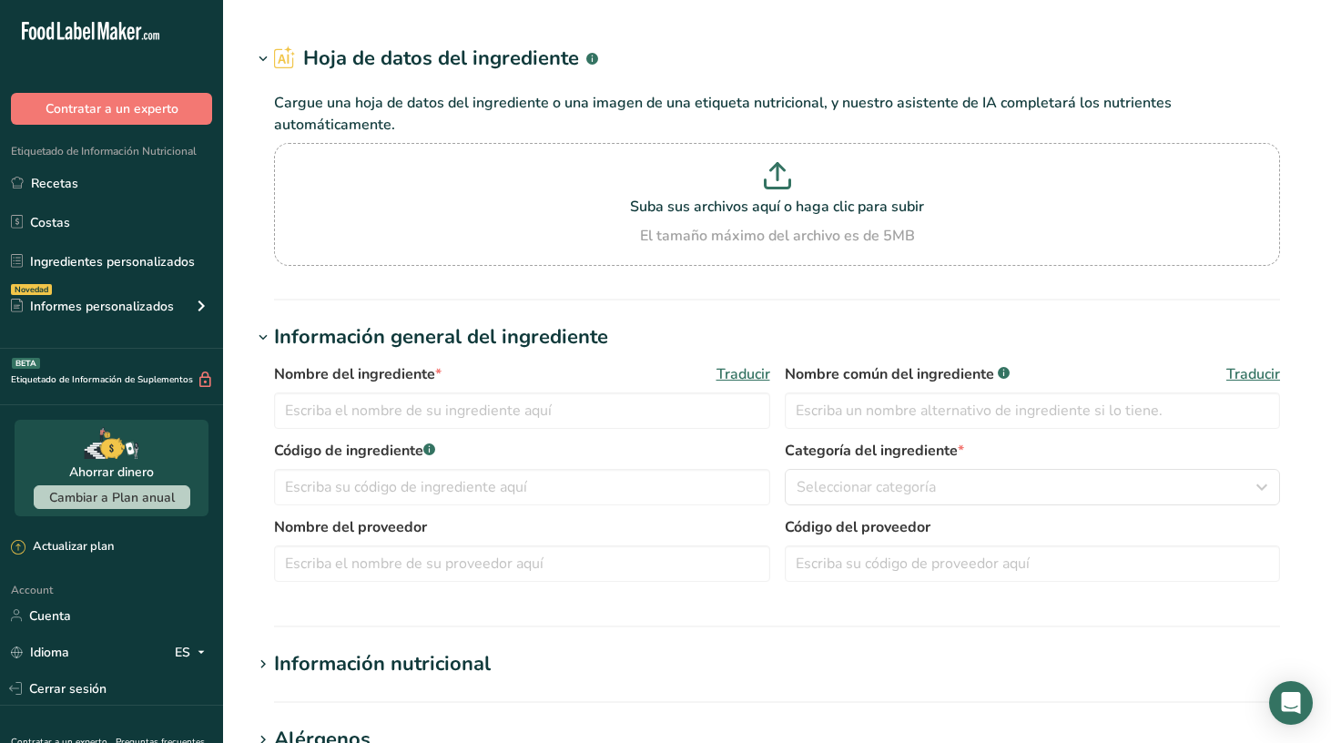
type input "Azucar invertido"
type input "Azucar Invertido"
type input "A2"
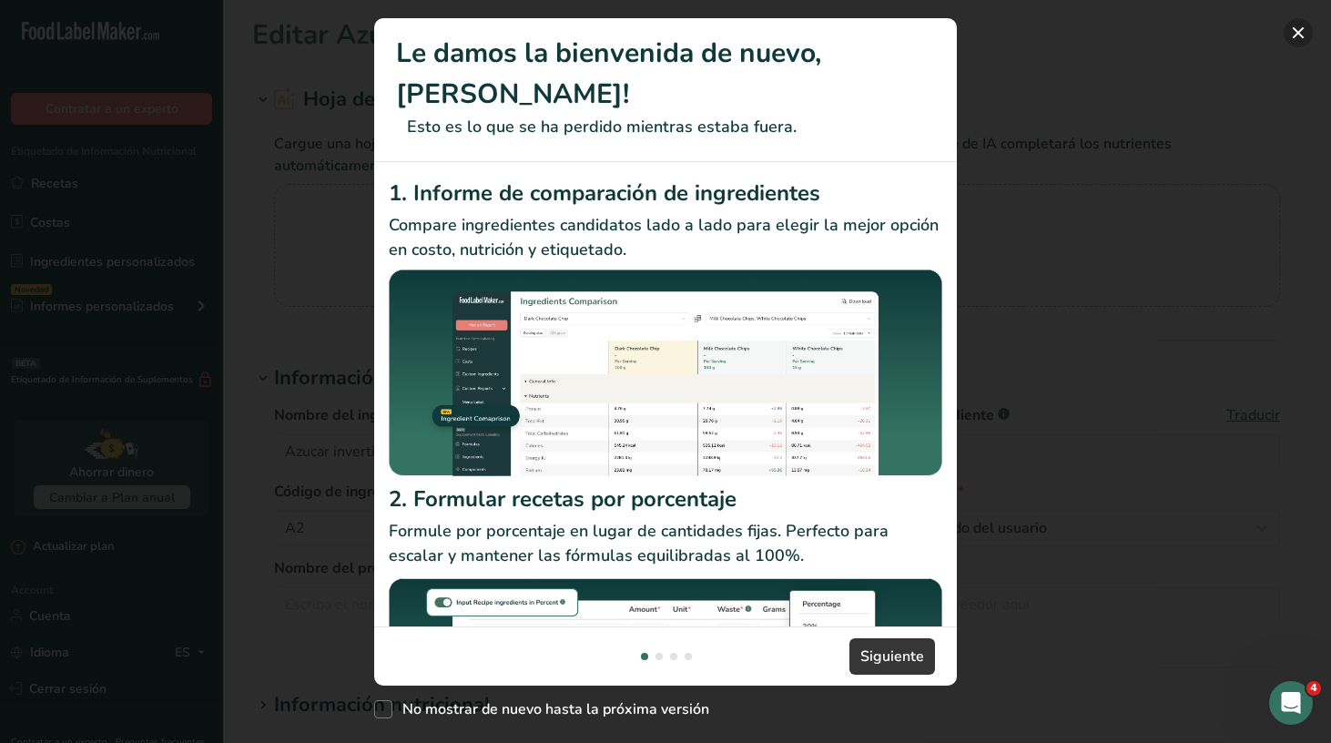
click at [1301, 38] on button "New Features" at bounding box center [1297, 32] width 29 height 29
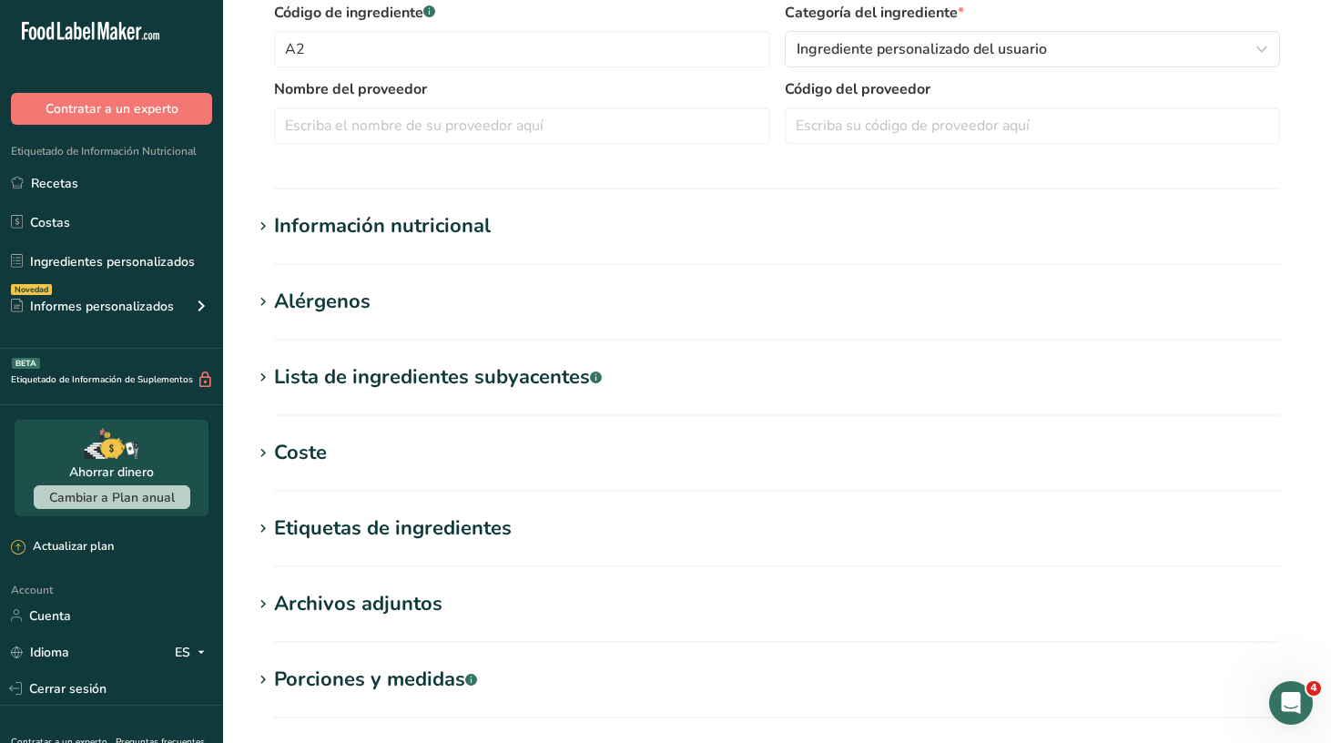
scroll to position [493, 0]
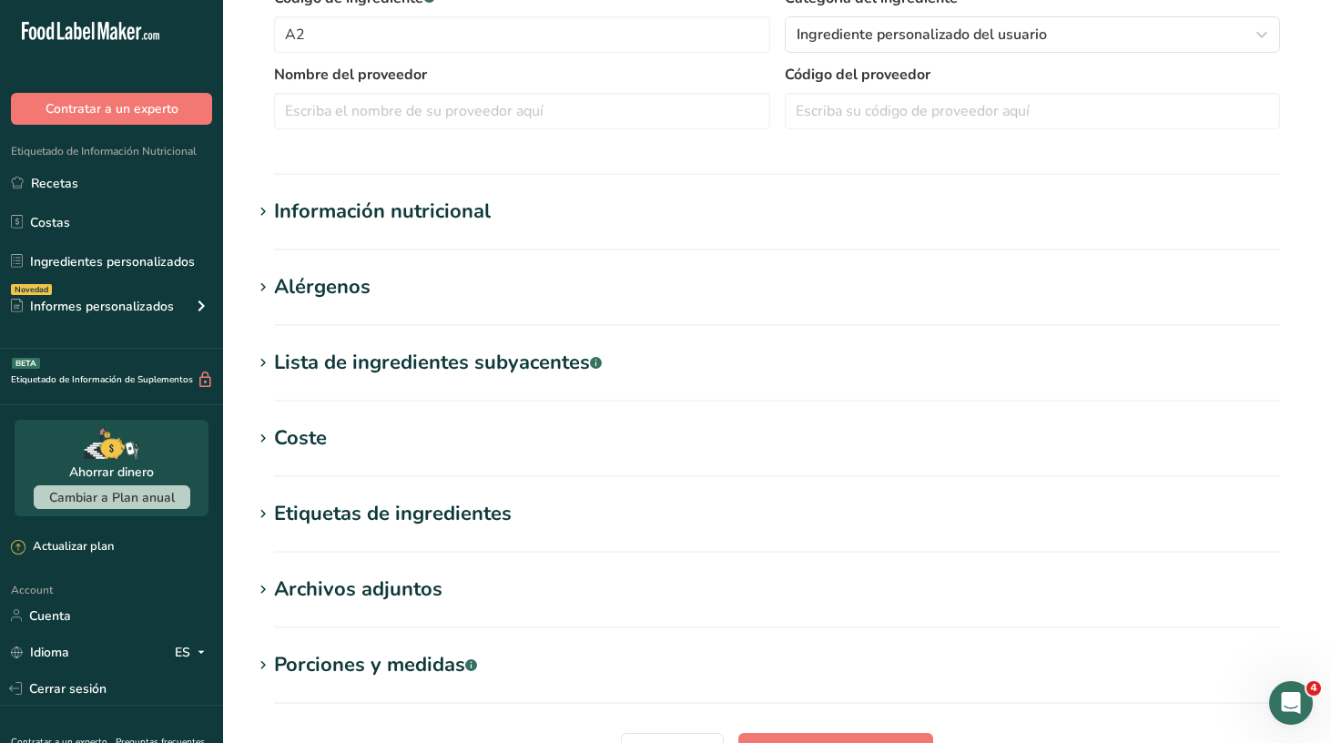
click at [481, 204] on div "Información nutricional" at bounding box center [382, 212] width 217 height 30
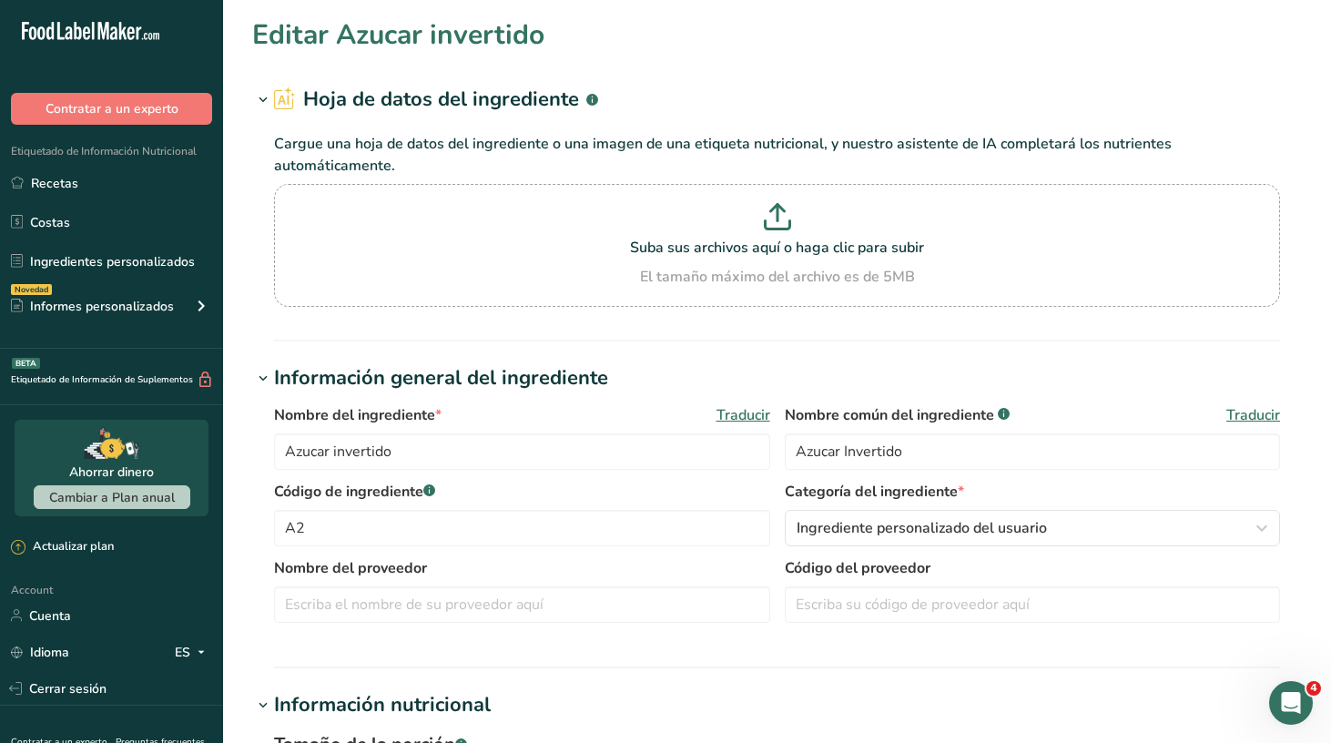
scroll to position [0, 0]
click at [105, 182] on link "Recetas" at bounding box center [111, 183] width 223 height 35
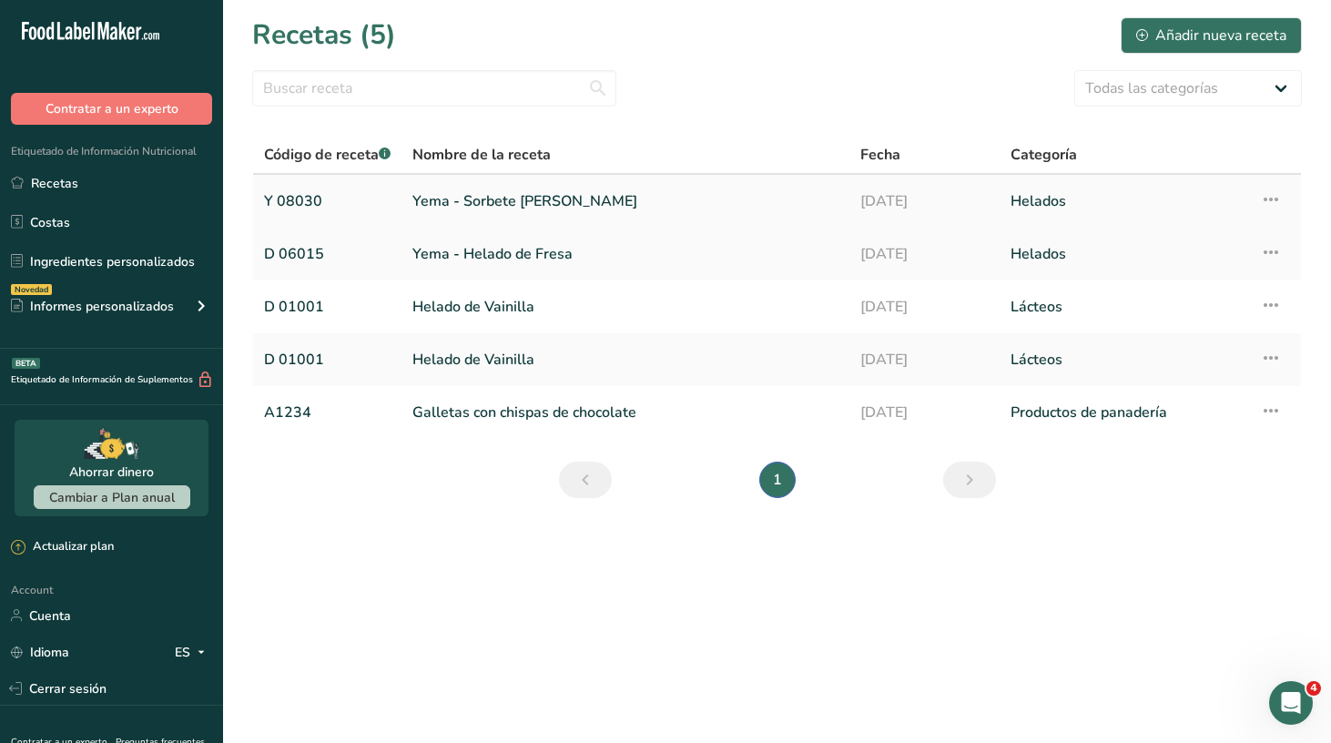
click at [301, 207] on link "Y 08030" at bounding box center [327, 201] width 127 height 38
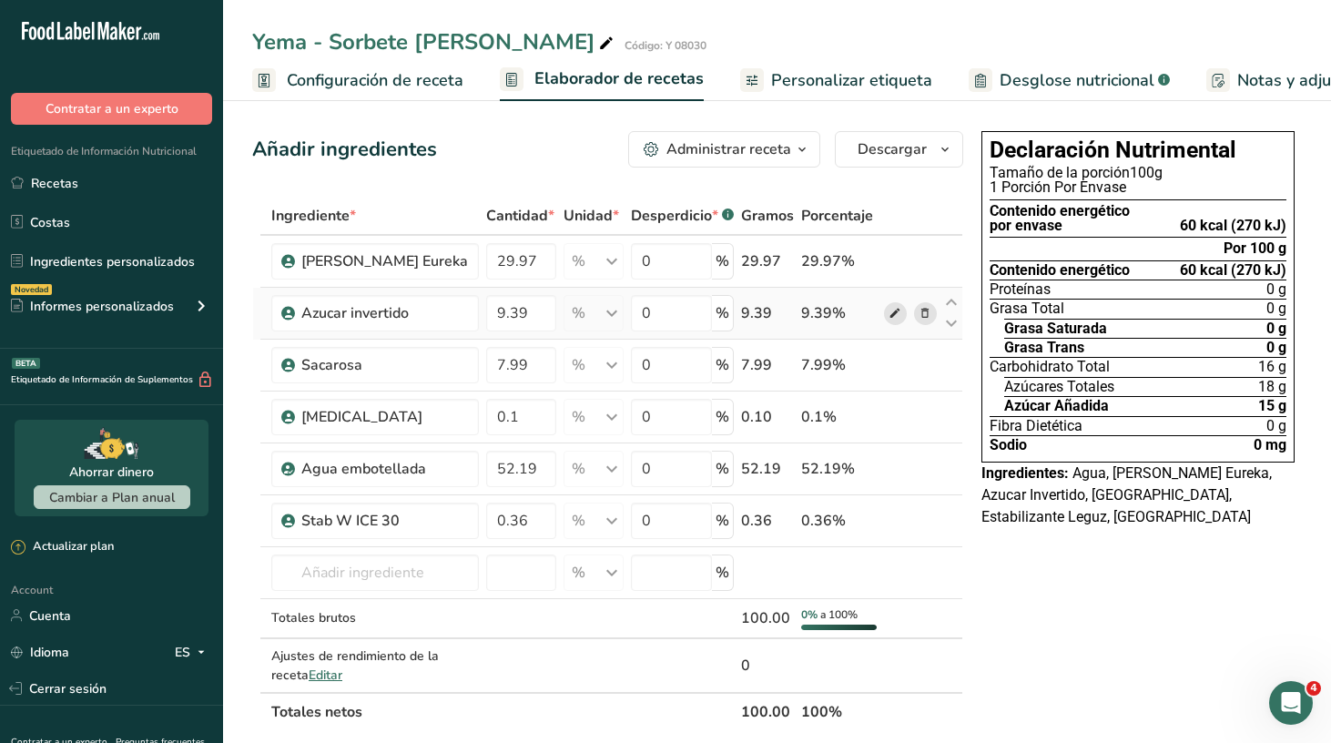
click at [900, 313] on icon at bounding box center [894, 313] width 13 height 19
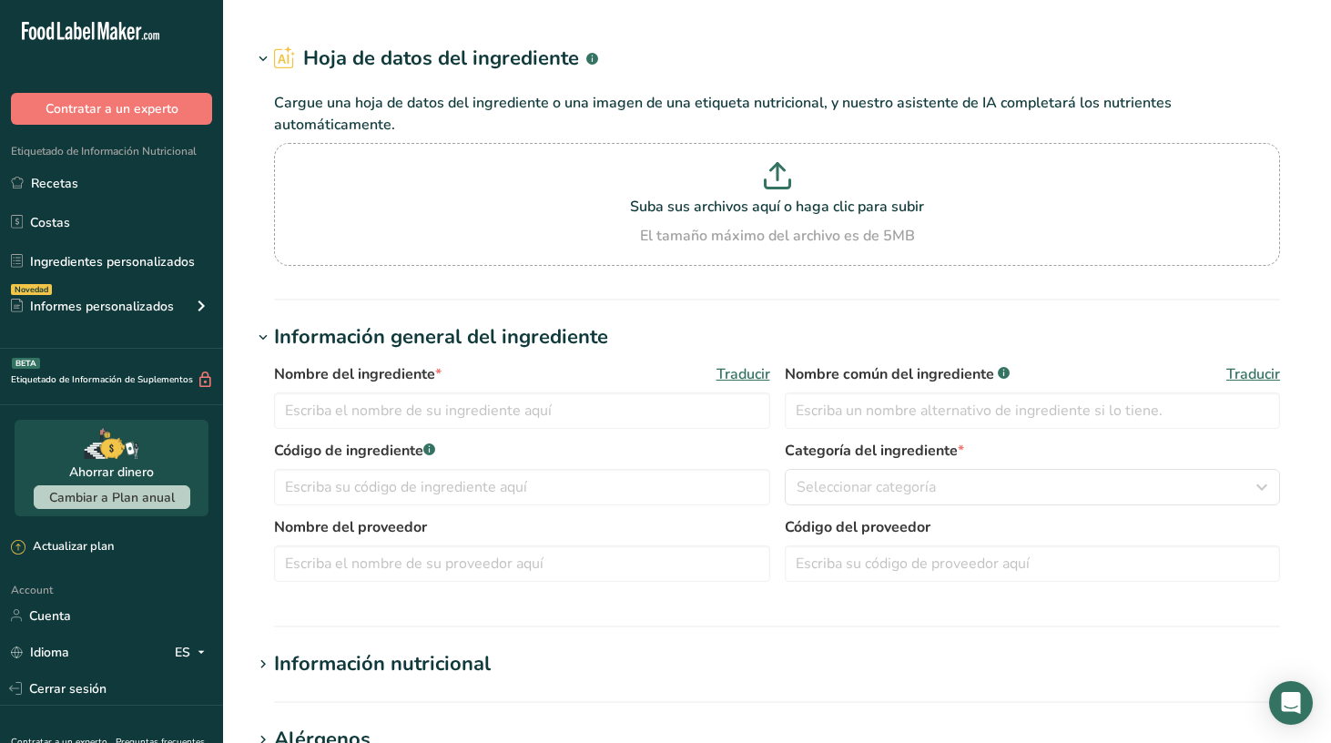
type input "Azucar invertido"
type input "Azucar Invertido"
type input "A2"
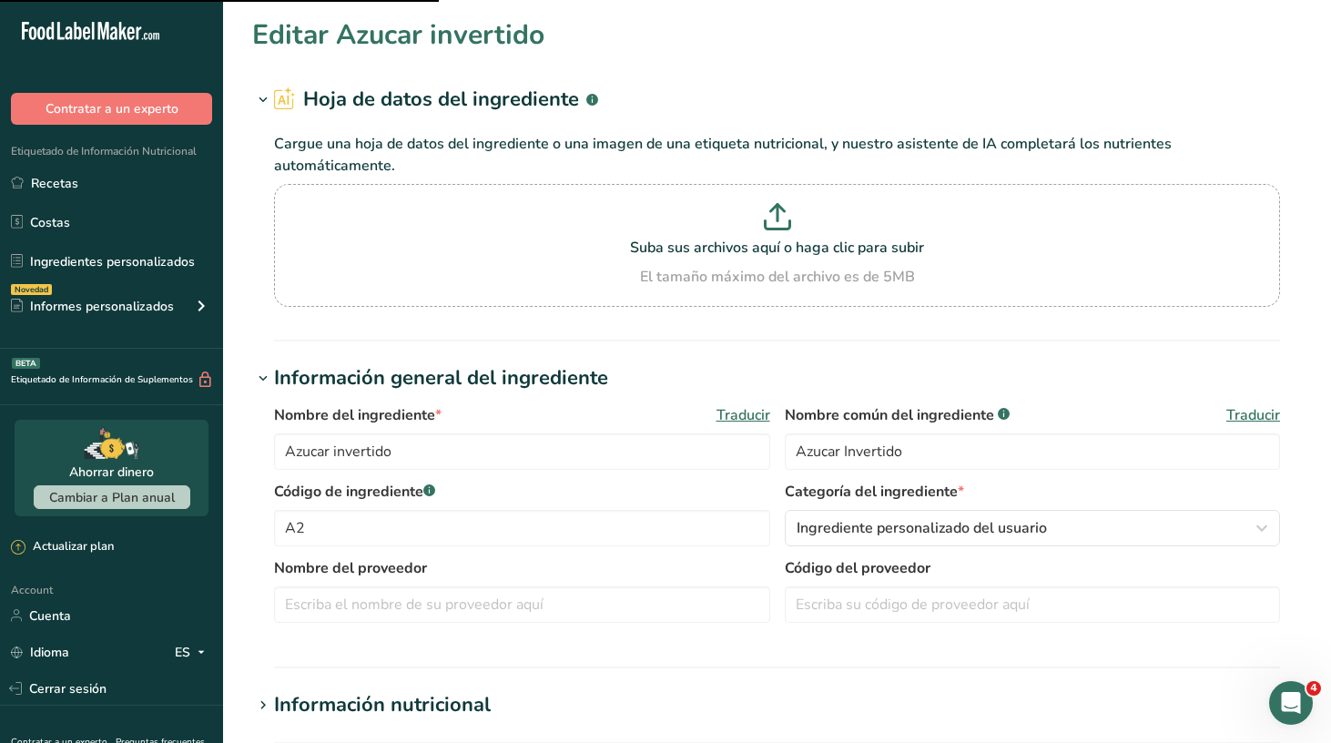
scroll to position [31, 0]
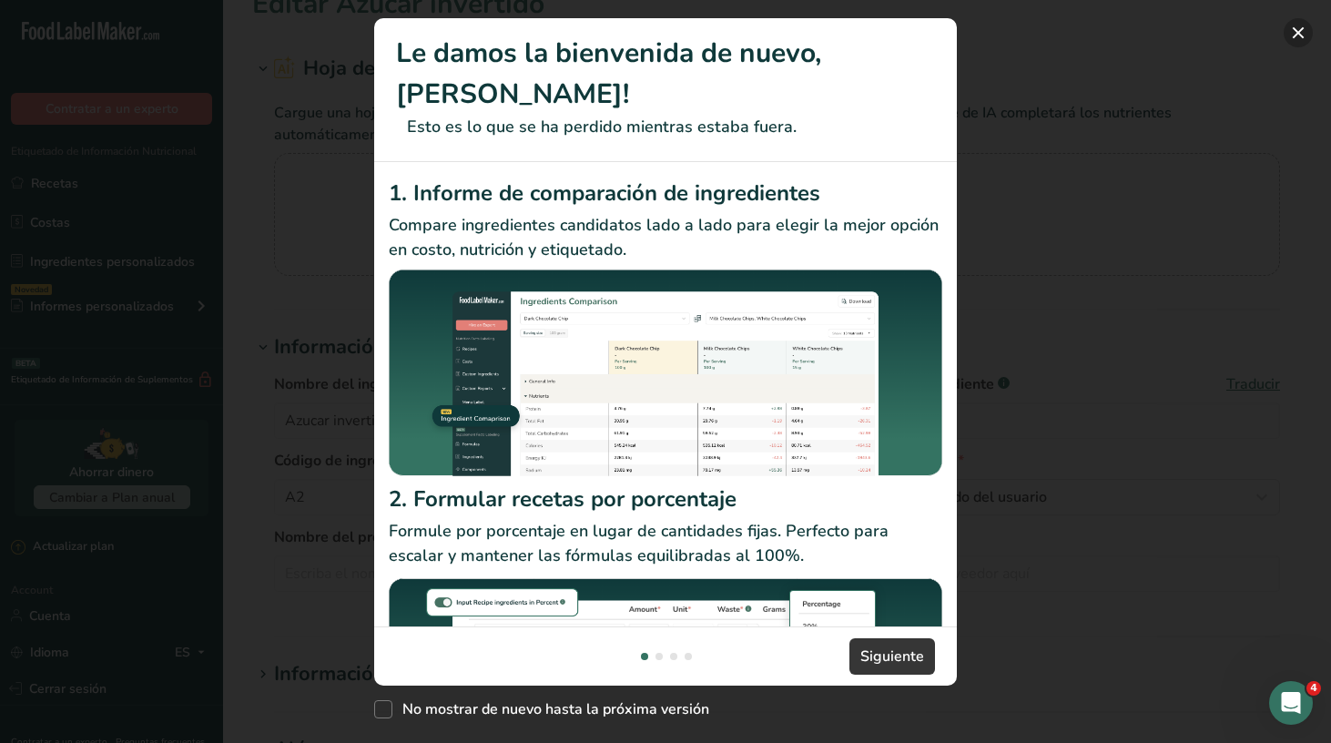
click at [1302, 34] on button "New Features" at bounding box center [1297, 32] width 29 height 29
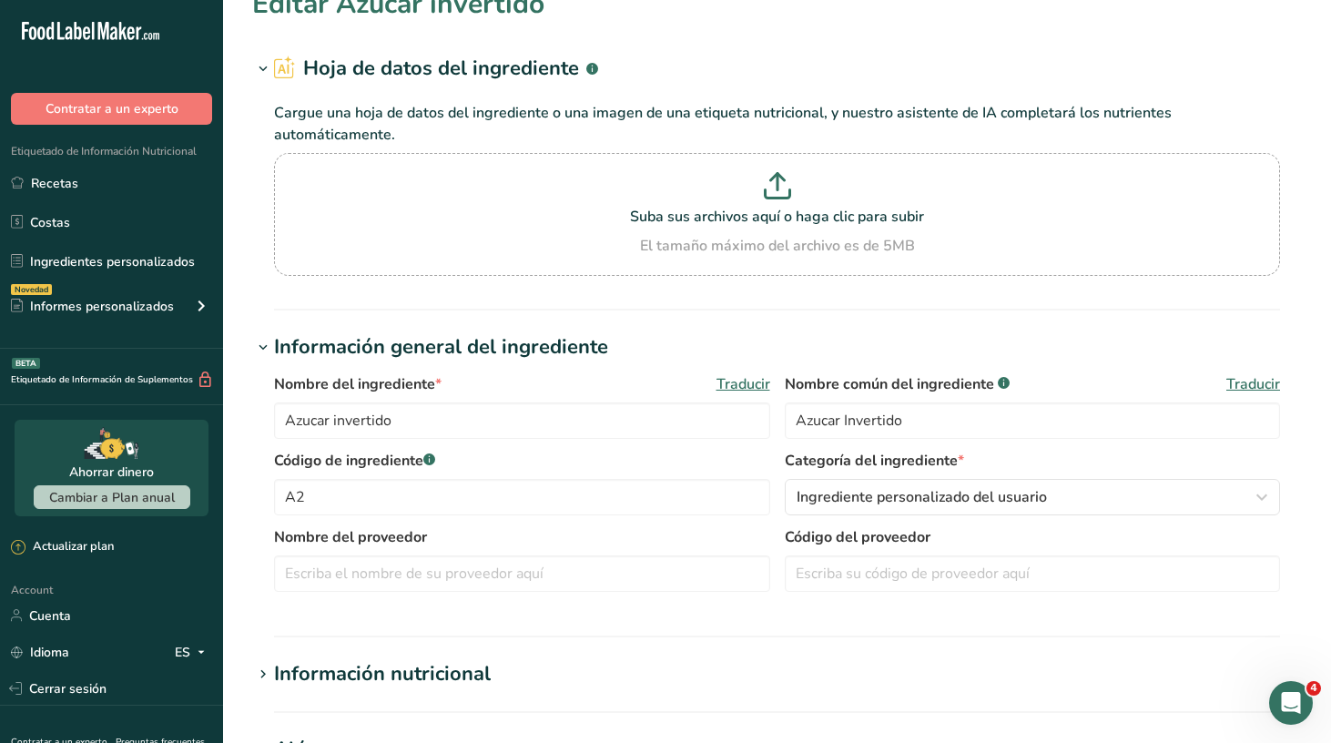
click at [380, 674] on div "Información nutricional" at bounding box center [382, 674] width 217 height 30
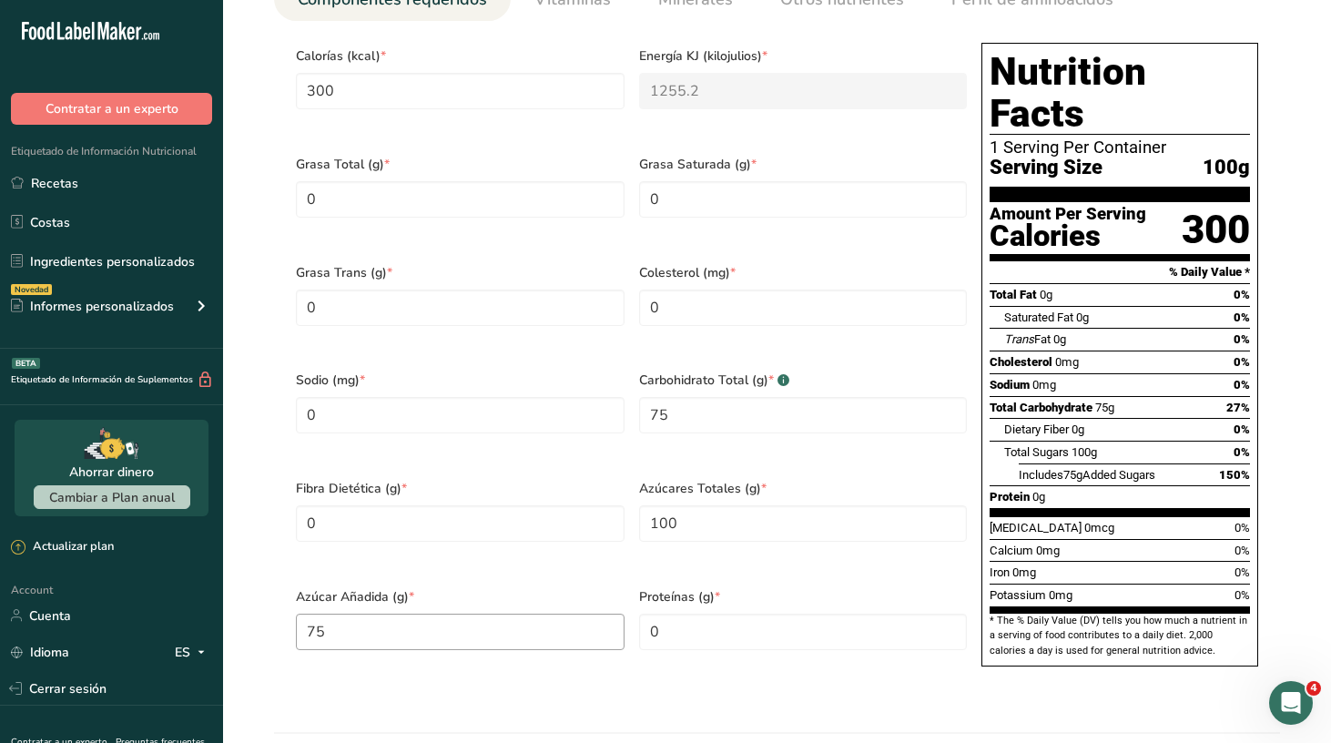
scroll to position [857, 0]
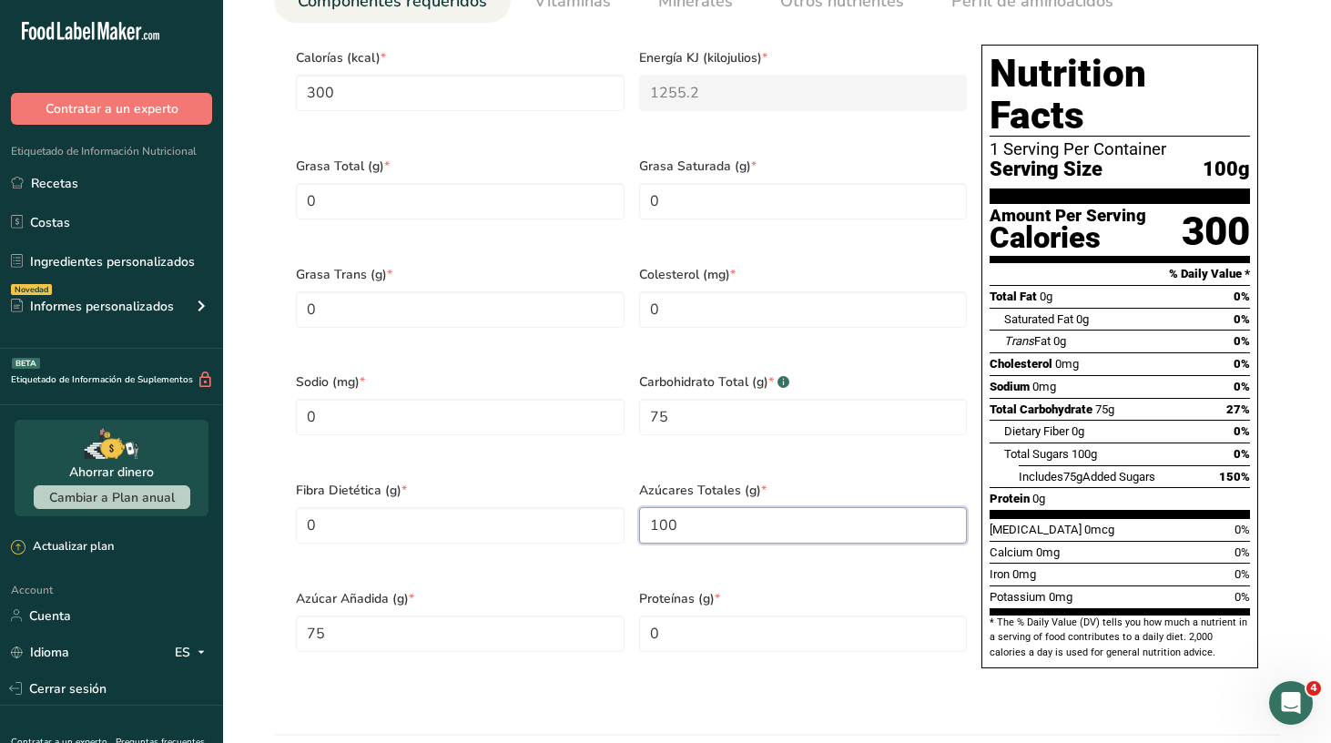
click at [695, 507] on Sugars "100" at bounding box center [803, 525] width 329 height 36
type Sugars "75"
click at [747, 589] on span "Proteínas (g) *" at bounding box center [803, 598] width 329 height 19
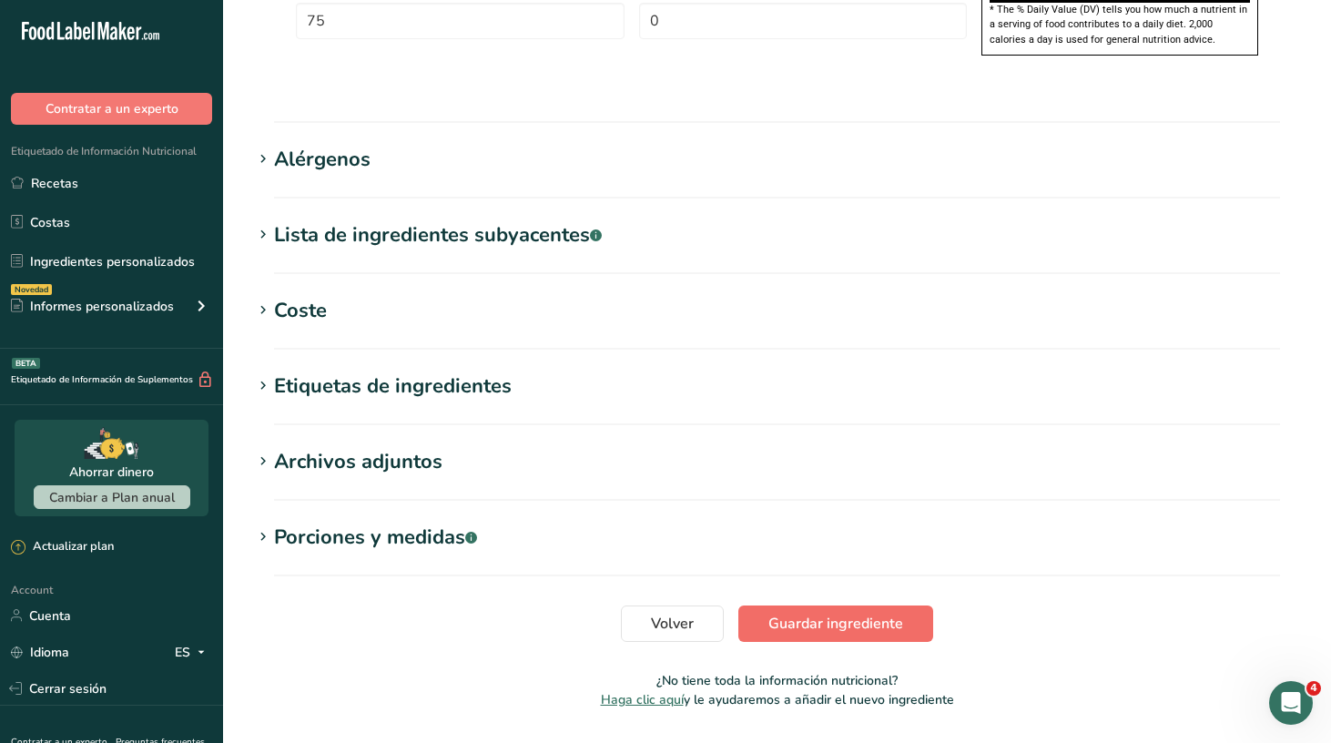
click at [804, 613] on span "Guardar ingrediente" at bounding box center [835, 624] width 135 height 22
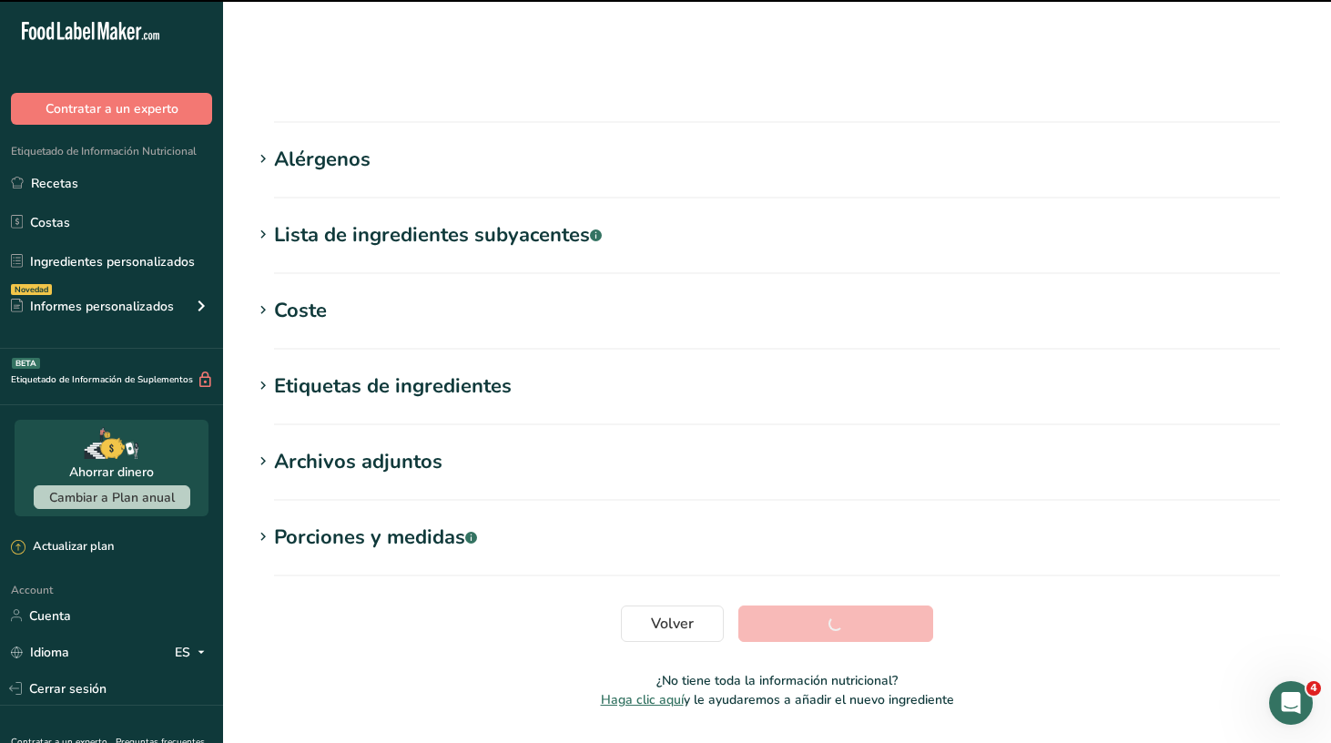
scroll to position [220, 0]
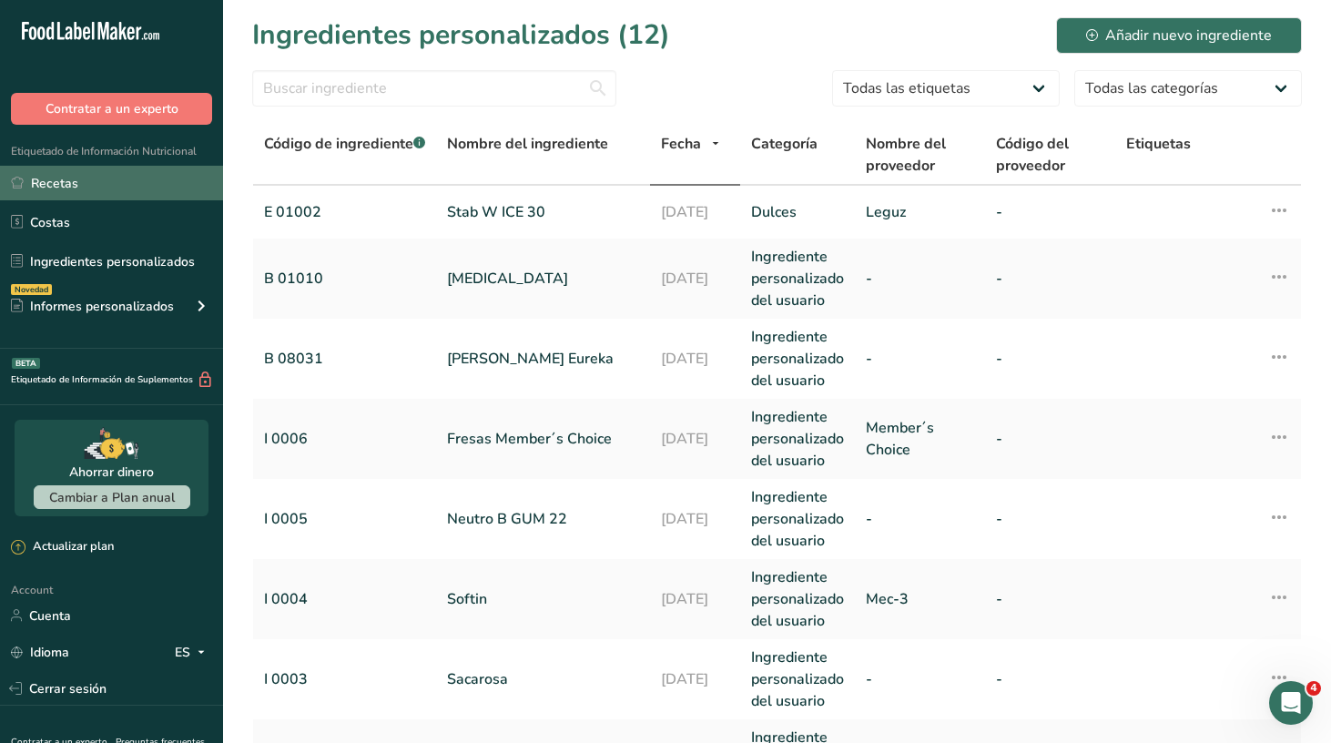
click at [94, 185] on link "Recetas" at bounding box center [111, 183] width 223 height 35
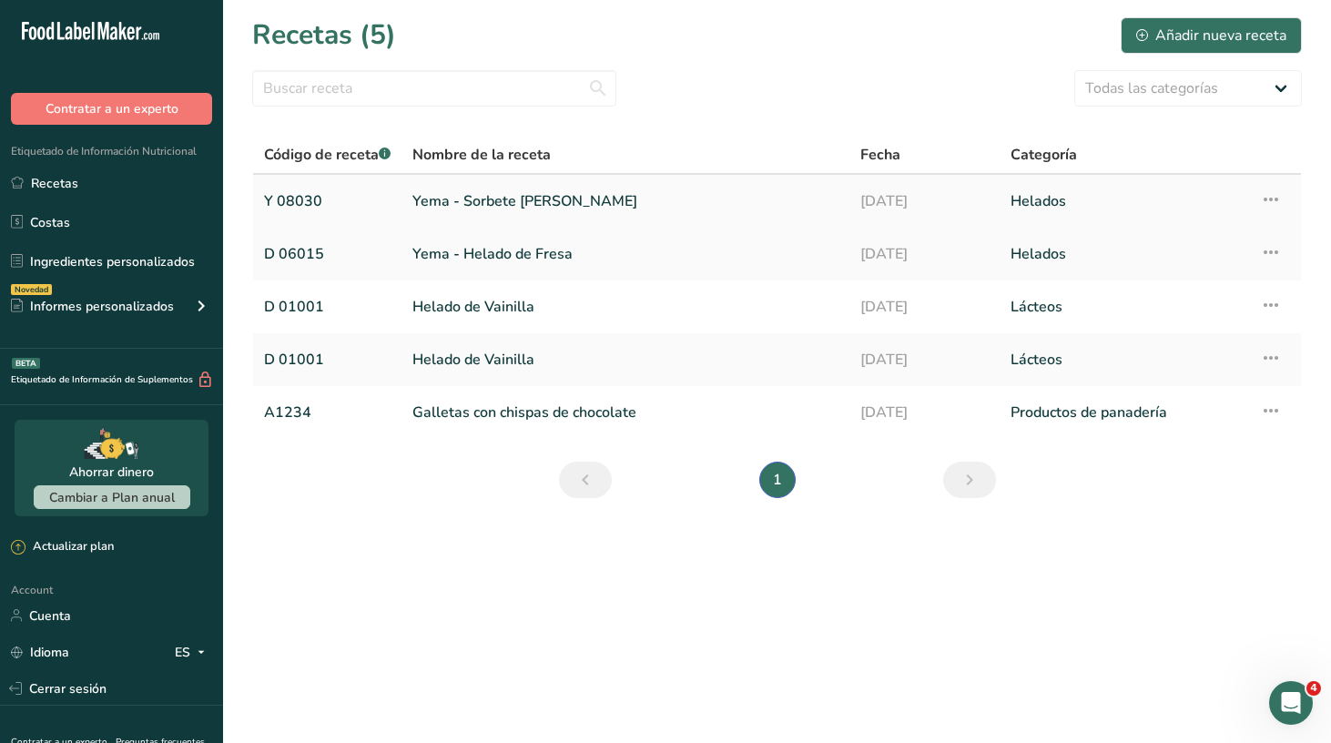
click at [521, 208] on link "Yema - Sorbete [PERSON_NAME]" at bounding box center [625, 201] width 426 height 38
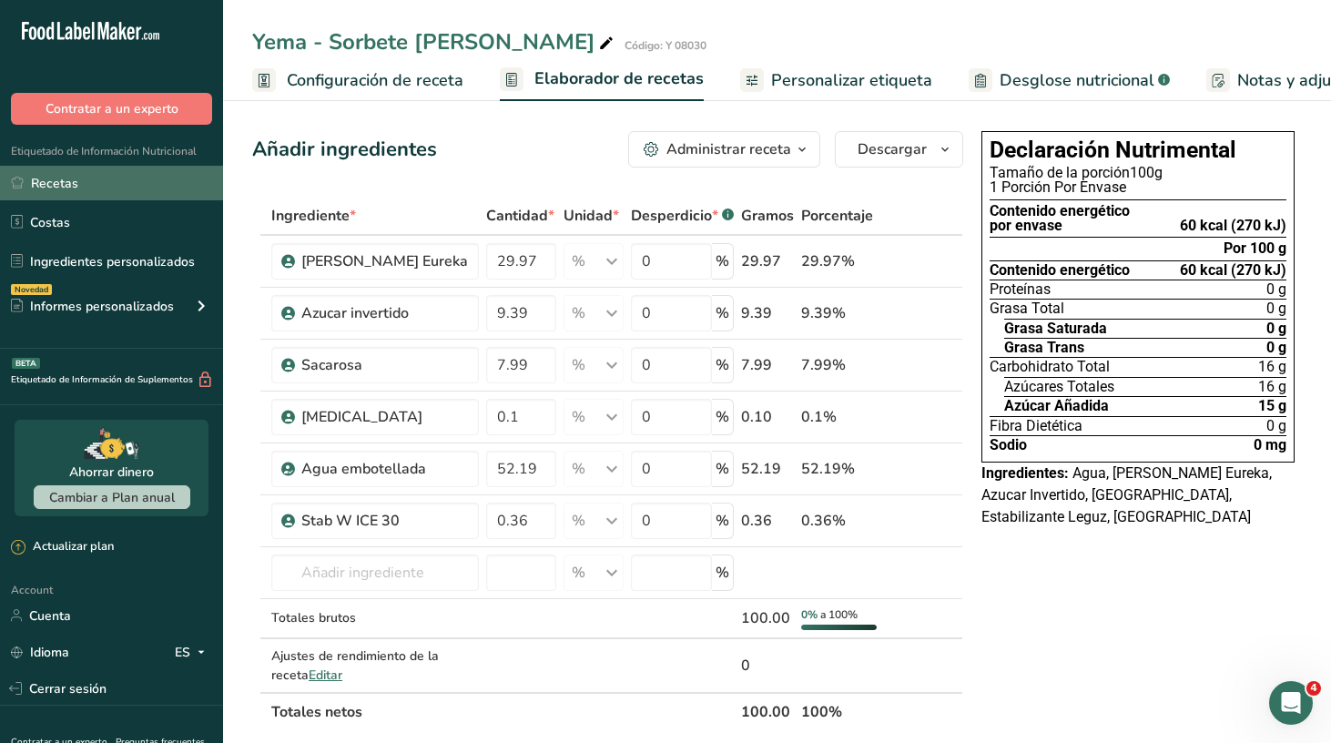
click at [104, 190] on link "Recetas" at bounding box center [111, 183] width 223 height 35
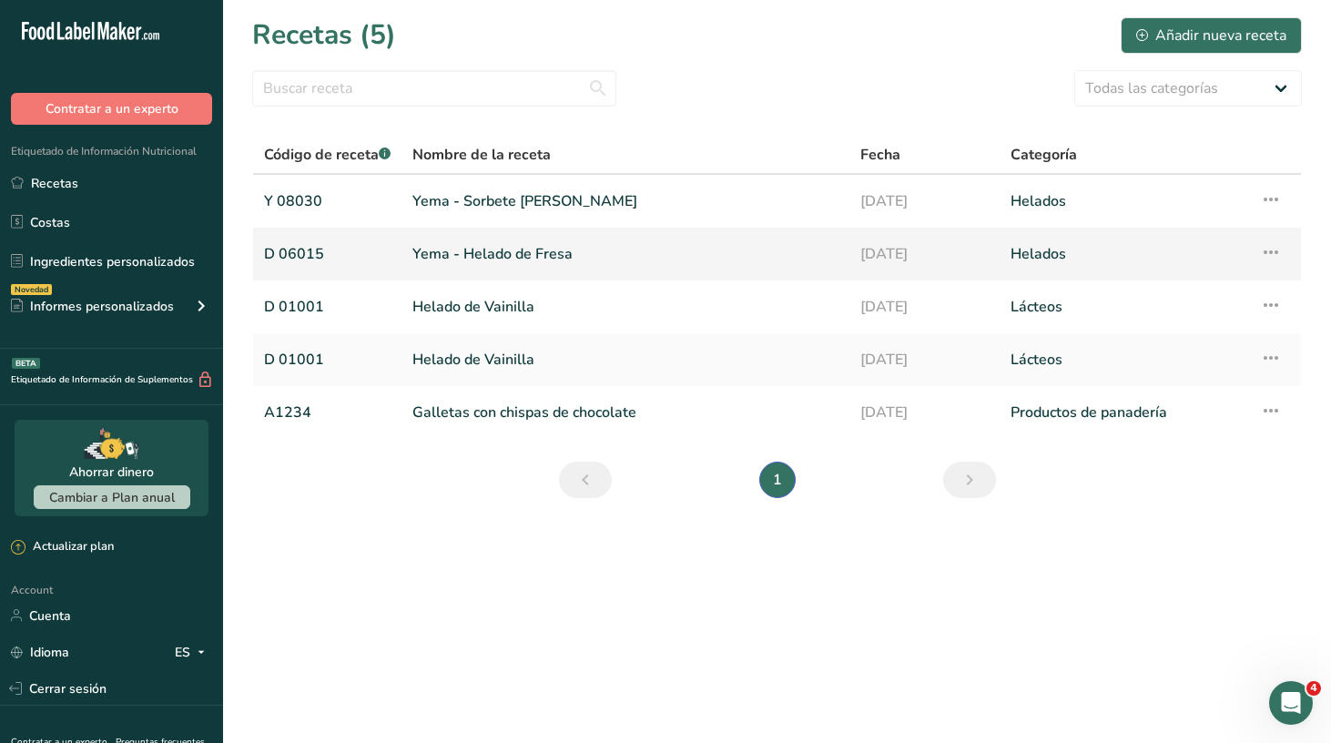
click at [496, 254] on link "Yema - Helado de Fresa" at bounding box center [625, 254] width 426 height 38
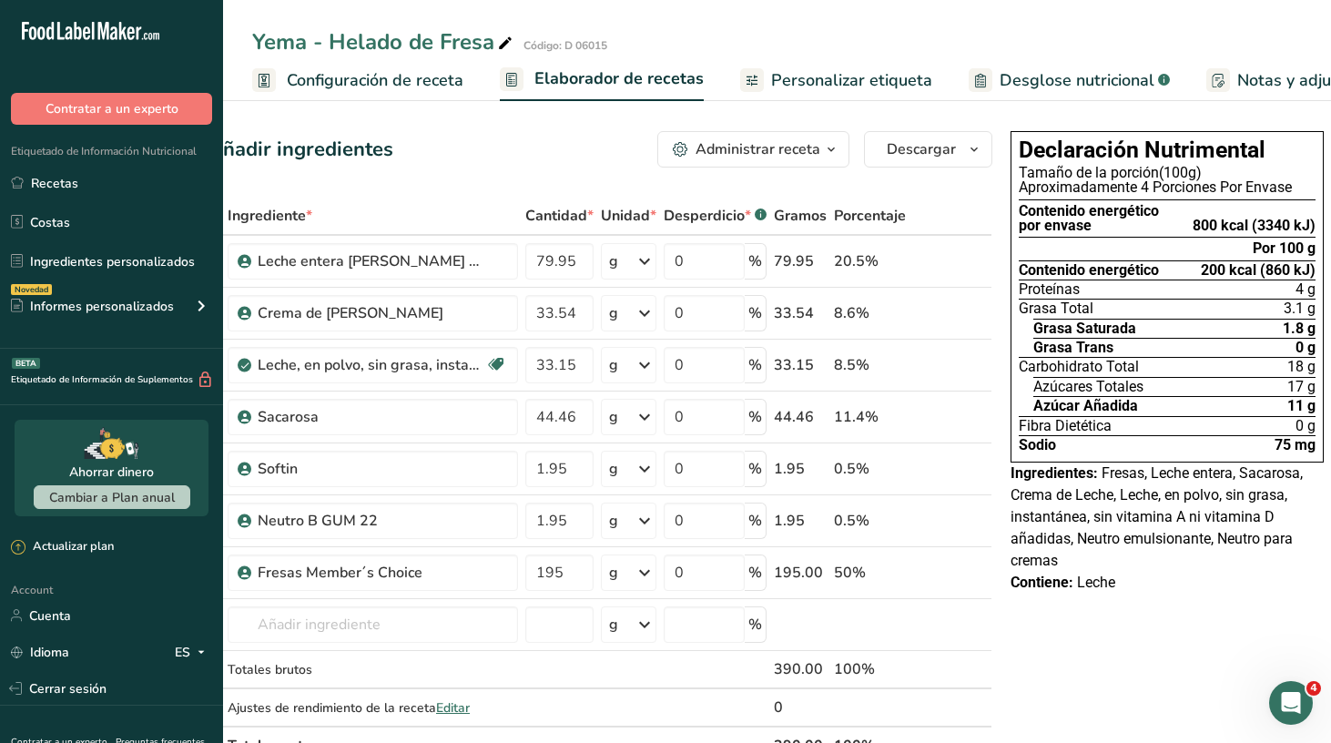
scroll to position [0, 41]
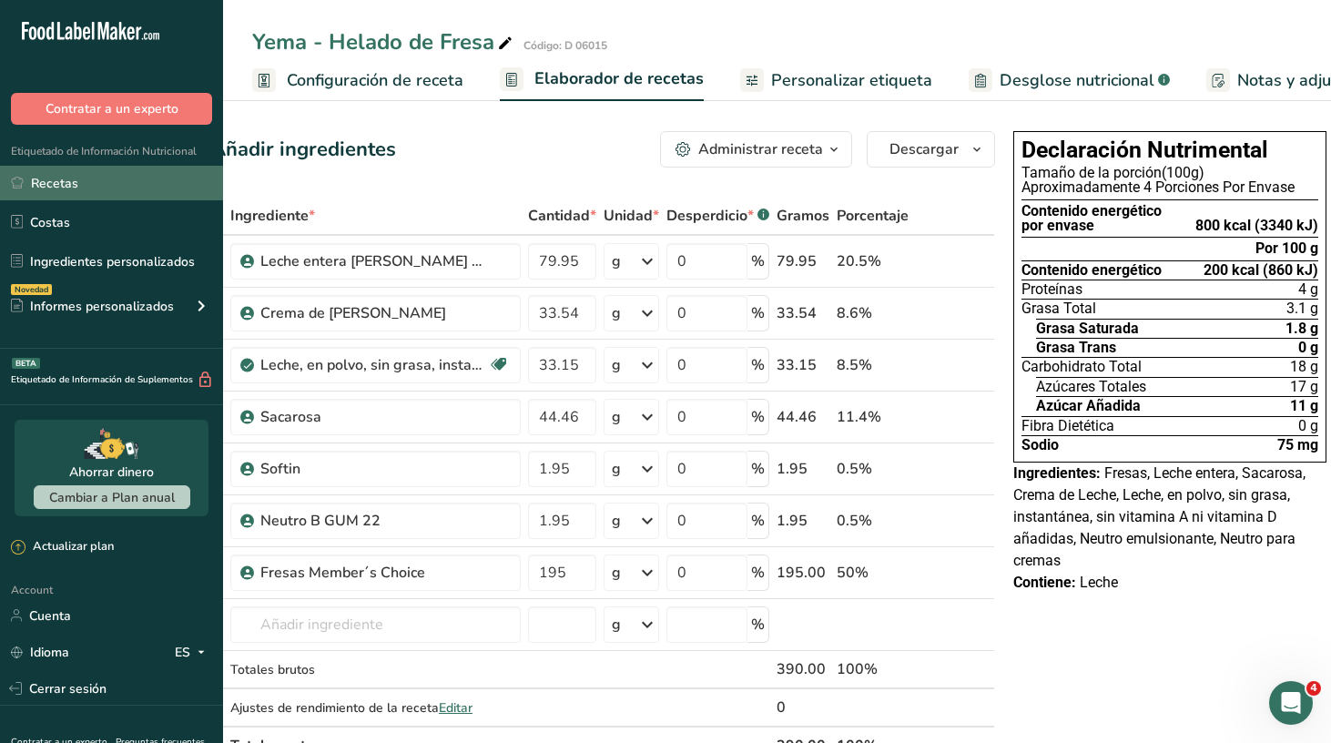
click at [160, 187] on link "Recetas" at bounding box center [111, 183] width 223 height 35
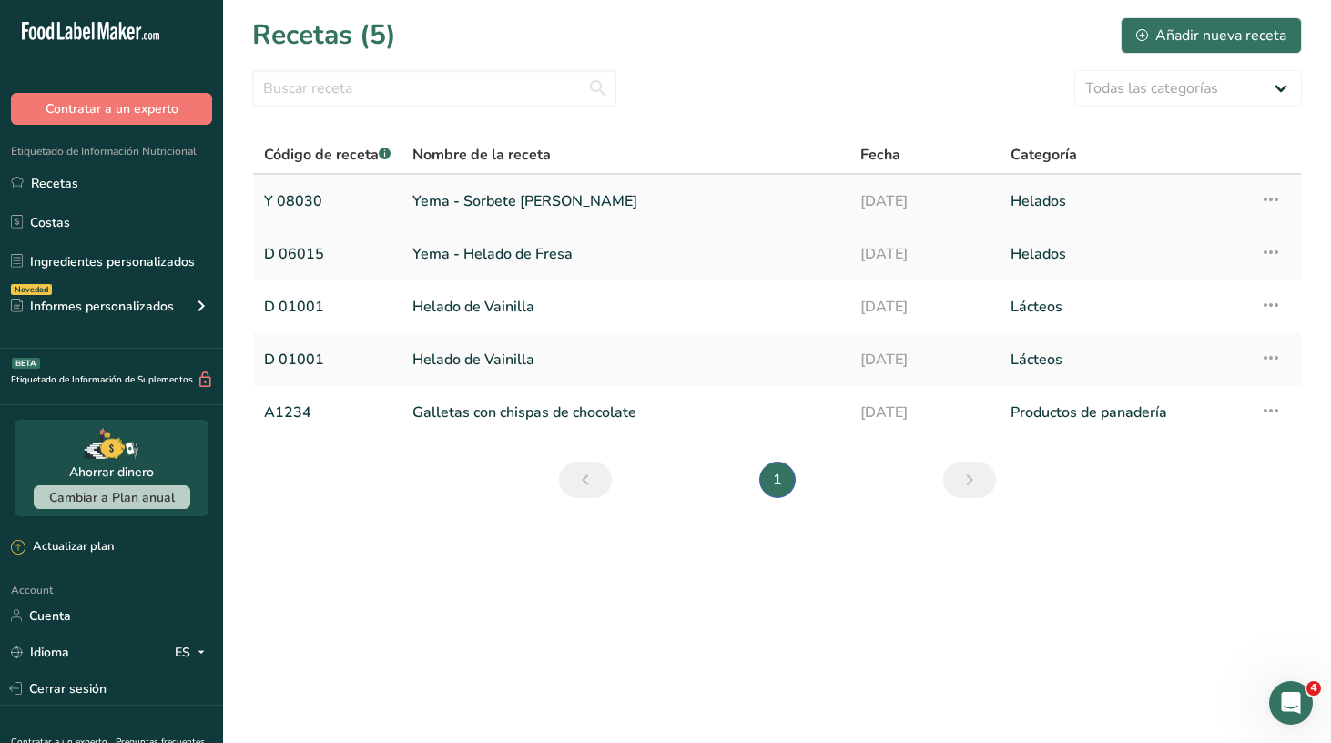
click at [447, 202] on link "Yema - Sorbete [PERSON_NAME]" at bounding box center [625, 201] width 426 height 38
